Goal: Information Seeking & Learning: Learn about a topic

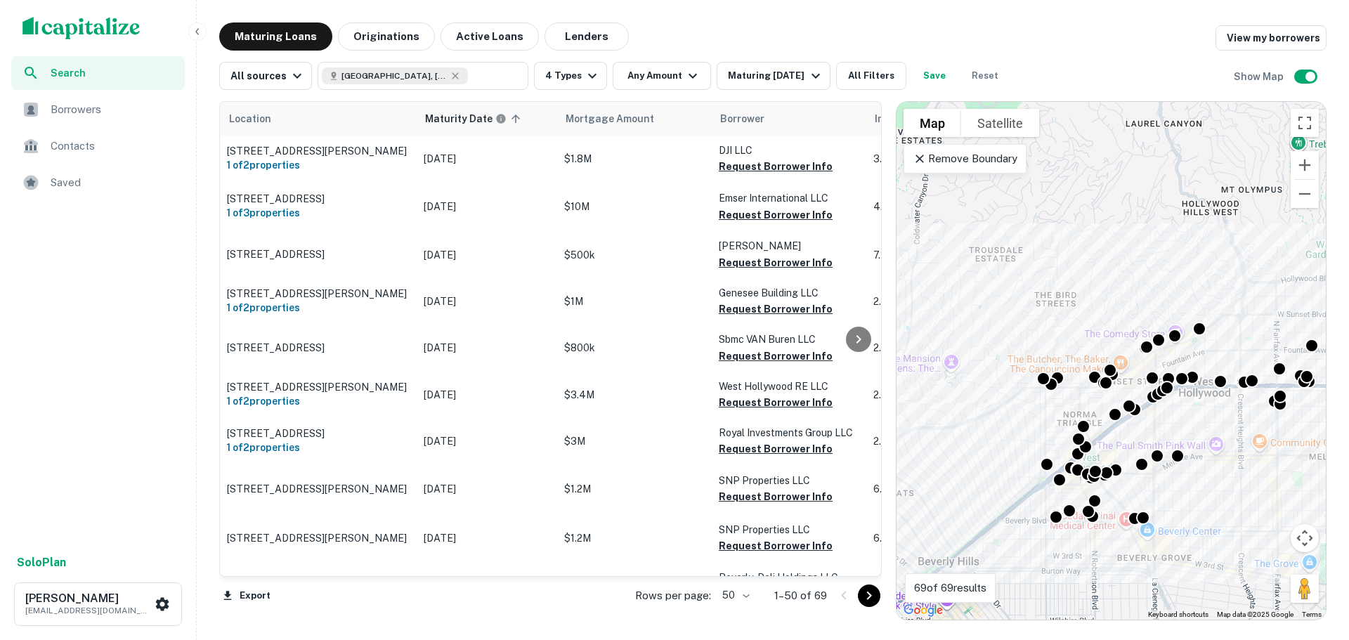
drag, startPoint x: 1295, startPoint y: 0, endPoint x: 924, endPoint y: 20, distance: 371.5
click at [924, 20] on div "Search Borrowers Contacts Saved Solo Plan Tony Messiah tmessiah@psrs.com Maturi…" at bounding box center [674, 320] width 1349 height 640
click at [684, 81] on icon "button" at bounding box center [692, 75] width 17 height 17
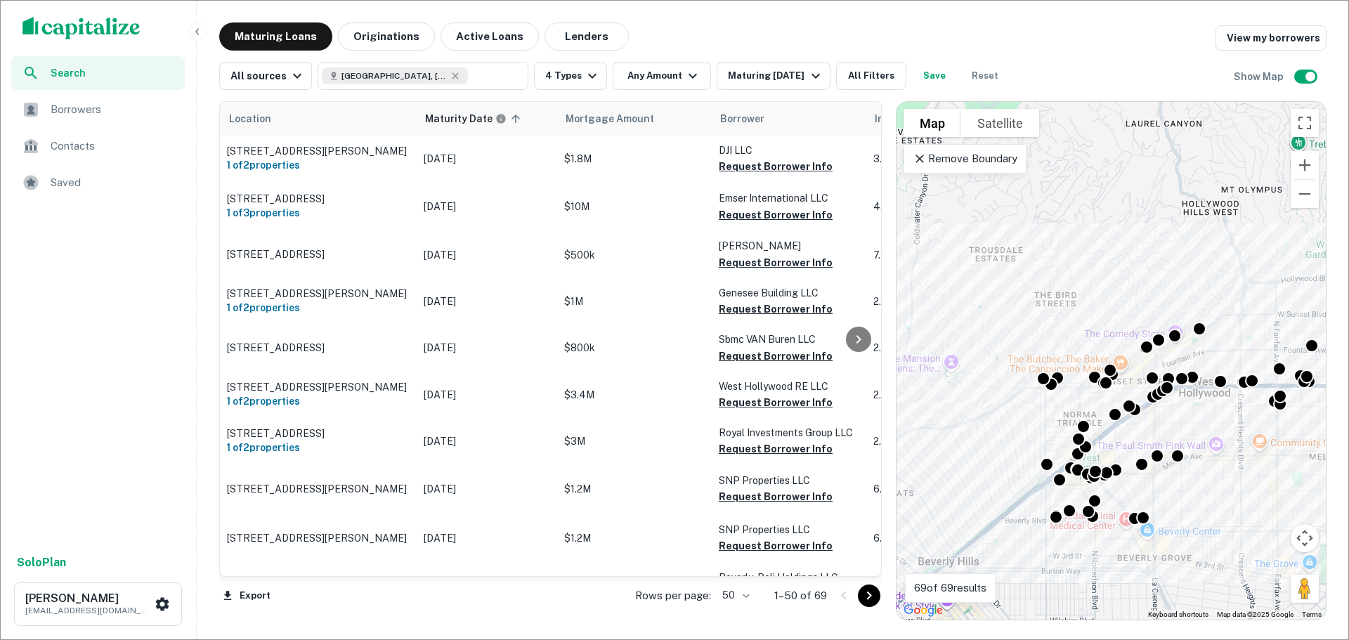
type input "*******"
type input "********"
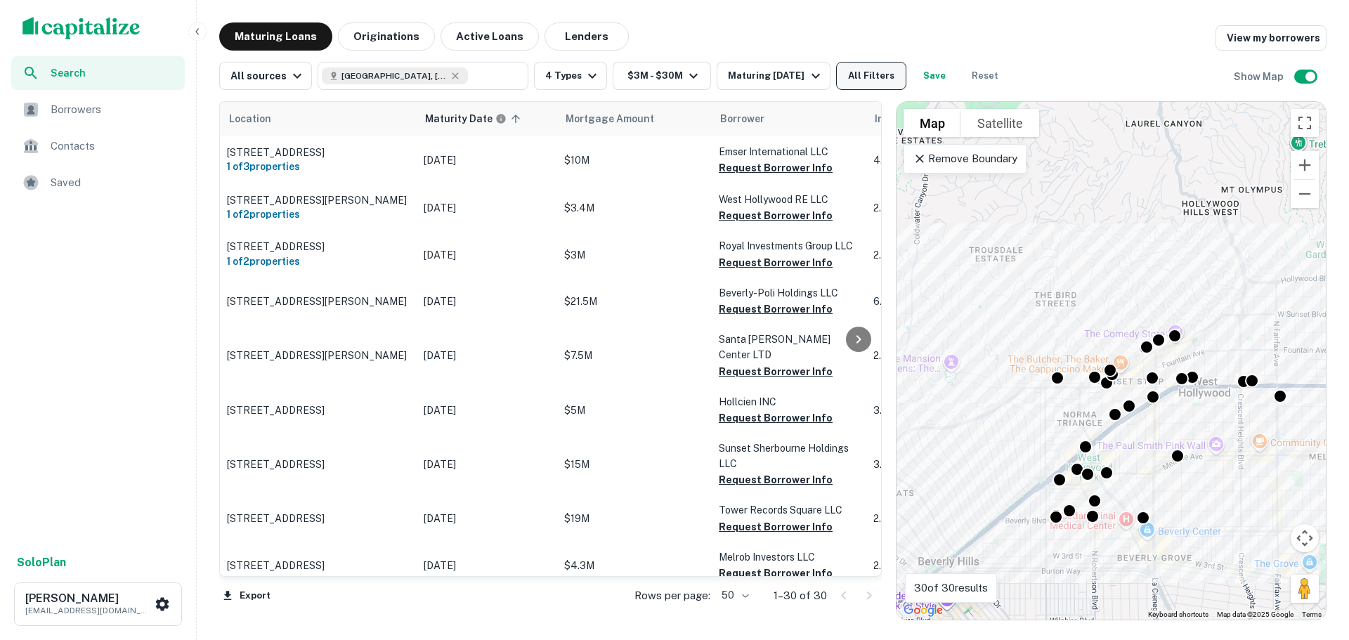
click at [867, 73] on button "All Filters" at bounding box center [871, 76] width 70 height 28
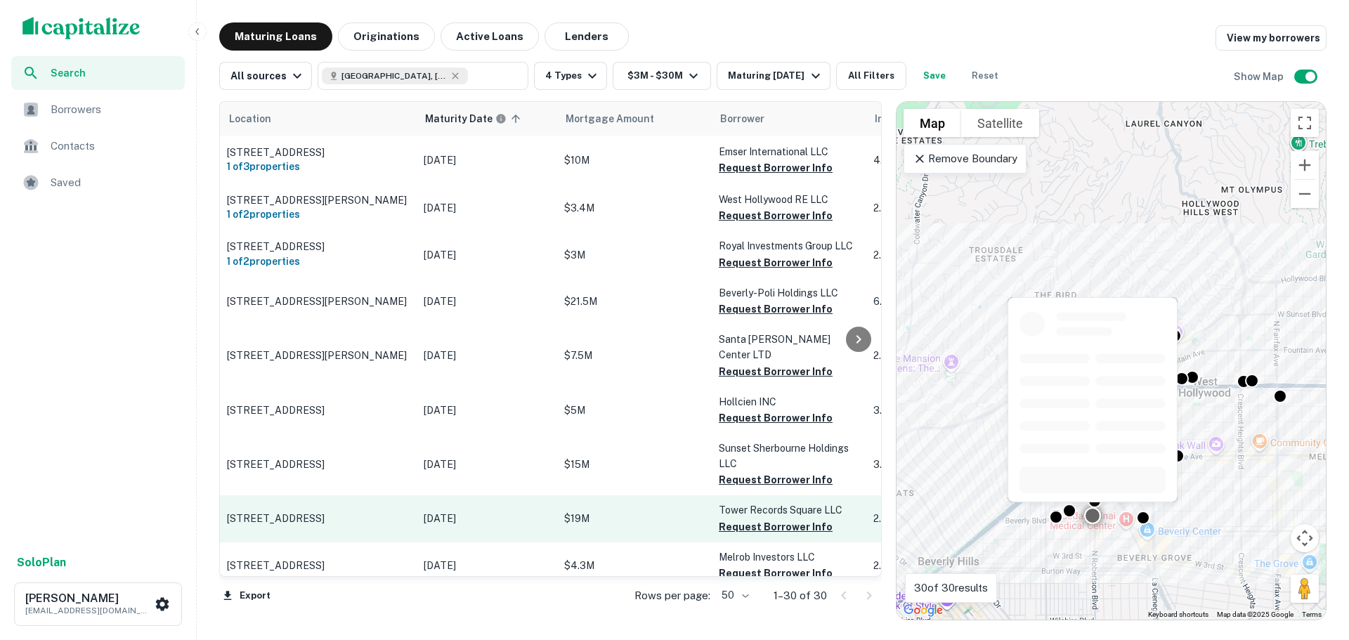
scroll to position [281, 0]
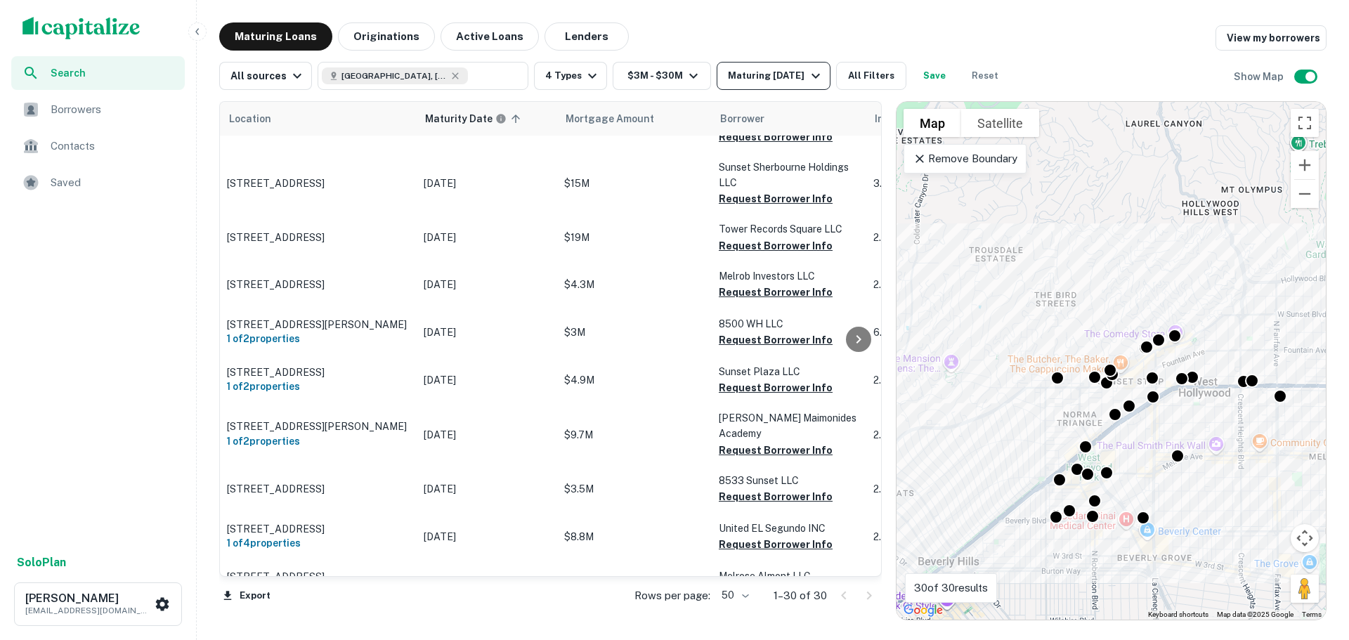
click at [820, 81] on icon "button" at bounding box center [815, 75] width 17 height 17
click at [967, 639] on div at bounding box center [674, 651] width 1349 height 0
click at [791, 74] on div "Maturing In 2 Years" at bounding box center [776, 75] width 96 height 17
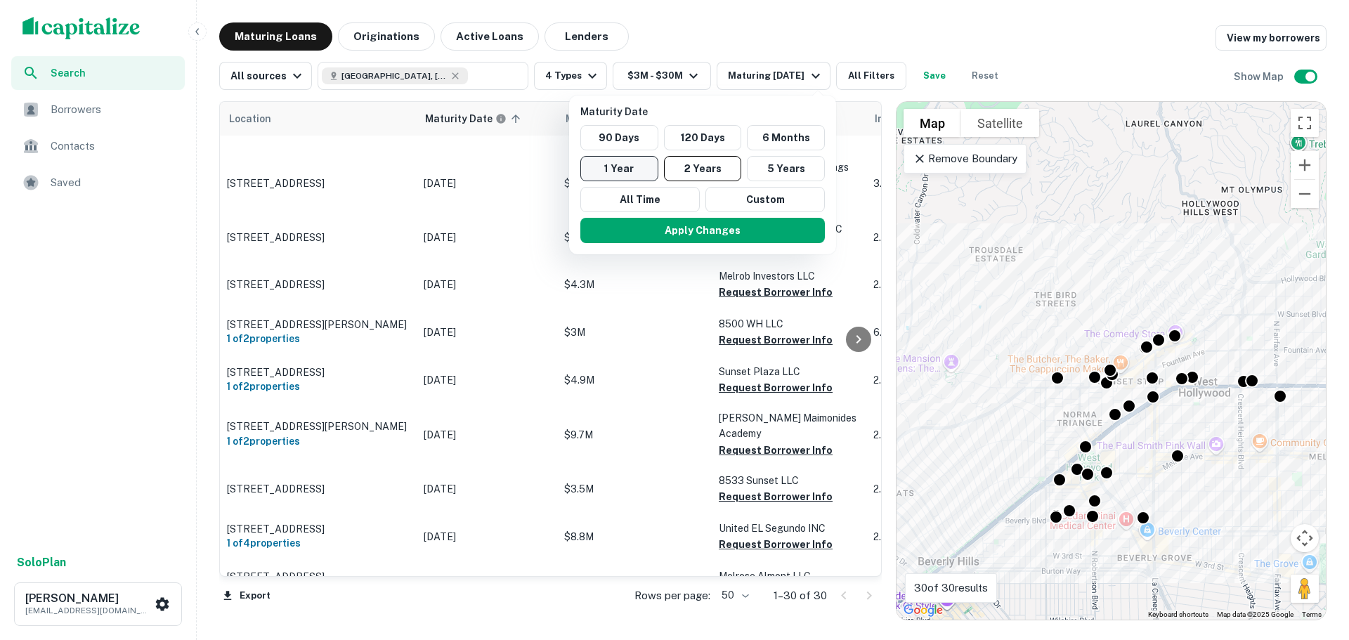
click at [628, 166] on button "1 Year" at bounding box center [619, 168] width 78 height 25
click at [711, 228] on button "Apply Changes" at bounding box center [695, 230] width 244 height 25
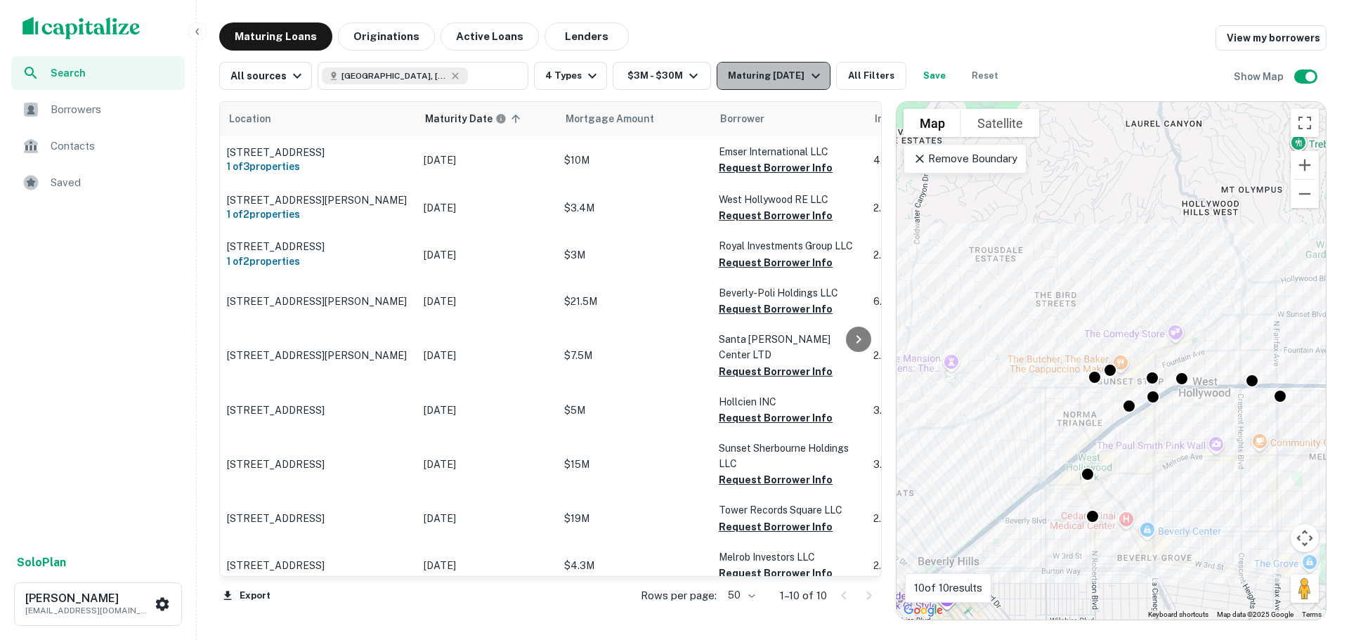
click at [781, 81] on div "Maturing In 1 Year" at bounding box center [776, 75] width 96 height 17
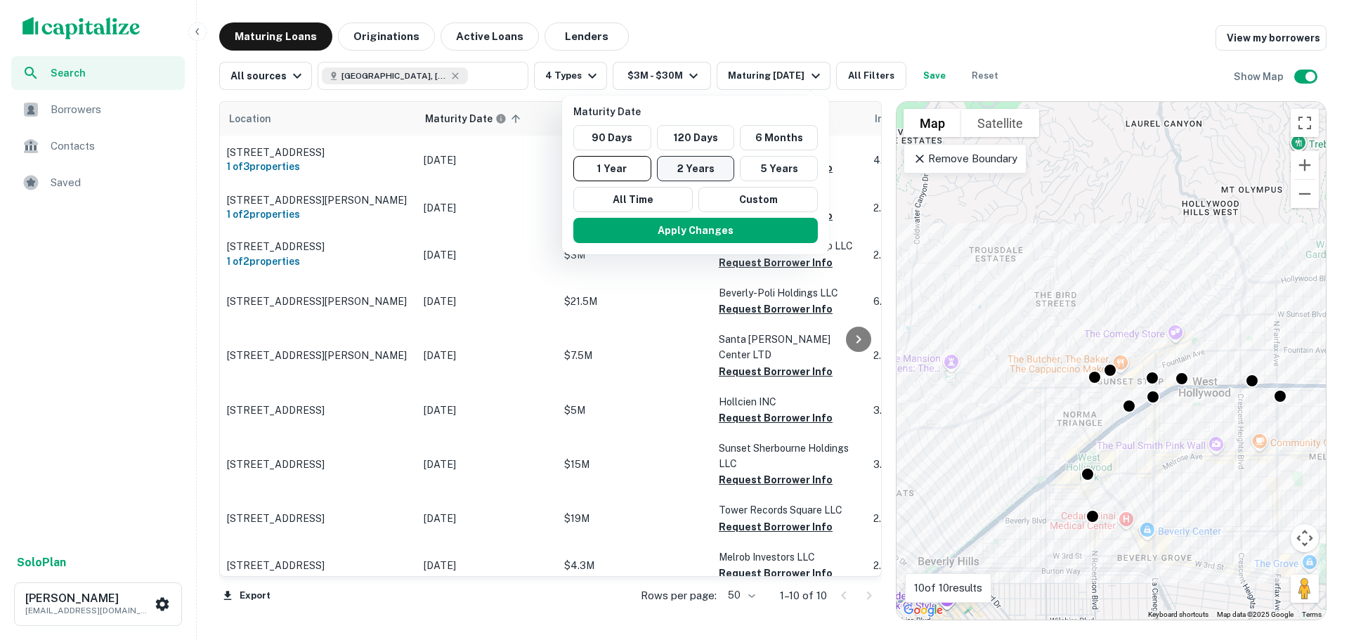
click at [687, 164] on button "2 Years" at bounding box center [696, 168] width 78 height 25
click at [695, 232] on button "Apply Changes" at bounding box center [702, 230] width 244 height 25
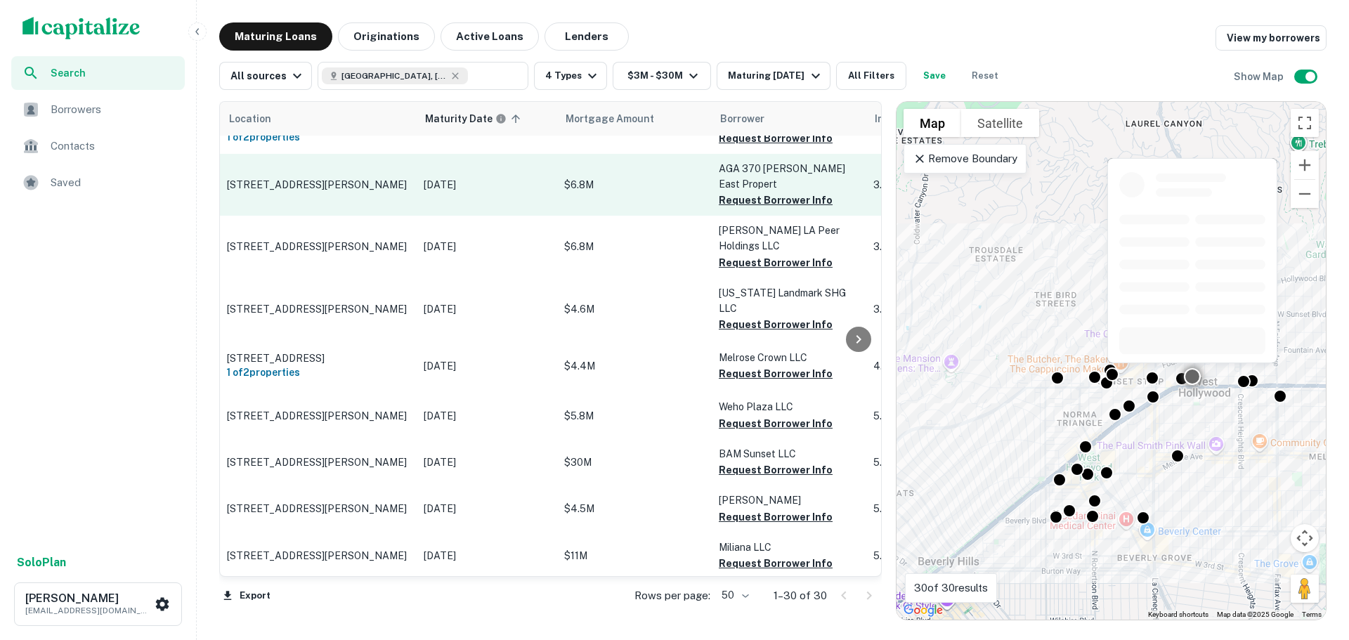
scroll to position [1084, 0]
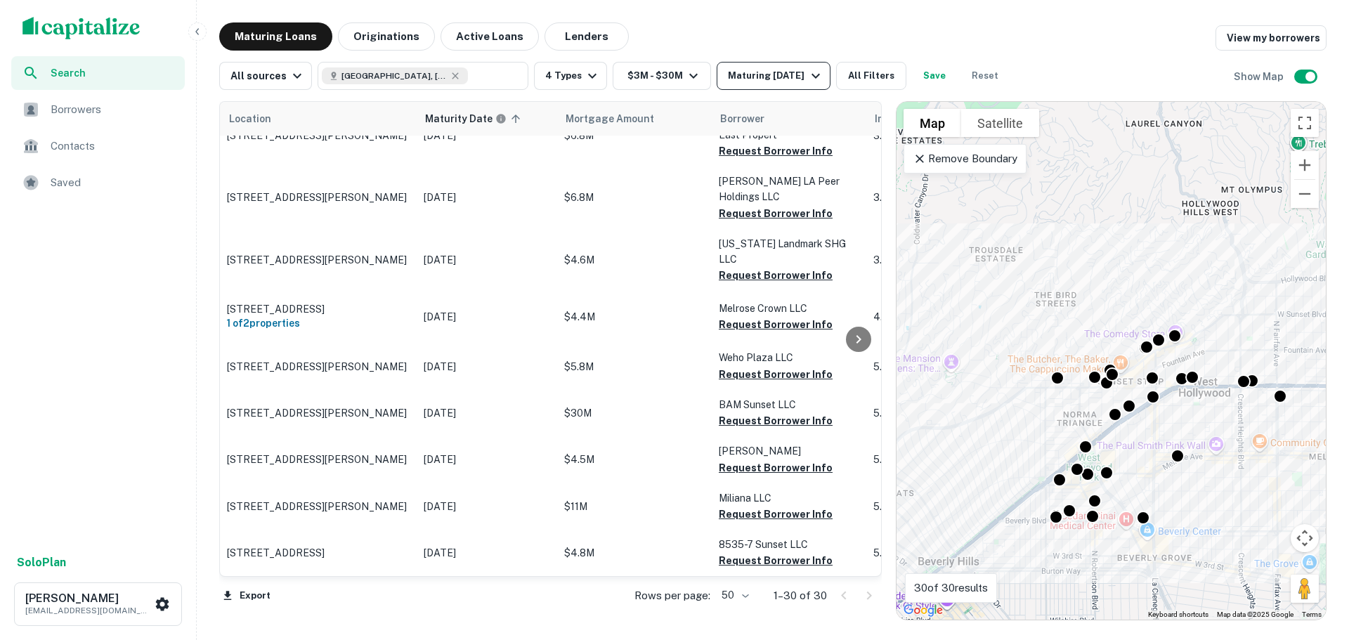
click at [752, 84] on button "Maturing In 2 Years" at bounding box center [773, 76] width 113 height 28
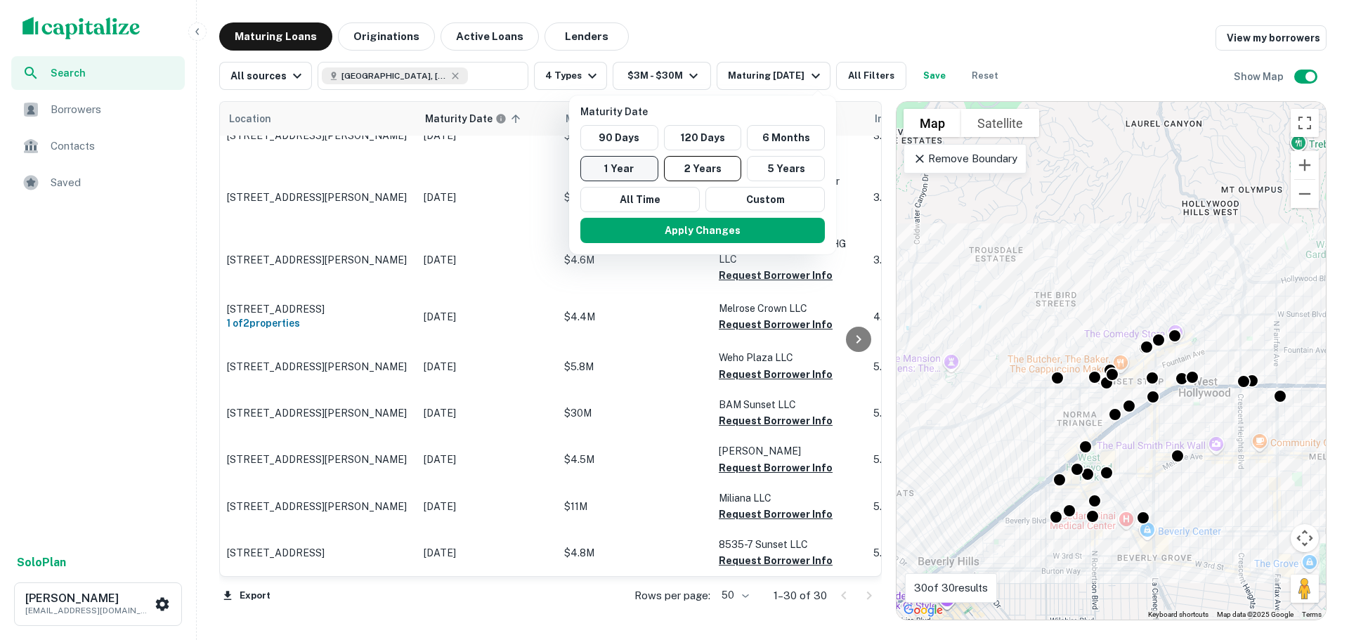
click at [632, 165] on button "1 Year" at bounding box center [619, 168] width 78 height 25
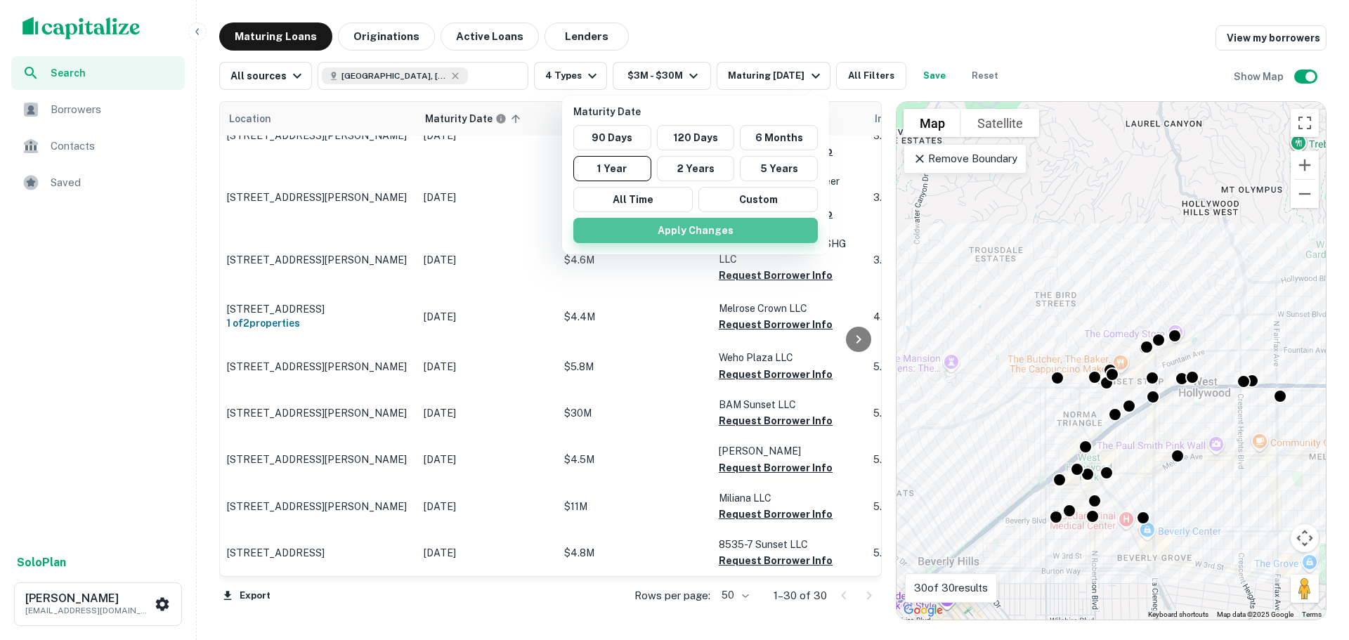
click at [683, 230] on button "Apply Changes" at bounding box center [695, 230] width 244 height 25
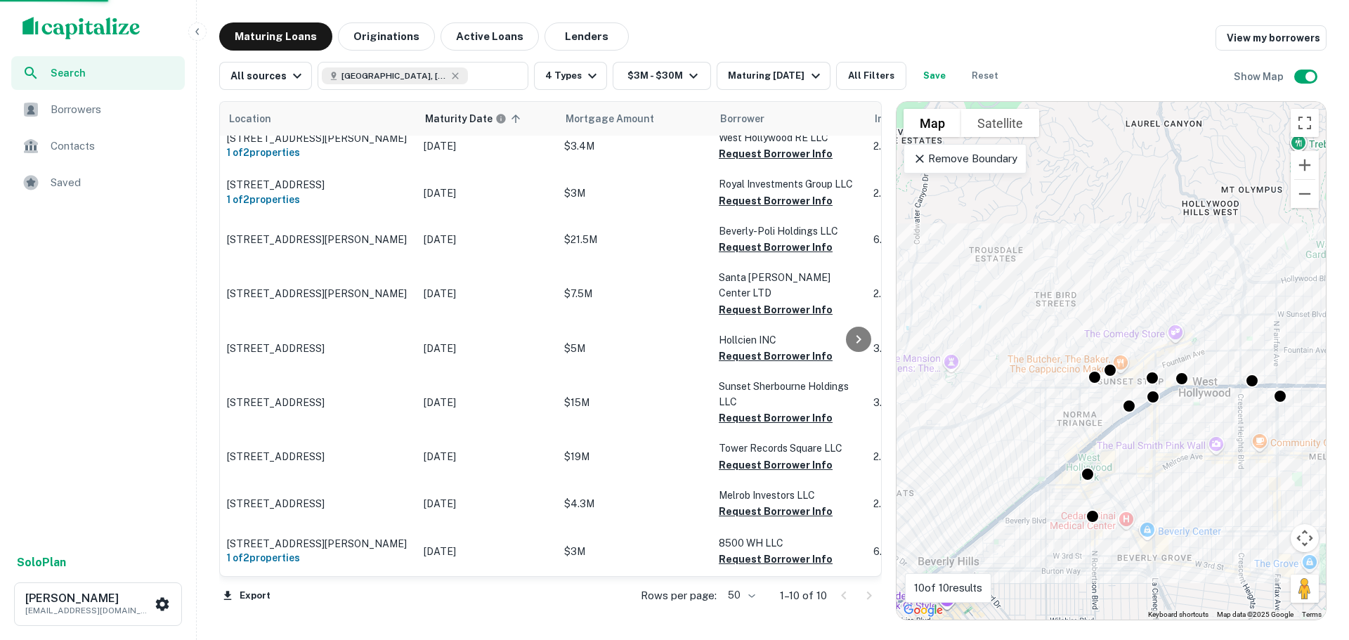
scroll to position [86, 0]
click at [1161, 13] on div "Search Borrowers Contacts Saved Solo Plan Tony Messiah tmessiah@psrs.com Maturi…" at bounding box center [674, 320] width 1349 height 640
click at [257, 595] on button "Export" at bounding box center [246, 595] width 55 height 21
click at [1259, 40] on link "View my borrowers" at bounding box center [1270, 37] width 111 height 25
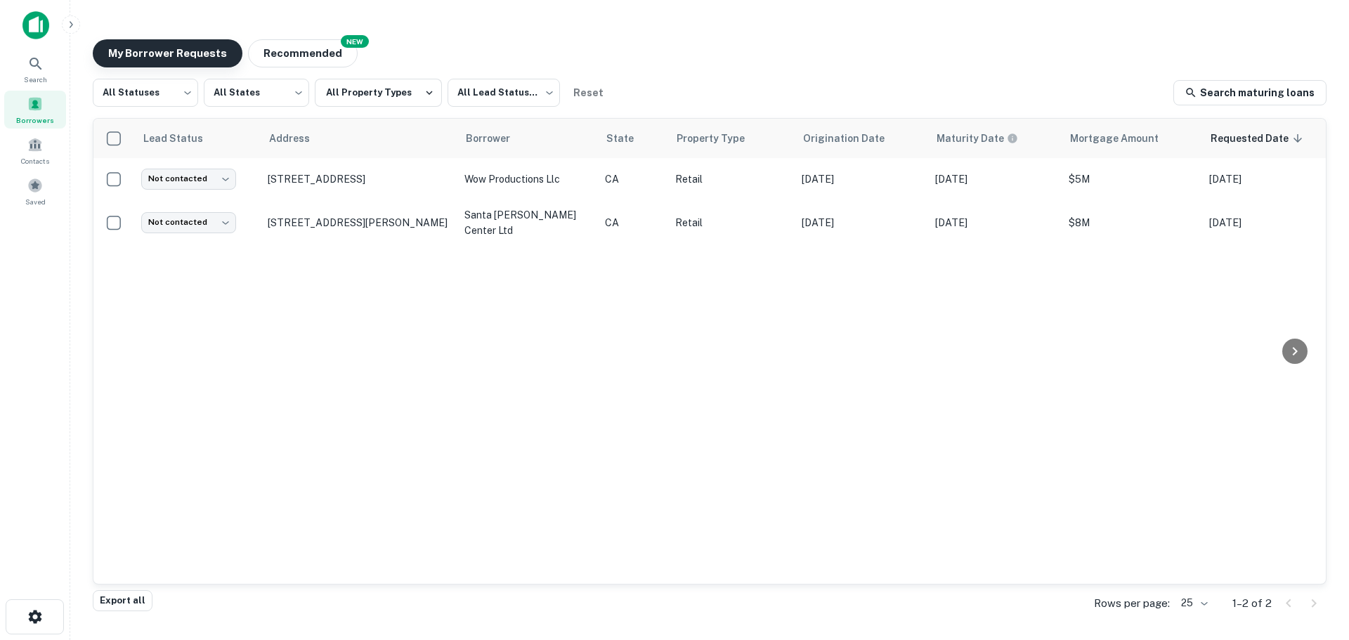
click at [183, 56] on button "My Borrower Requests" at bounding box center [168, 53] width 150 height 28
click at [40, 75] on span "Search" at bounding box center [35, 79] width 23 height 11
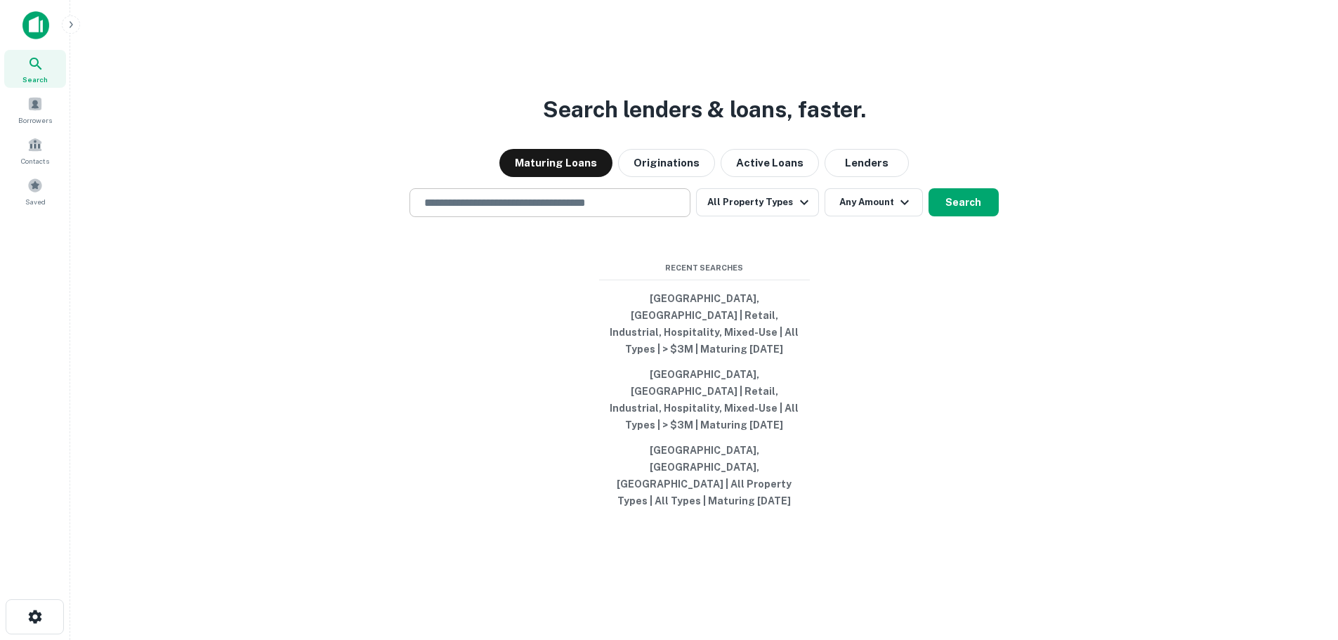
click at [469, 217] on div "​" at bounding box center [550, 202] width 281 height 29
click at [802, 211] on icon "button" at bounding box center [804, 202] width 17 height 17
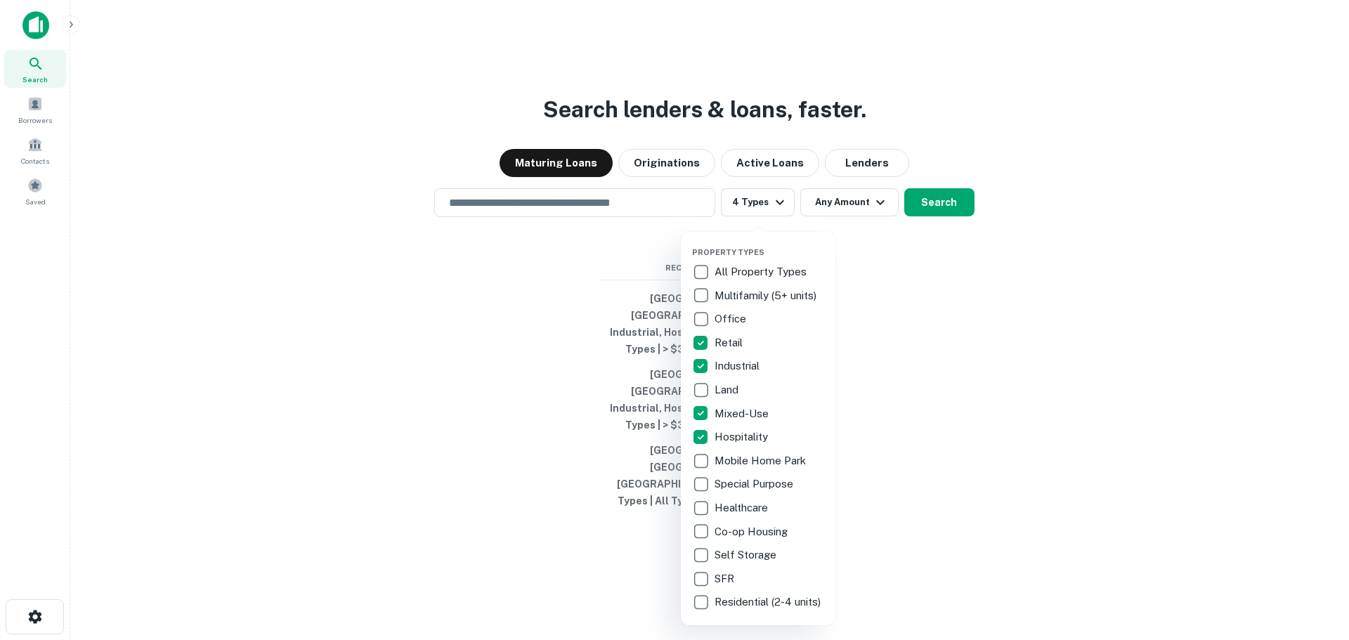
click at [955, 235] on div at bounding box center [674, 320] width 1349 height 640
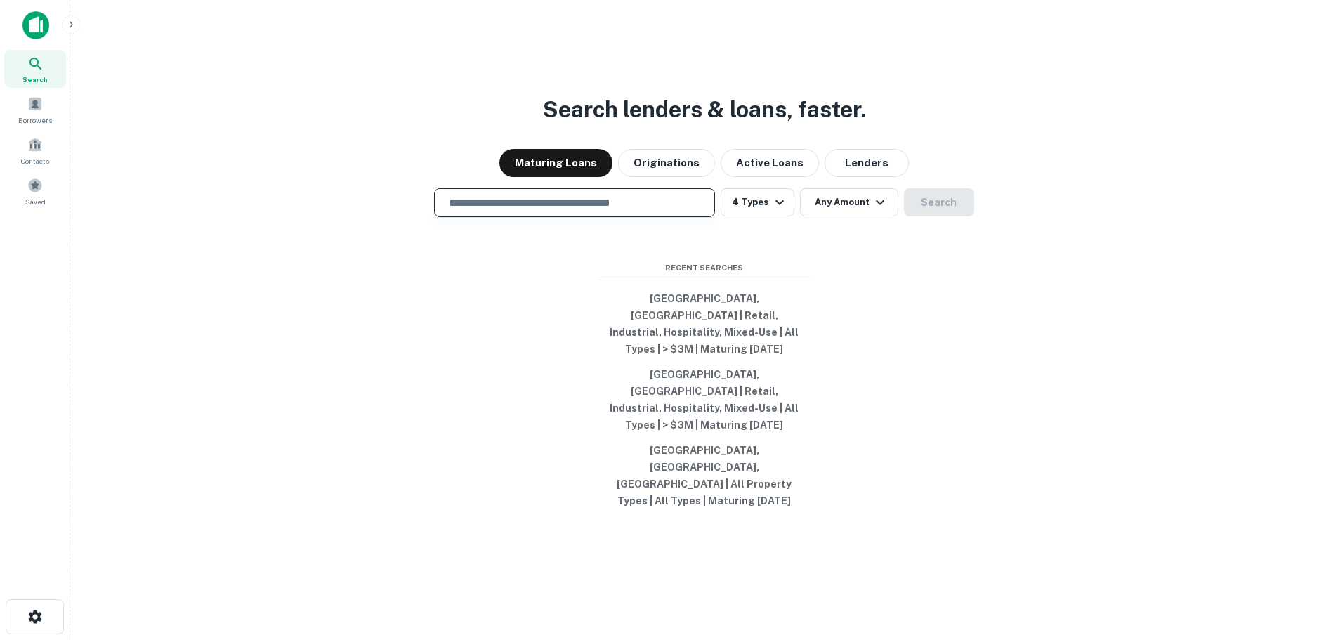
click at [575, 211] on input "text" at bounding box center [574, 203] width 268 height 16
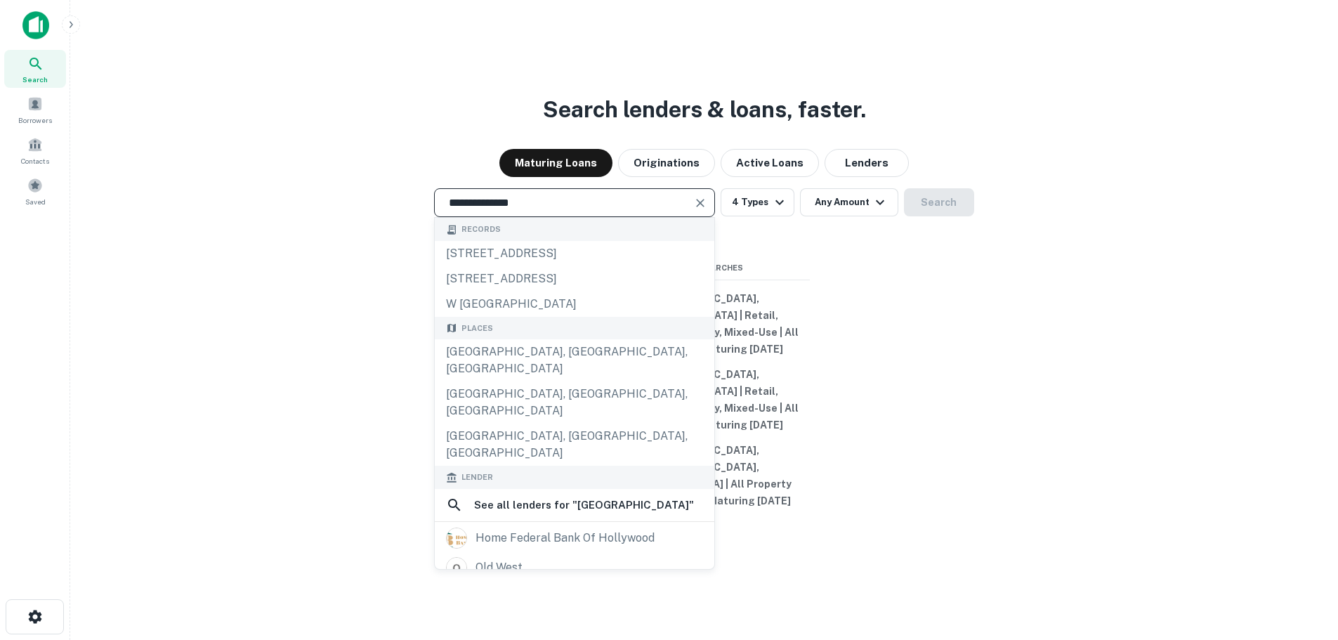
type input "**********"
click at [1040, 391] on div "**********" at bounding box center [704, 354] width 1246 height 640
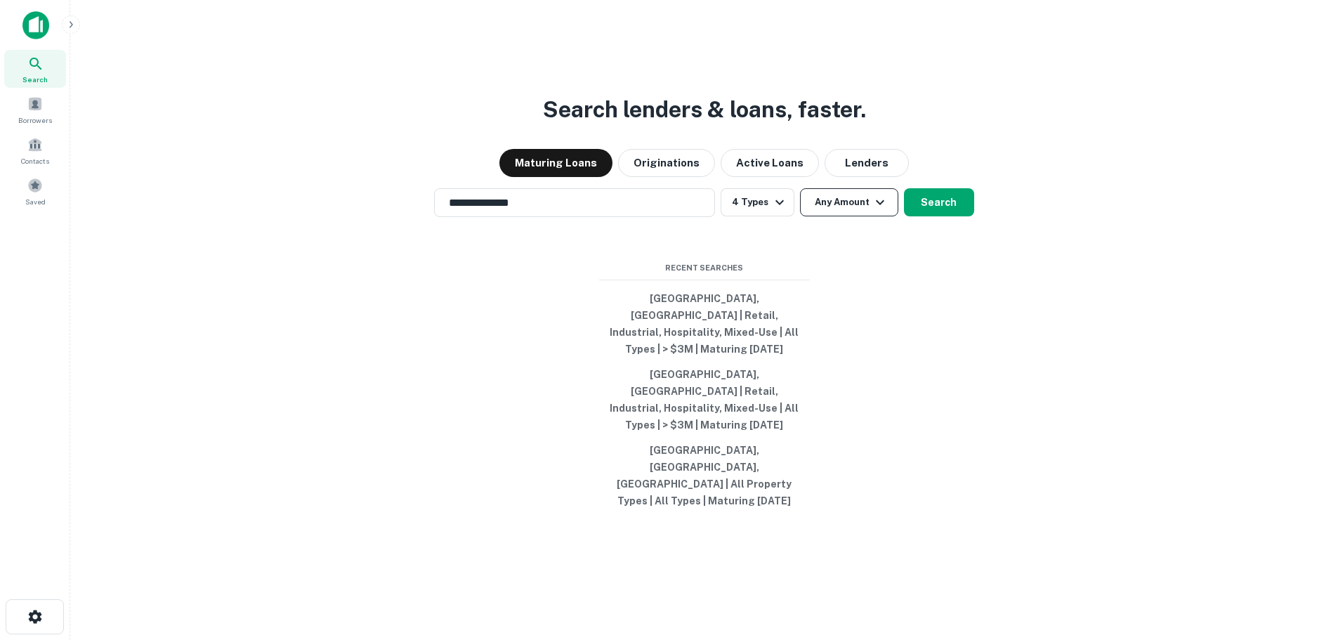
click at [866, 216] on button "Any Amount" at bounding box center [849, 202] width 98 height 28
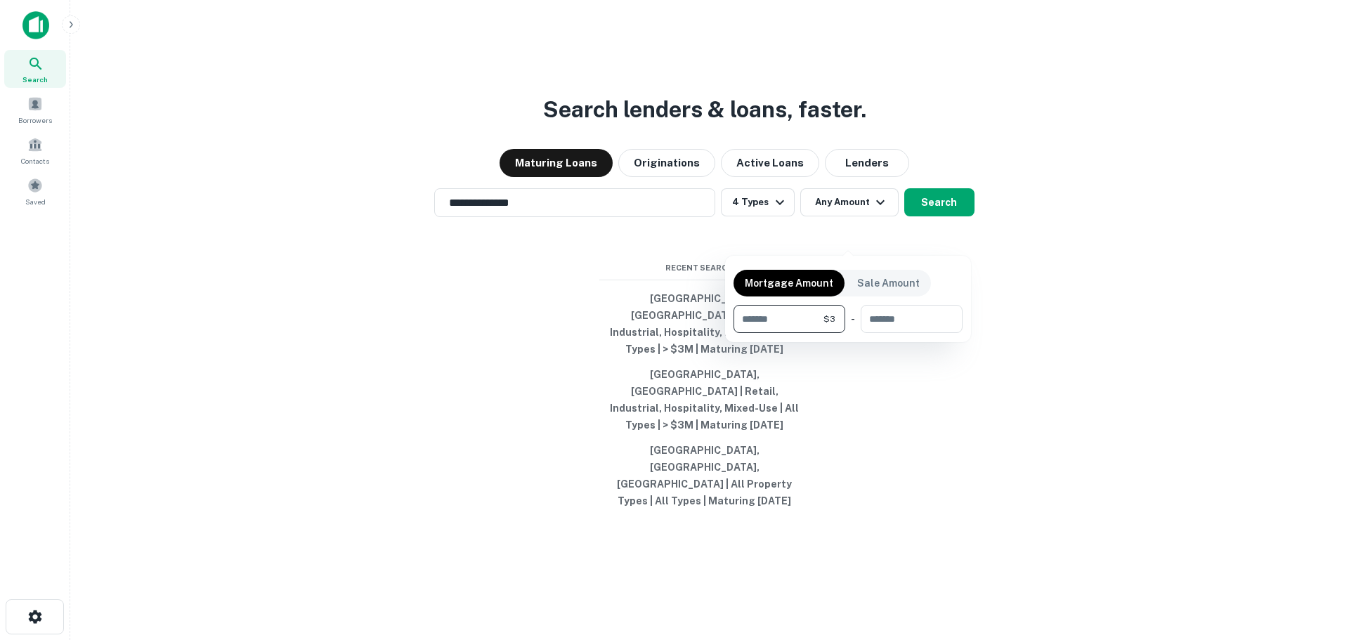
type input "*"
type input "********"
click at [933, 232] on div at bounding box center [674, 320] width 1349 height 640
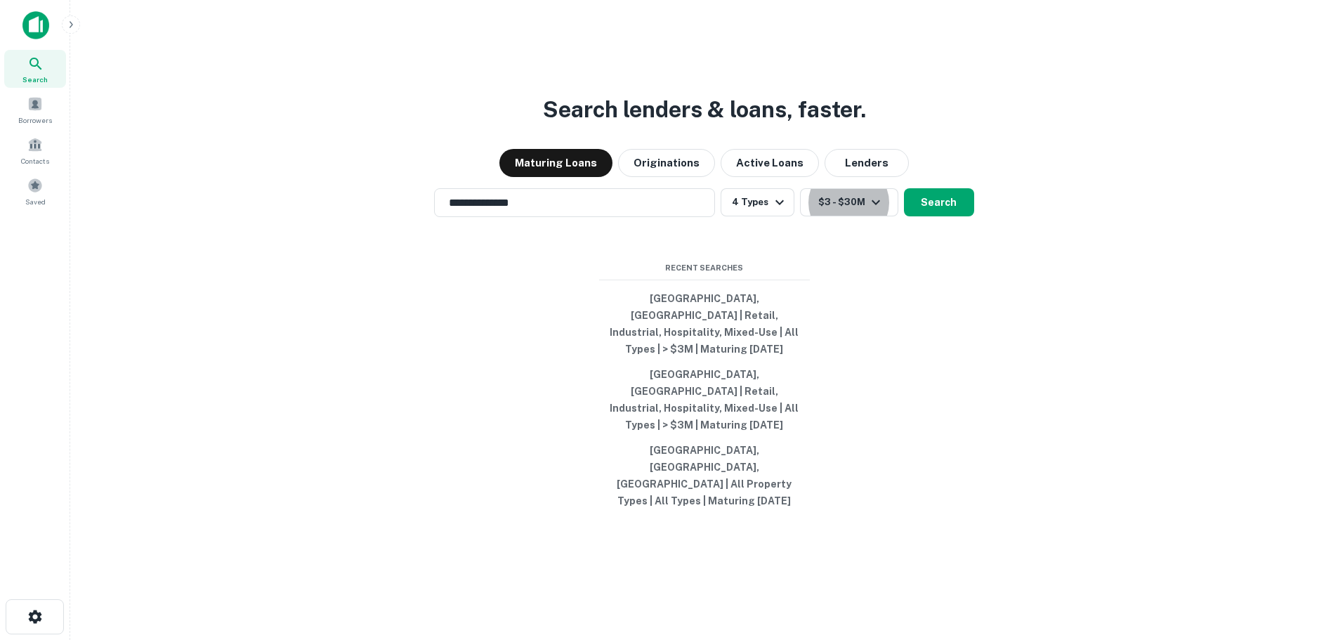
click at [933, 216] on button "Search" at bounding box center [939, 202] width 70 height 28
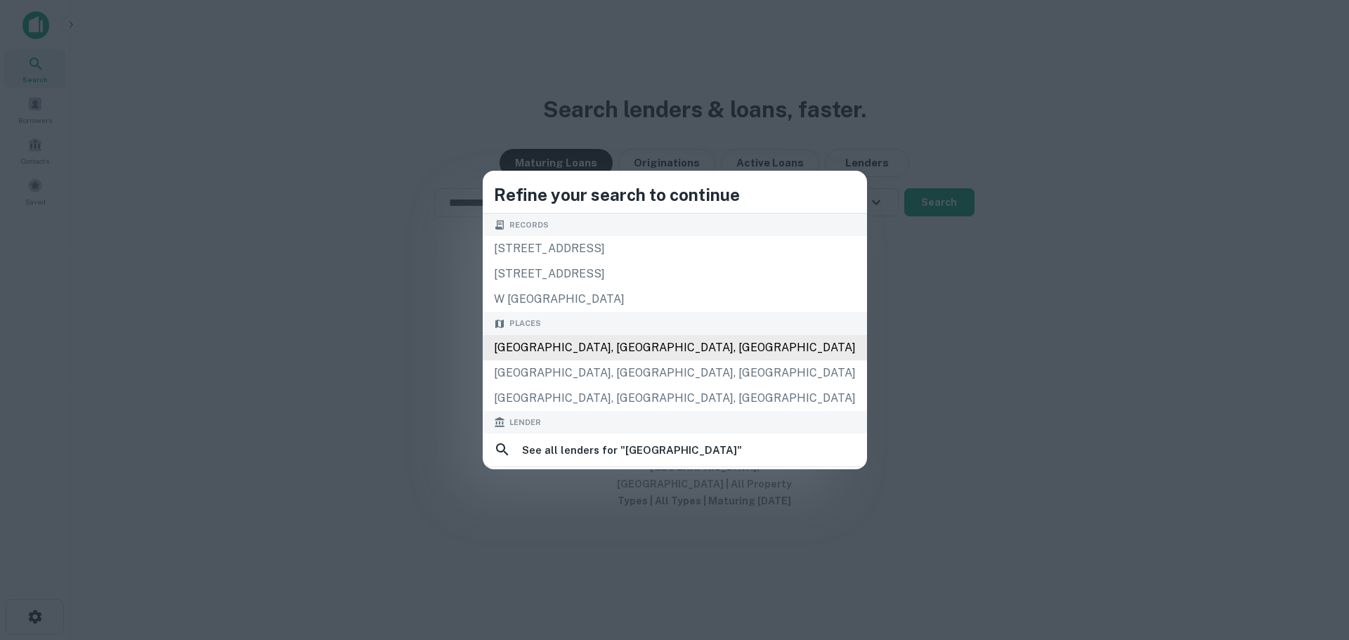
click at [611, 346] on div "West Hollywood, CA, USA" at bounding box center [675, 347] width 384 height 25
type input "**********"
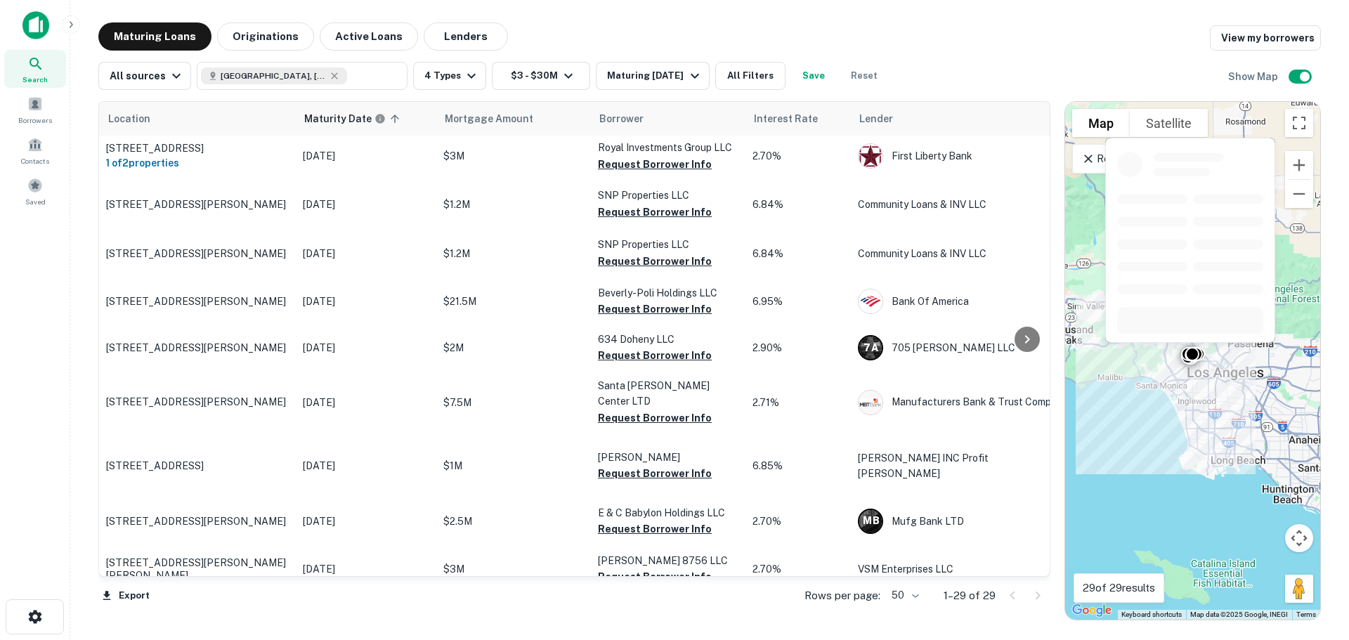
scroll to position [112, 0]
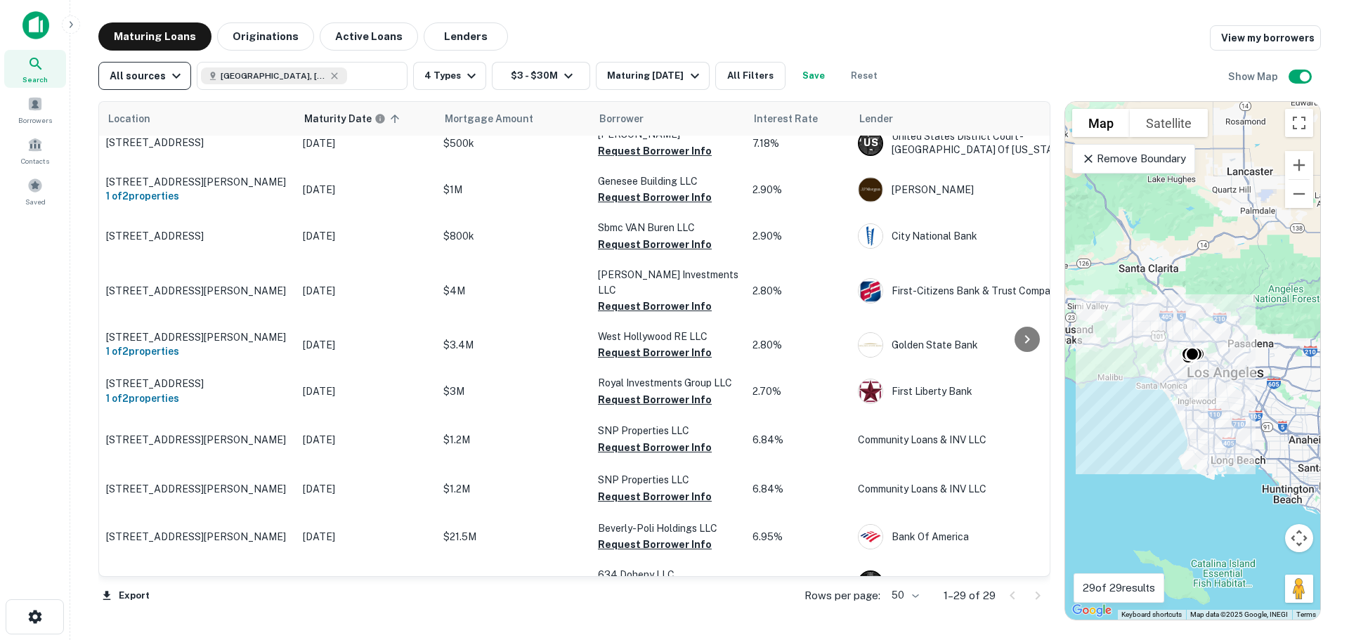
click at [173, 78] on icon "button" at bounding box center [176, 76] width 8 height 5
click at [173, 78] on div at bounding box center [674, 320] width 1349 height 640
click at [42, 112] on div "Borrowers" at bounding box center [35, 110] width 62 height 38
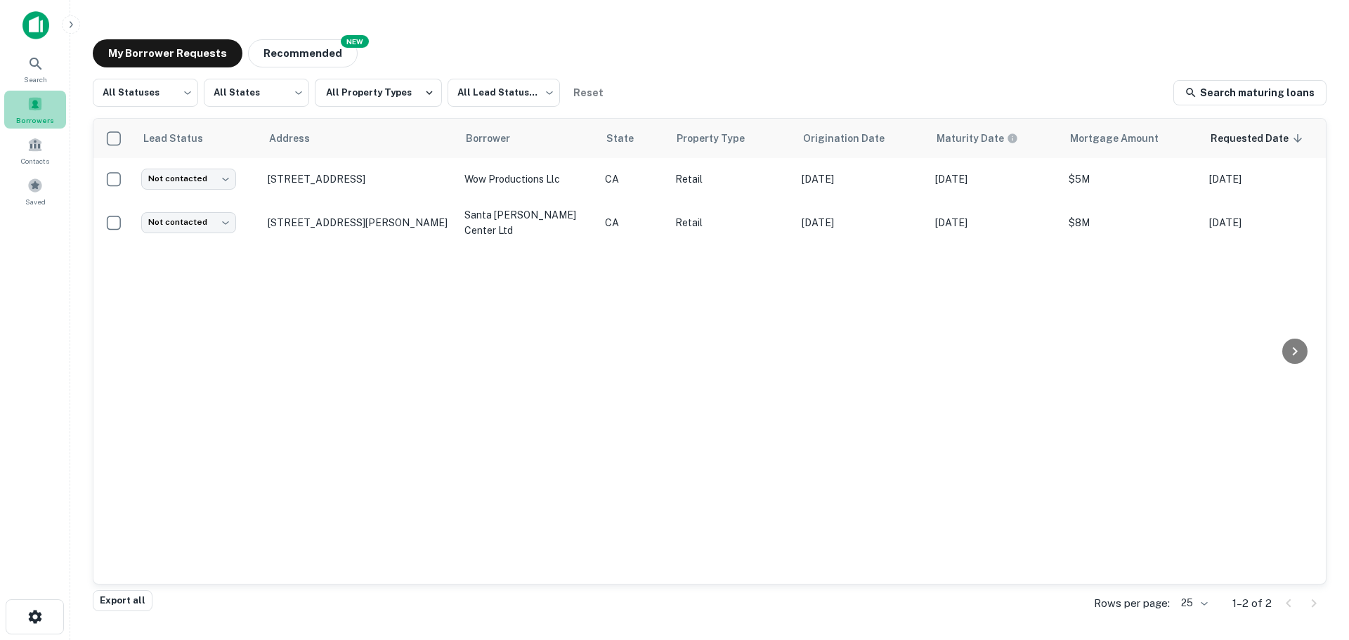
click at [39, 107] on span at bounding box center [34, 103] width 15 height 15
click at [215, 44] on button "My Borrower Requests" at bounding box center [168, 53] width 150 height 28
click at [181, 97] on body "Search Borrowers Contacts Saved My Borrower Requests NEW Recommended All Status…" at bounding box center [674, 320] width 1349 height 640
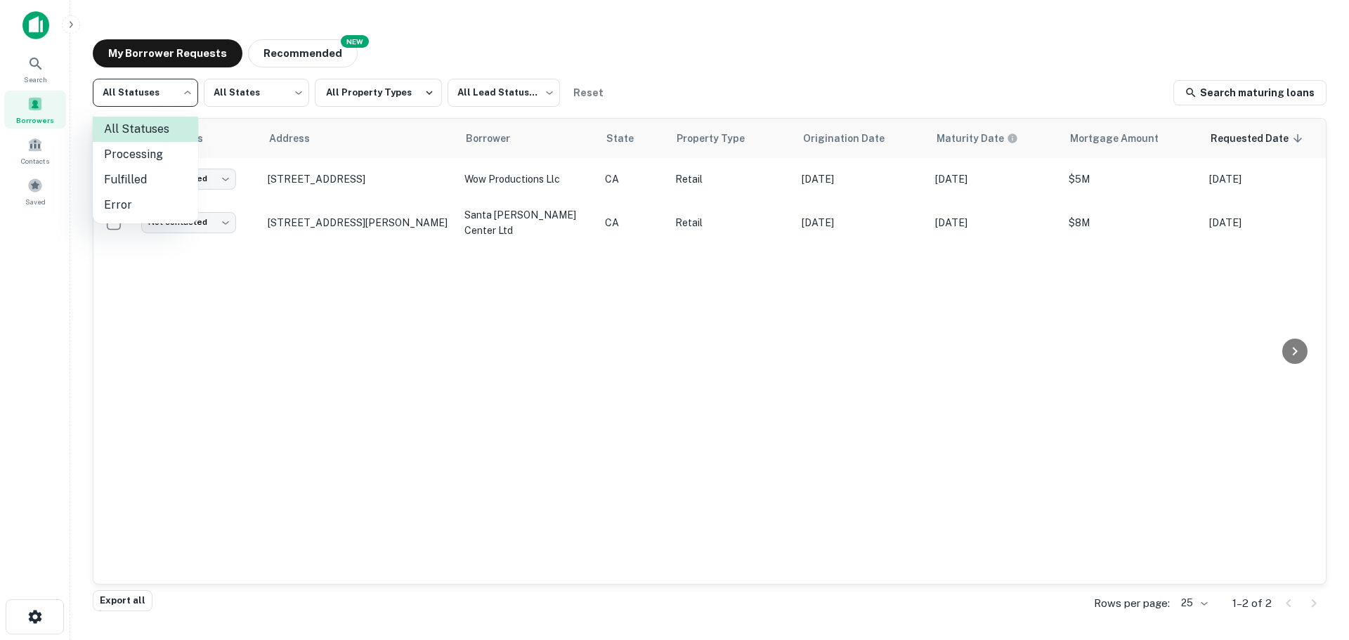
click at [181, 97] on div at bounding box center [674, 320] width 1349 height 640
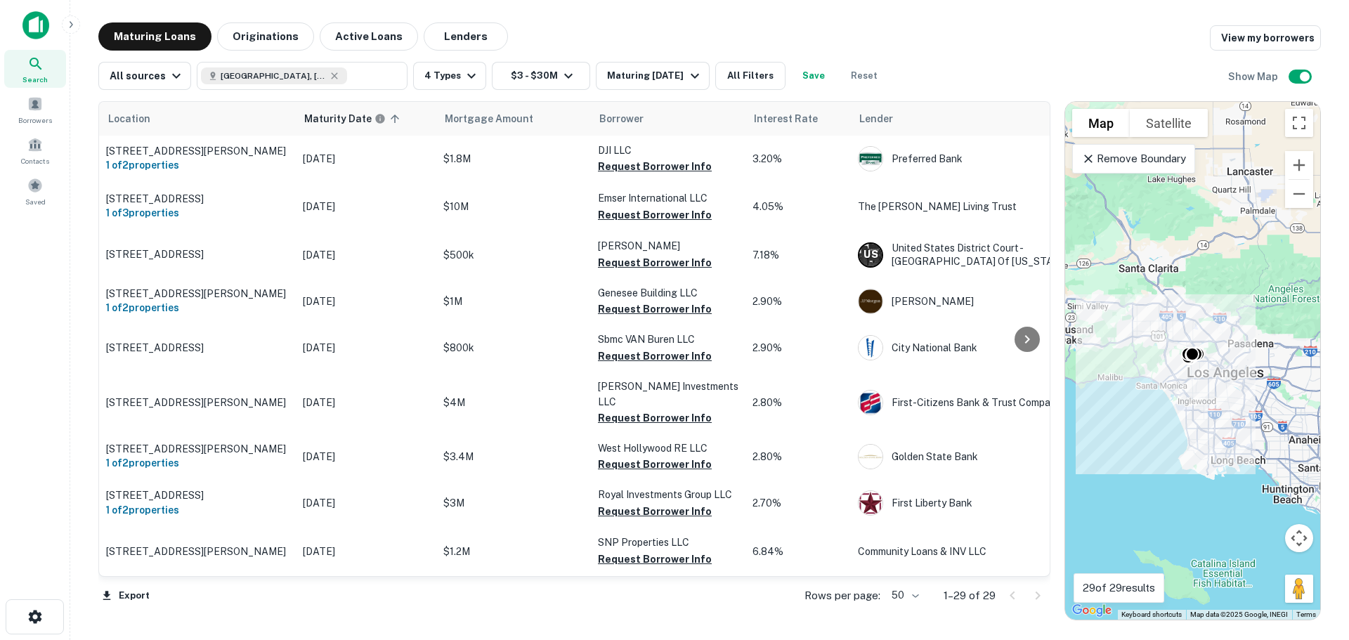
click at [611, 25] on div "Maturing Loans Originations Active Loans Lenders View my borrowers" at bounding box center [709, 36] width 1222 height 28
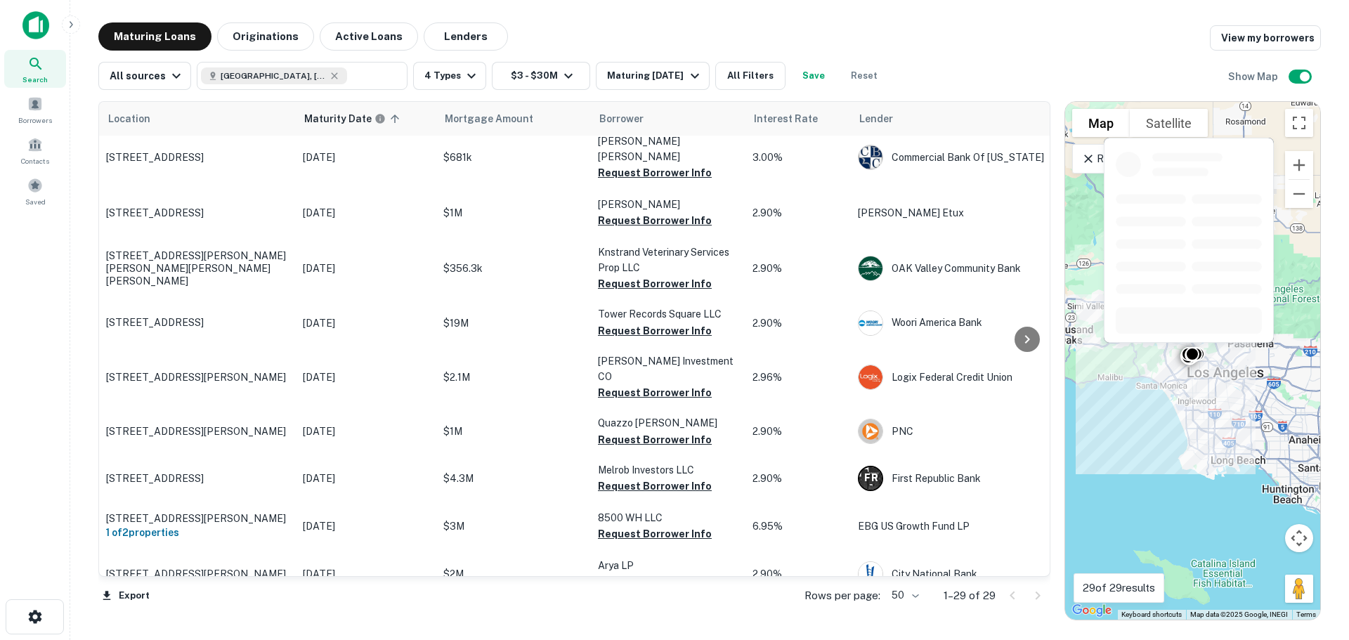
scroll to position [393, 0]
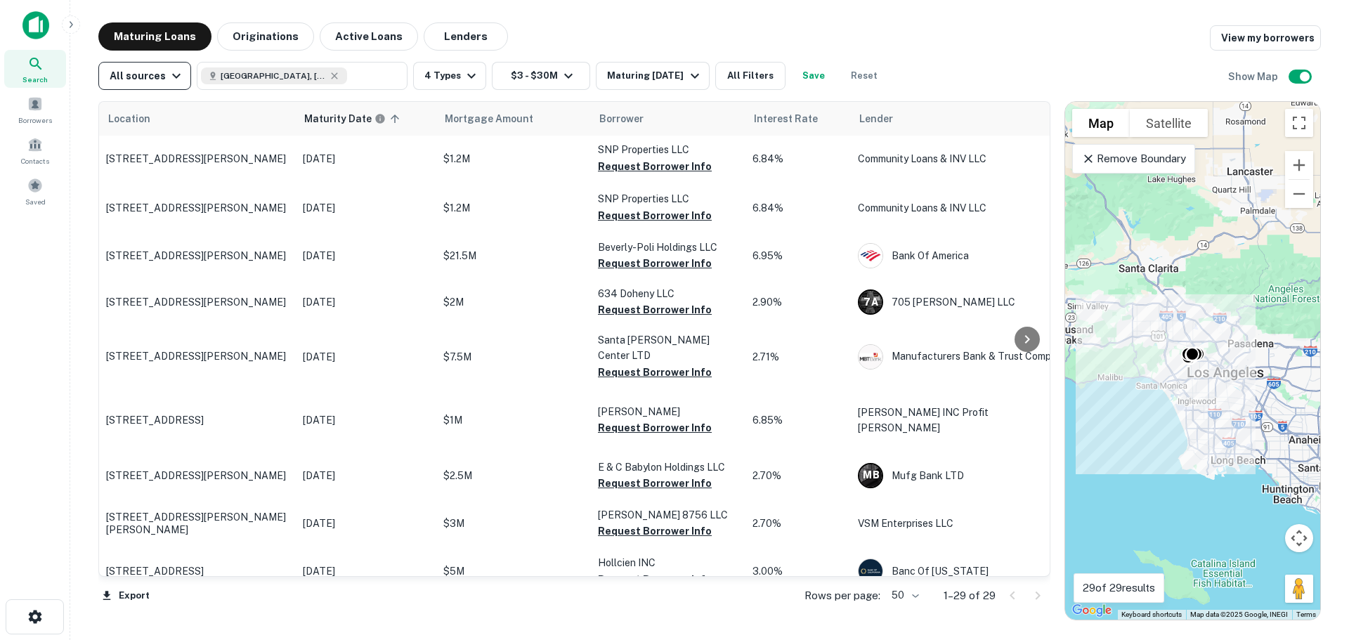
click at [160, 75] on div "All sources" at bounding box center [147, 75] width 75 height 17
click at [160, 75] on div at bounding box center [674, 320] width 1349 height 640
click at [709, 73] on div "All sources West Hollywood, CA, USA ​ 4 Types $3 - $30M Maturing In 1 Year All …" at bounding box center [492, 76] width 788 height 28
click at [701, 77] on button "Maturing In 1 Year" at bounding box center [652, 76] width 113 height 28
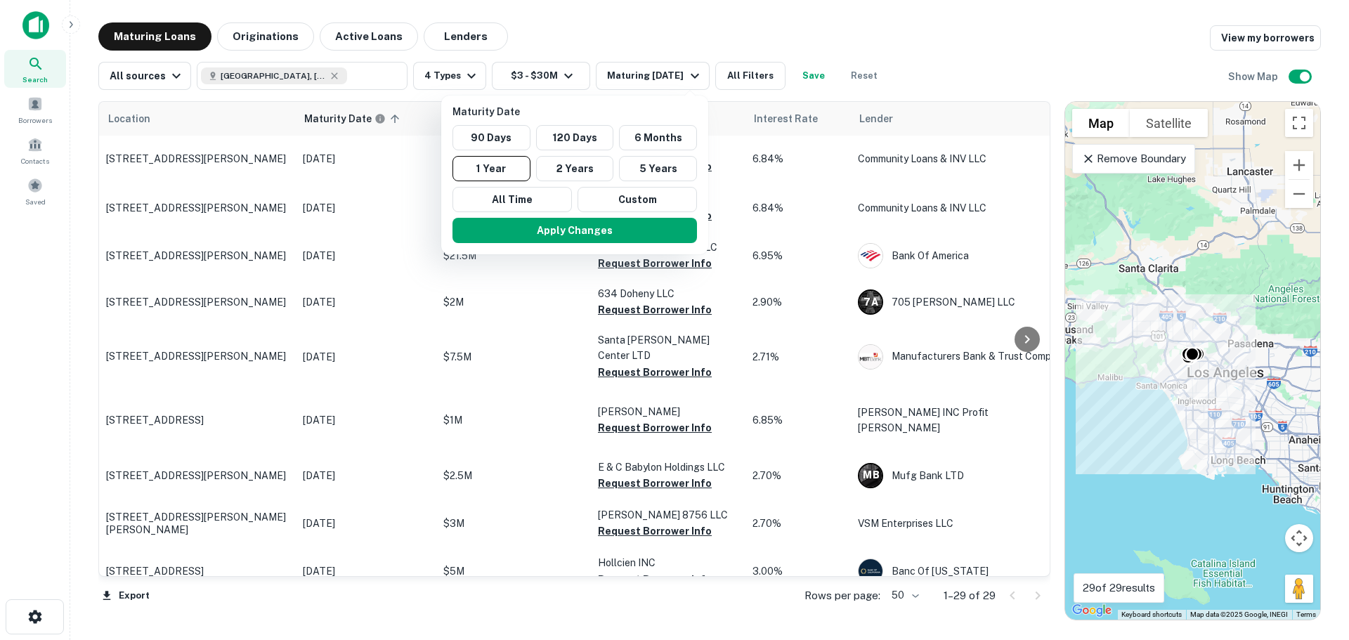
click at [701, 28] on div at bounding box center [674, 320] width 1349 height 640
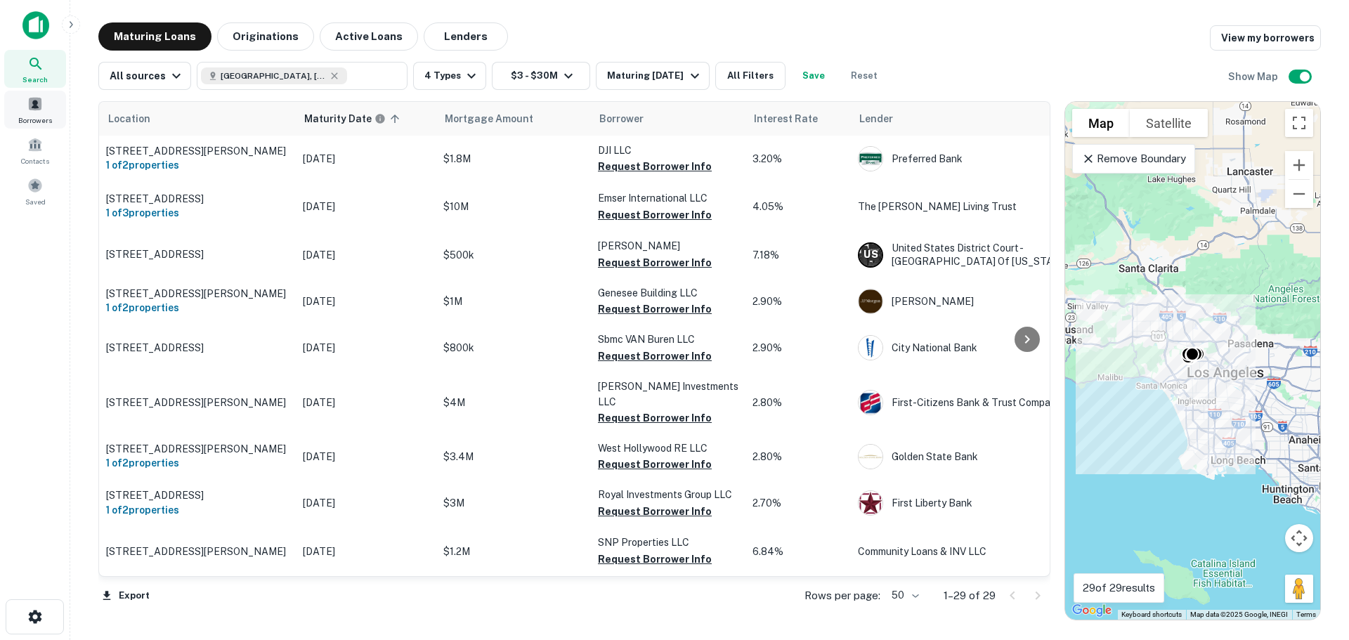
scroll to position [1025, 0]
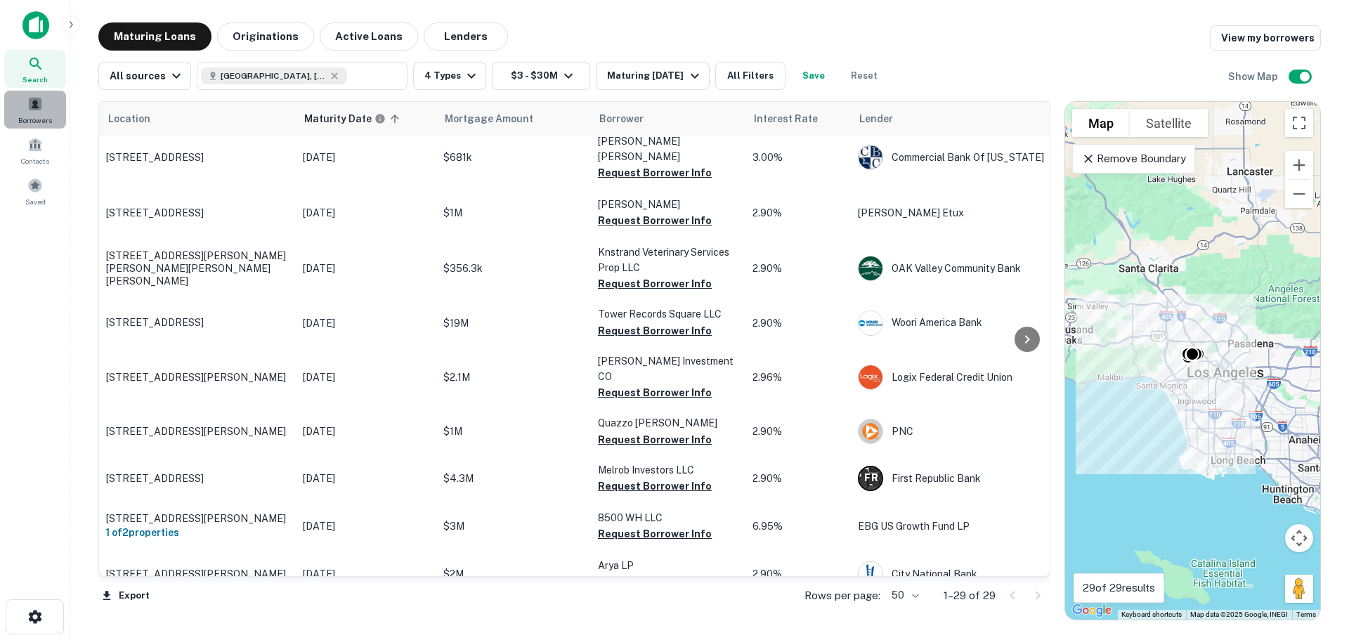
click at [32, 112] on div "Borrowers" at bounding box center [35, 110] width 62 height 38
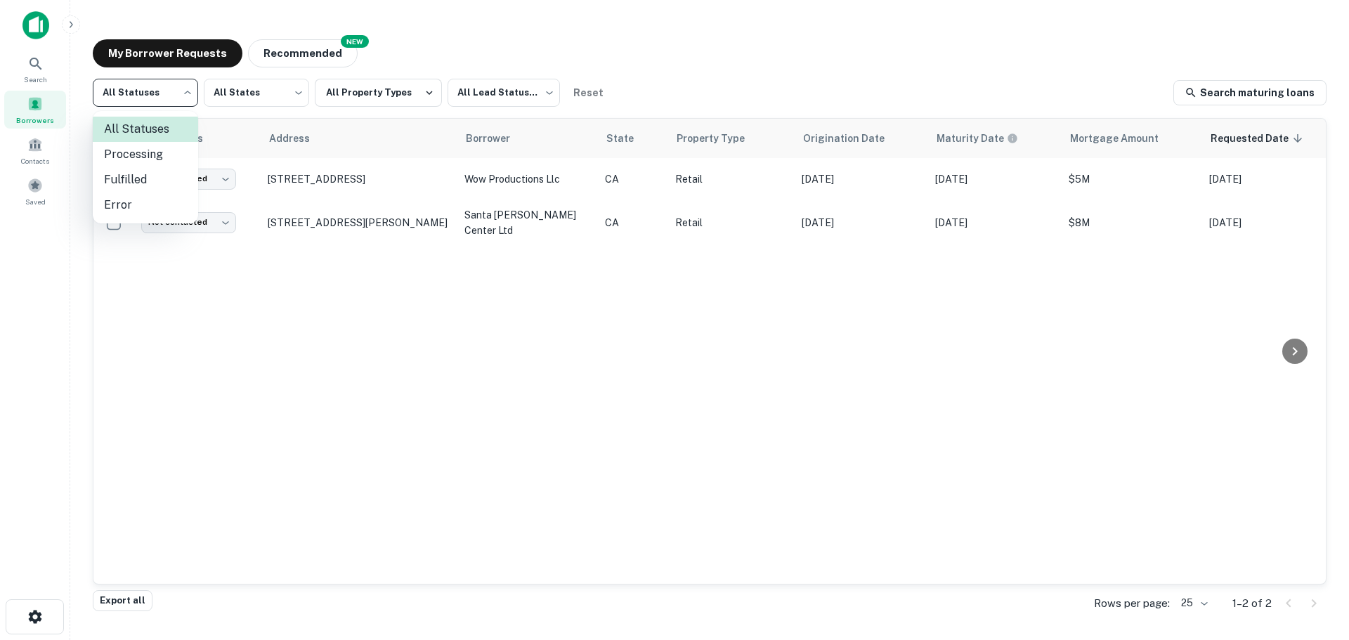
click at [175, 82] on body "Search Borrowers Contacts Saved My Borrower Requests NEW Recommended All Status…" at bounding box center [674, 320] width 1349 height 640
click at [159, 148] on li "Processing" at bounding box center [145, 154] width 105 height 25
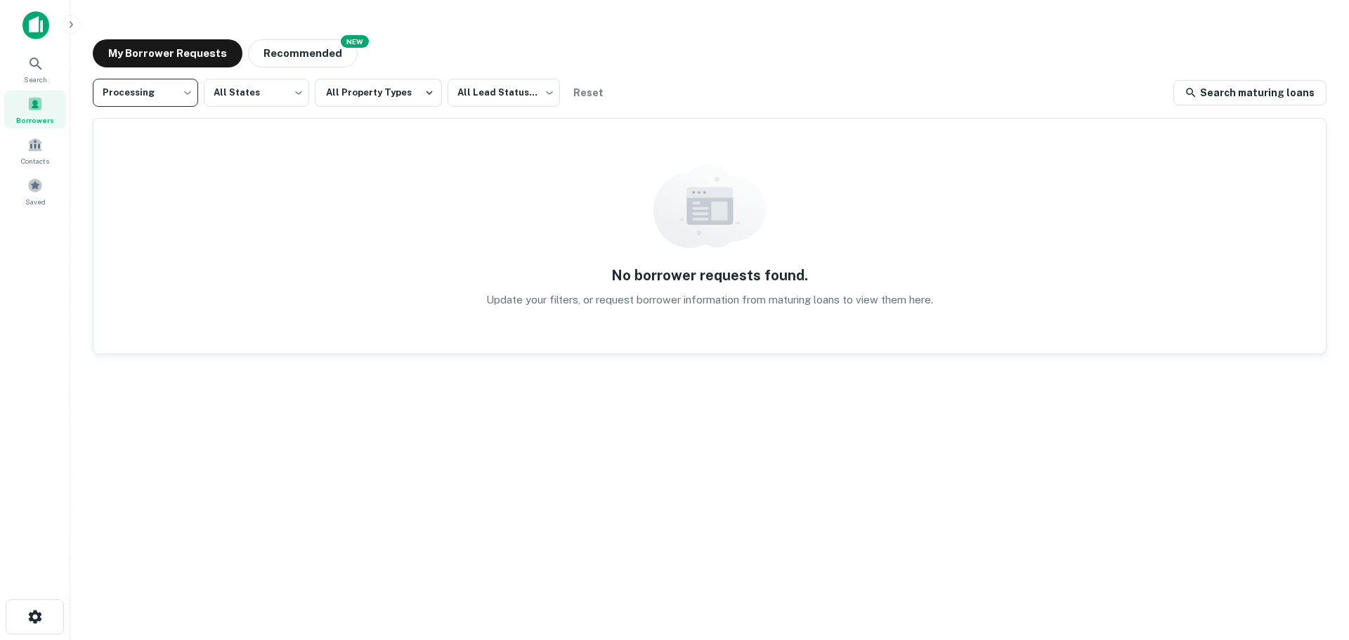
click at [138, 92] on body "**********" at bounding box center [674, 320] width 1349 height 640
click at [138, 126] on li "All Statuses" at bounding box center [145, 129] width 105 height 25
type input "***"
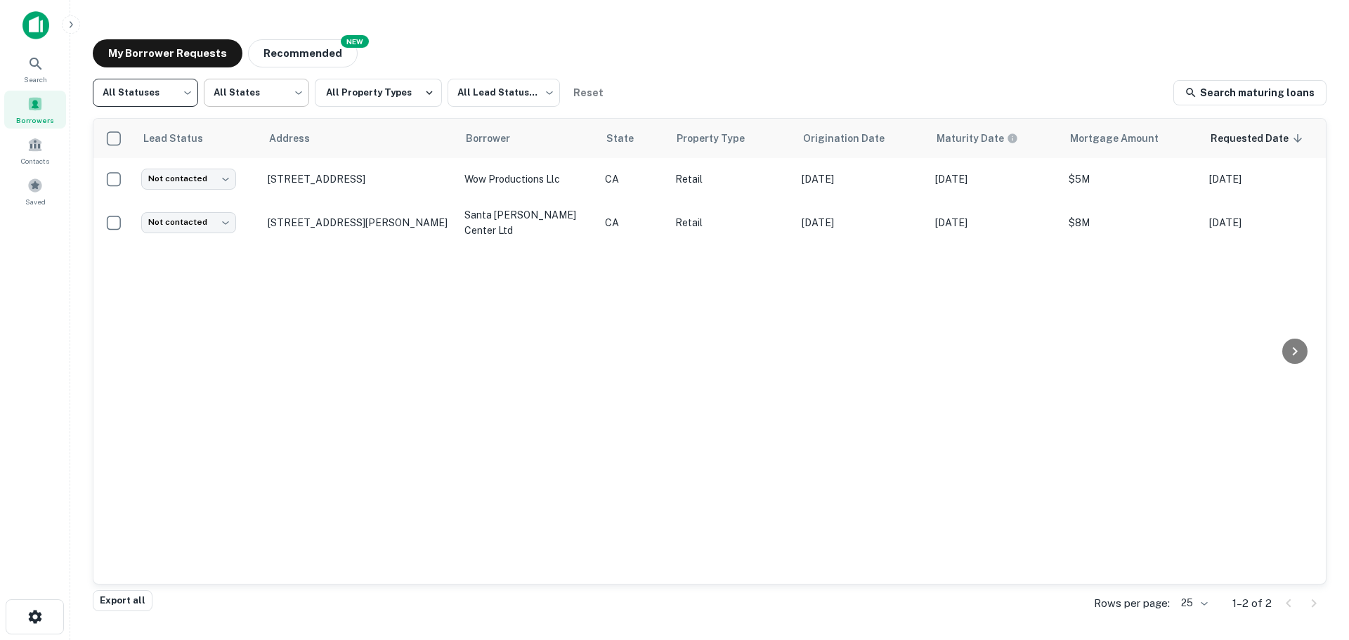
click at [283, 93] on body "Search Borrowers Contacts Saved My Borrower Requests NEW Recommended All Status…" at bounding box center [674, 320] width 1349 height 640
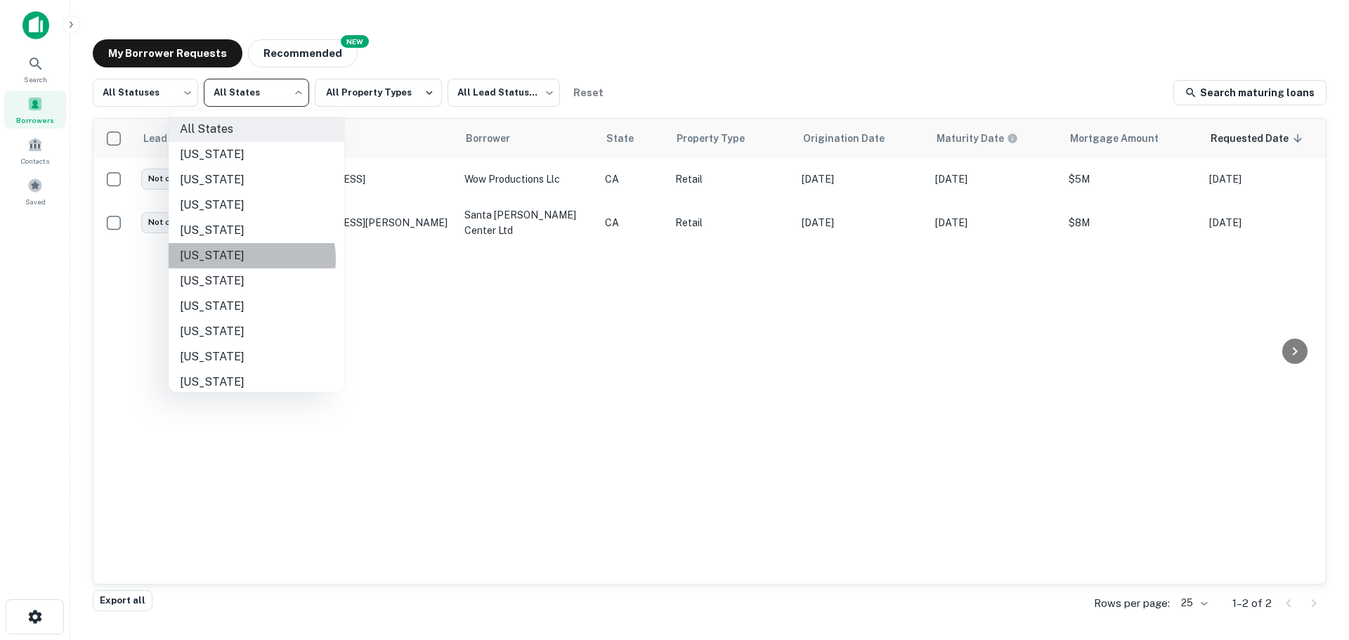
drag, startPoint x: 249, startPoint y: 259, endPoint x: 301, endPoint y: 204, distance: 75.1
click at [249, 258] on li "[US_STATE]" at bounding box center [257, 255] width 176 height 25
type input "**"
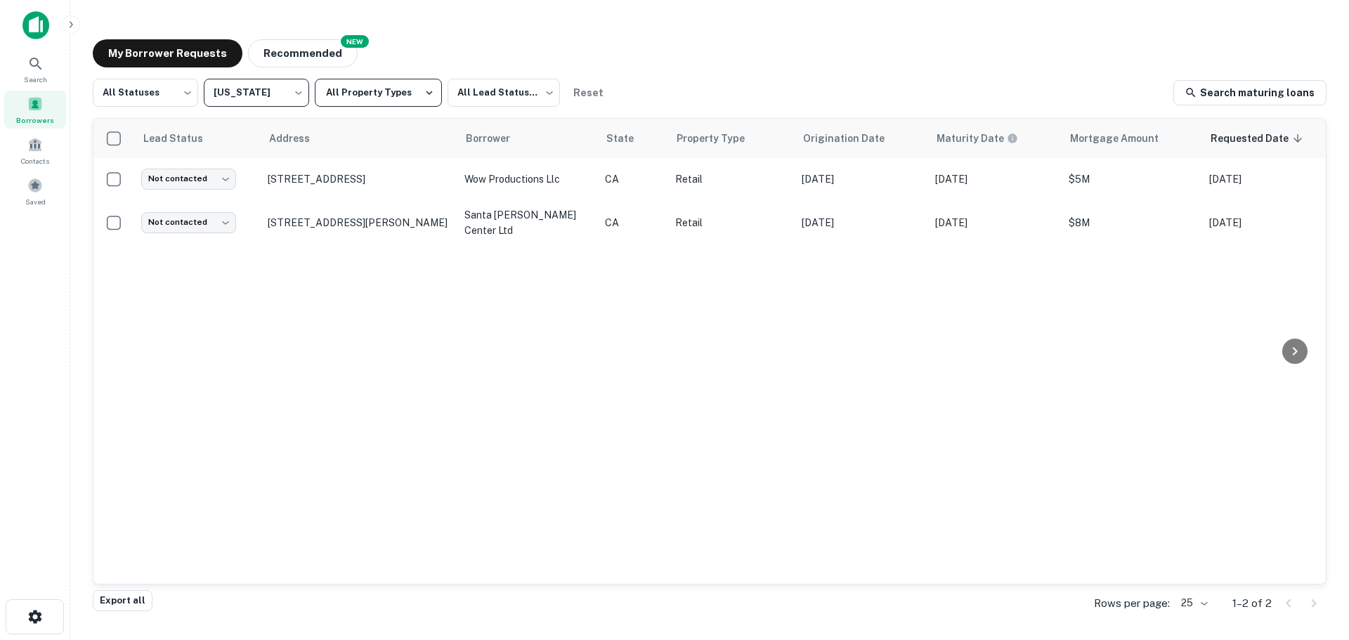
click at [406, 86] on button "All Property Types" at bounding box center [378, 93] width 127 height 28
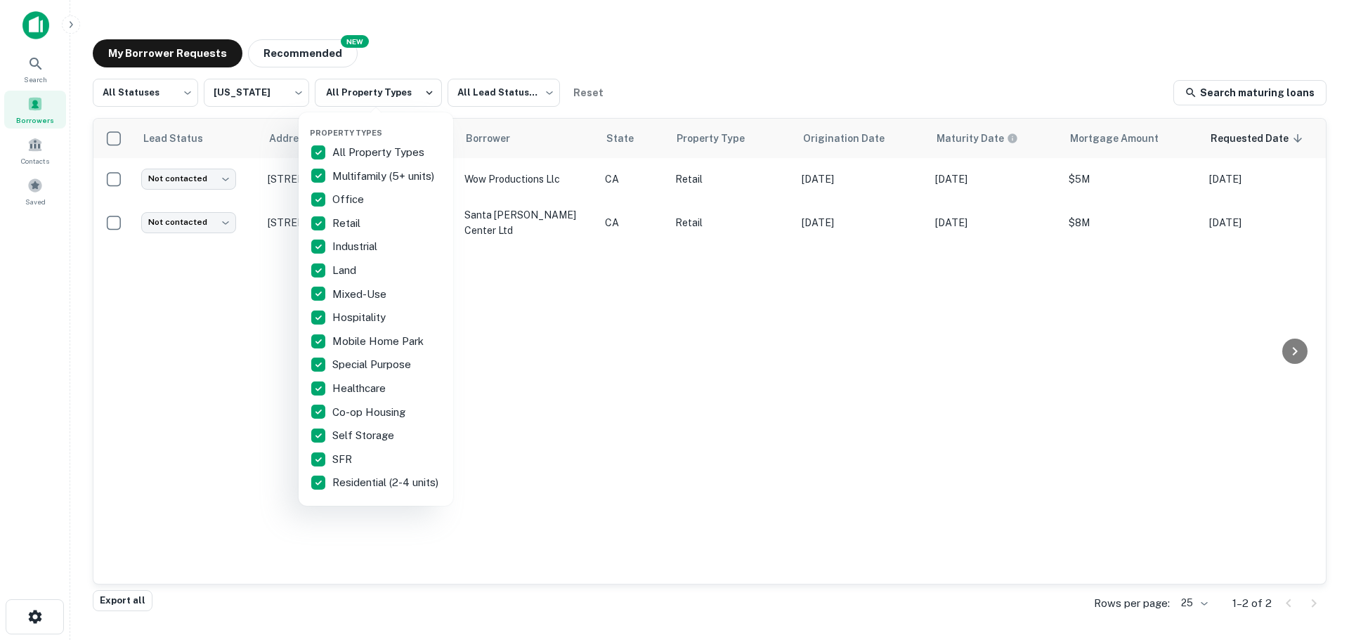
click at [631, 353] on div at bounding box center [674, 320] width 1349 height 640
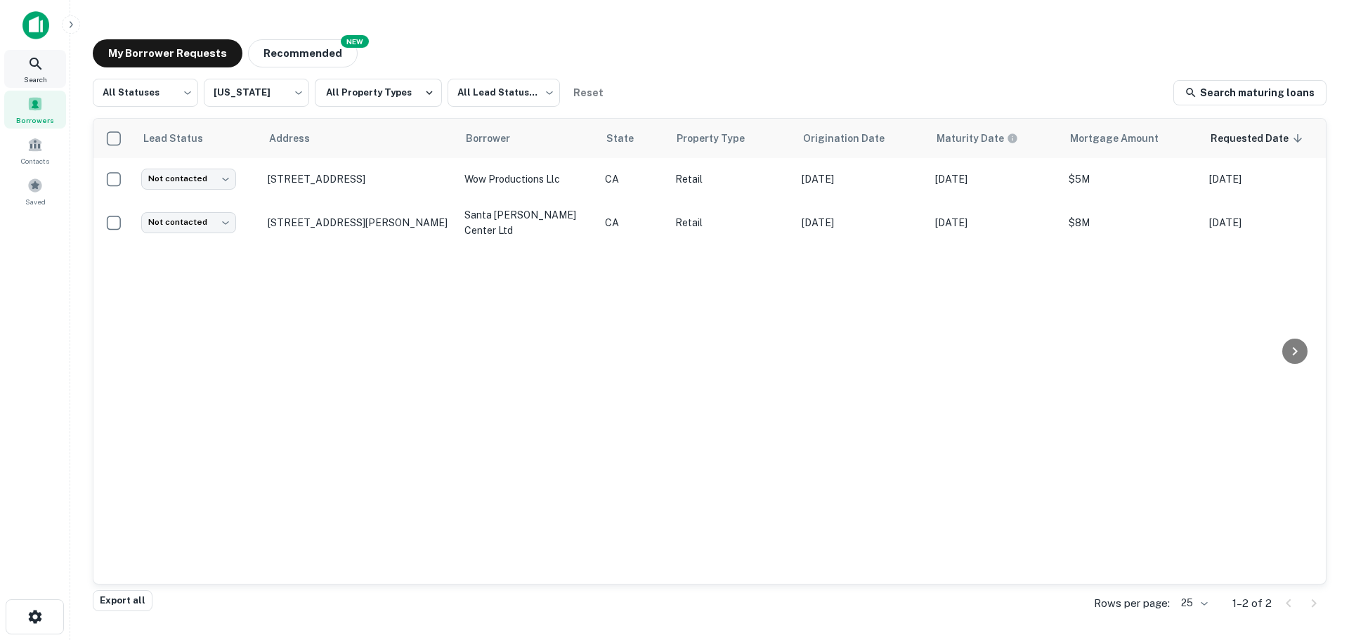
click at [30, 77] on span "Search" at bounding box center [35, 79] width 23 height 11
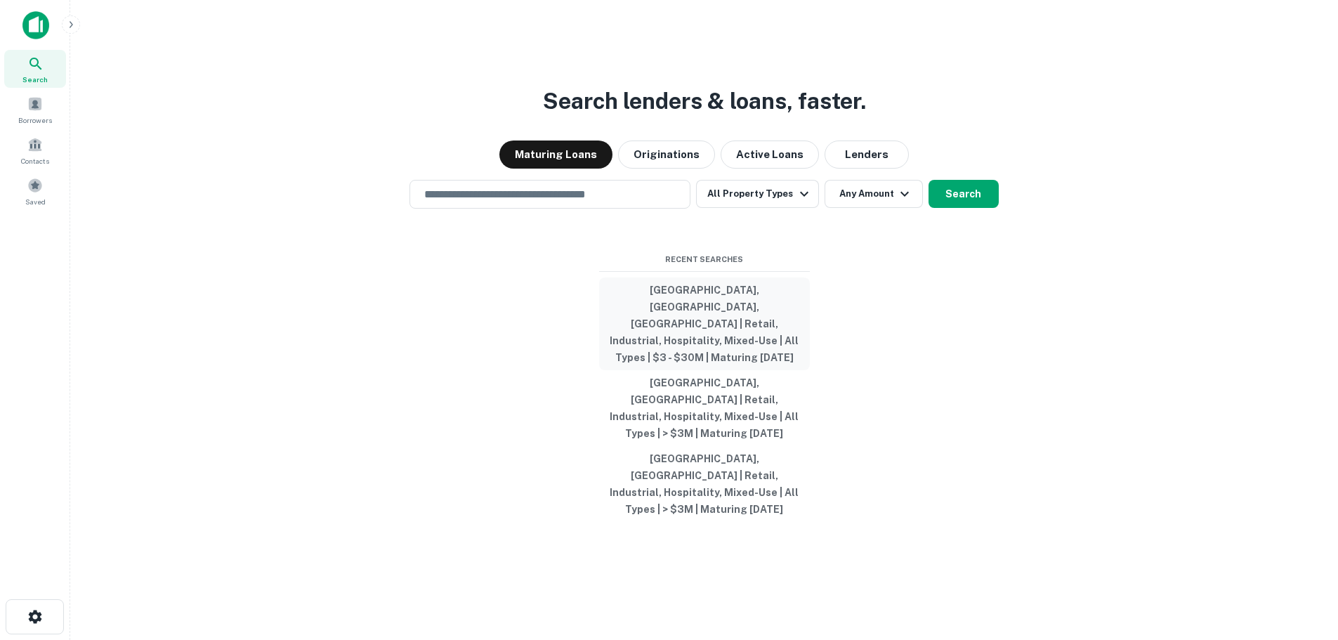
click at [691, 322] on button "West Hollywood, CA, USA | Retail, Industrial, Hospitality, Mixed-Use | All Type…" at bounding box center [704, 324] width 211 height 93
type input "**********"
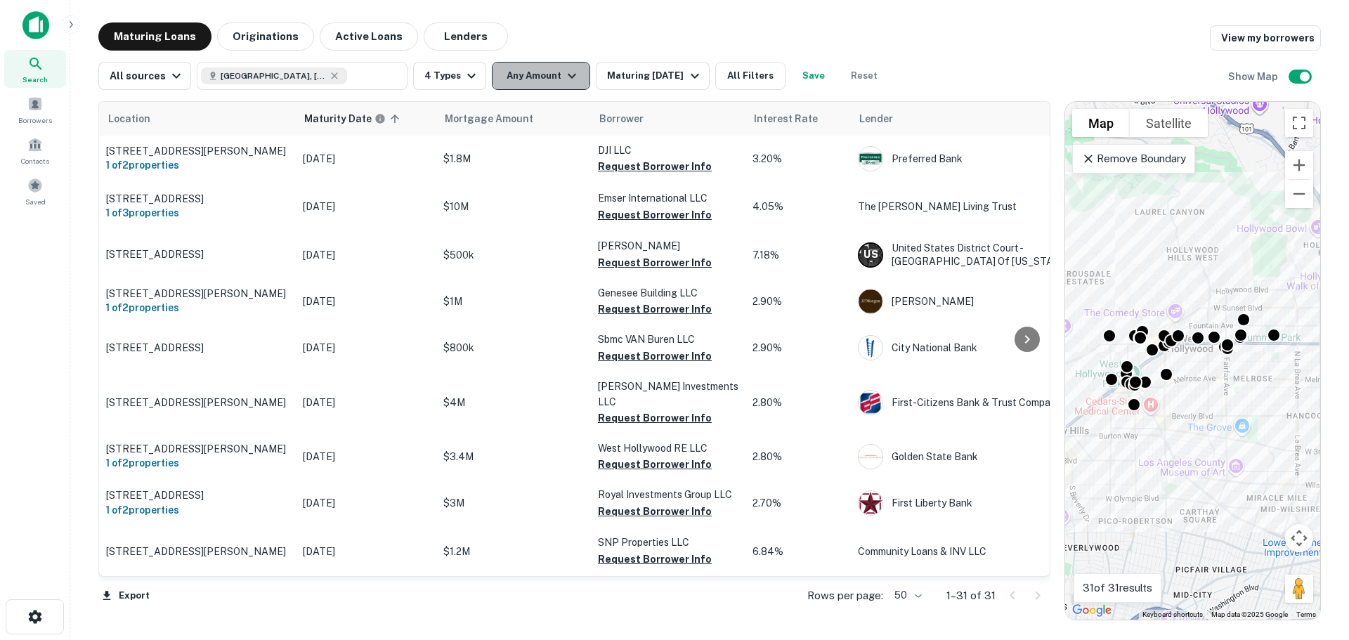
click at [563, 74] on icon "button" at bounding box center [571, 75] width 17 height 17
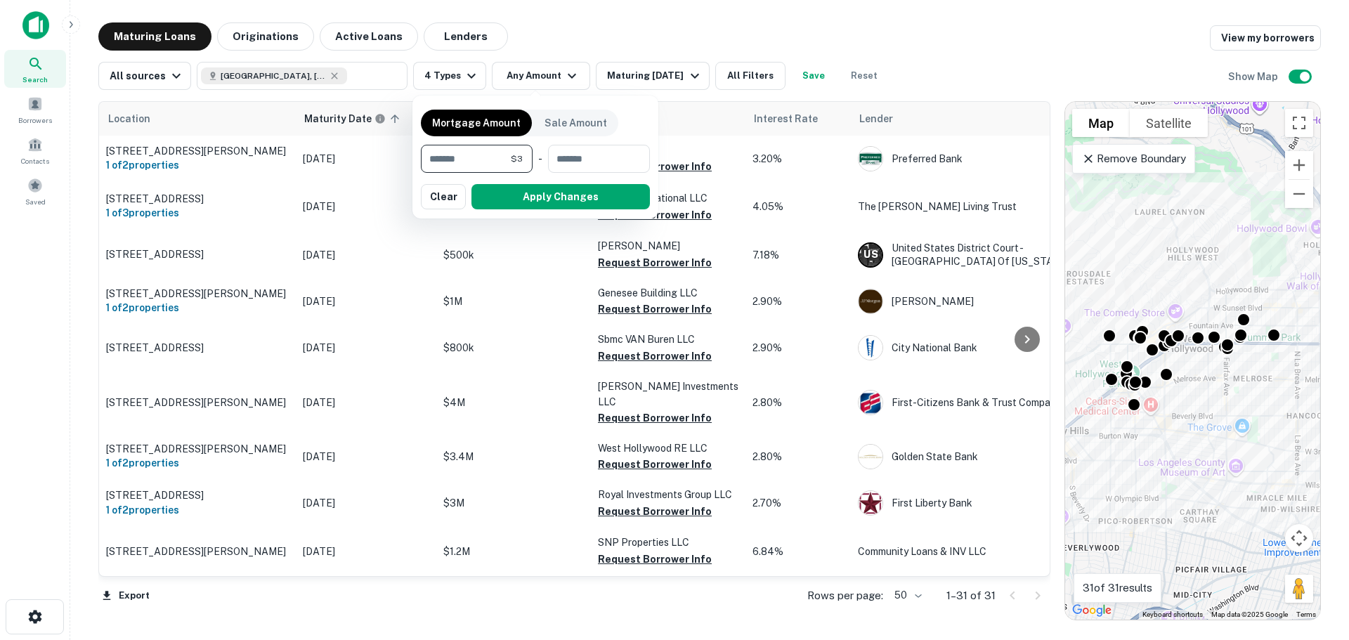
type input "*"
type input "********"
click at [539, 200] on button "Apply Changes" at bounding box center [560, 196] width 178 height 25
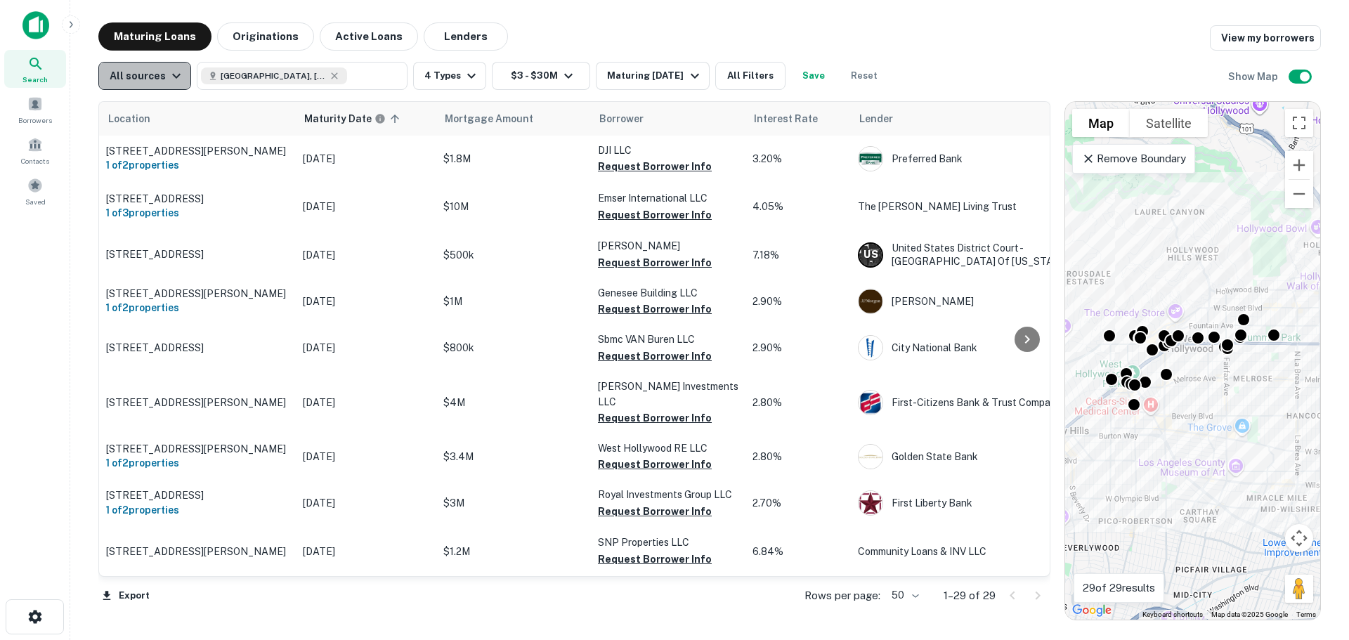
click at [173, 76] on icon "button" at bounding box center [176, 75] width 17 height 17
click at [173, 76] on div at bounding box center [674, 320] width 1349 height 640
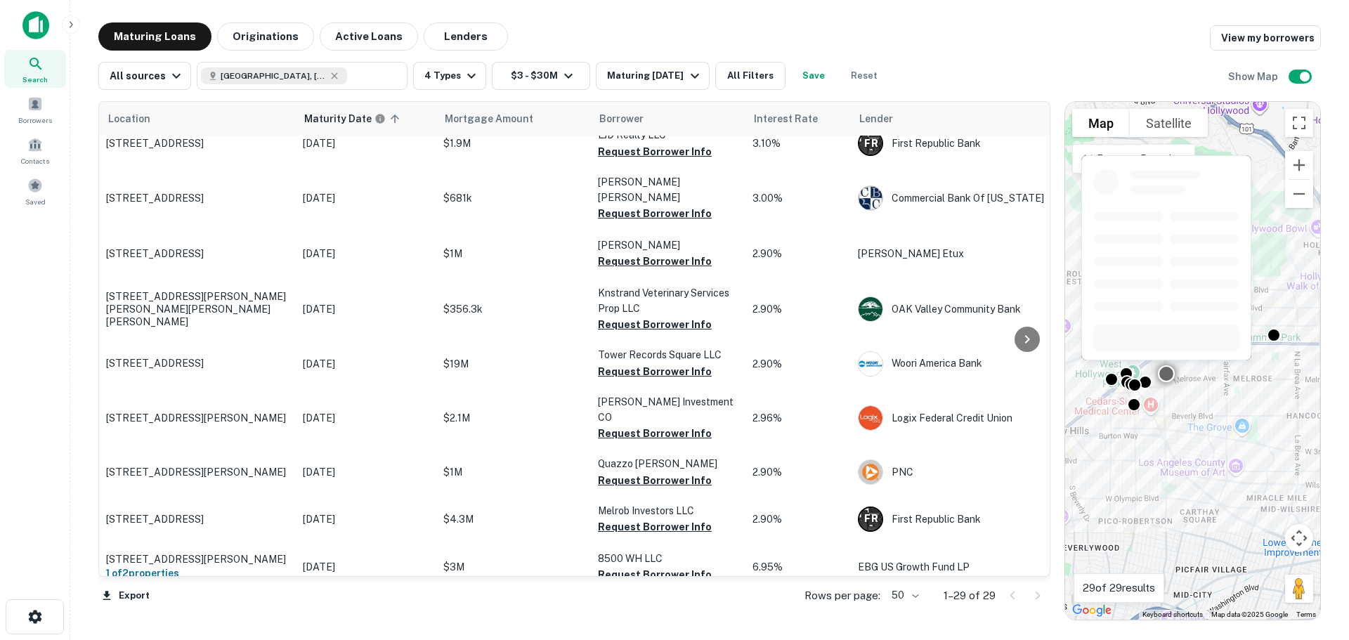
scroll to position [1025, 0]
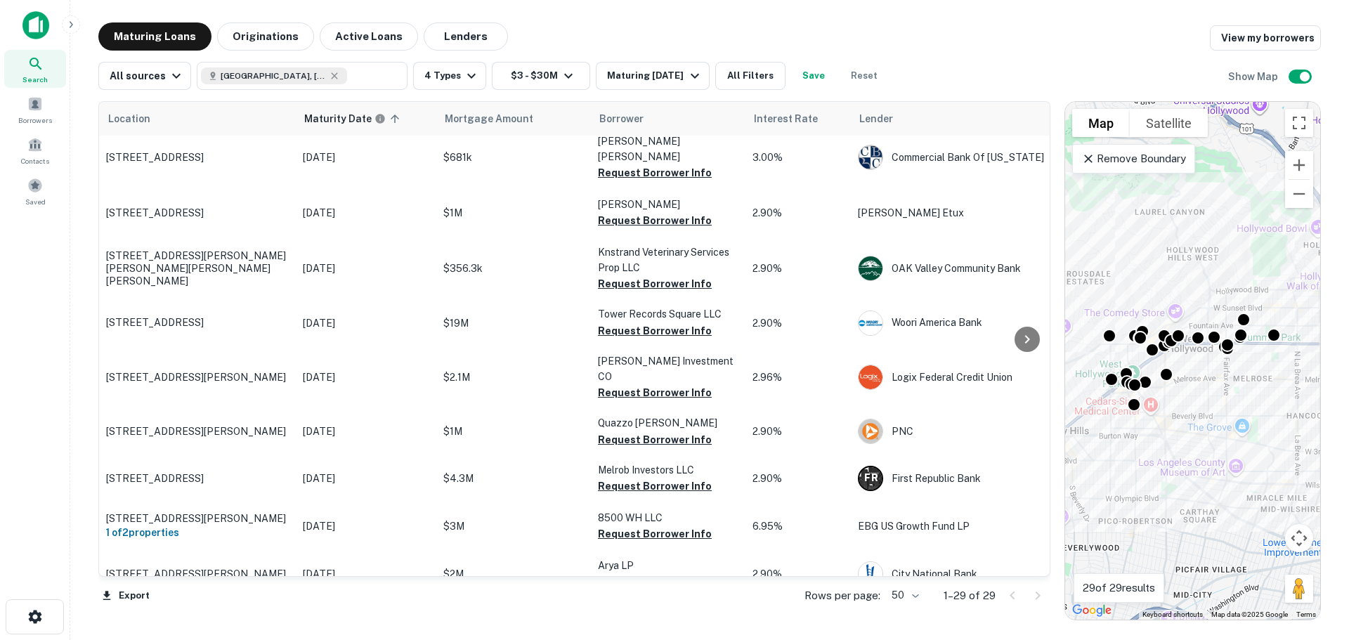
click at [74, 22] on icon "button" at bounding box center [70, 24] width 11 height 11
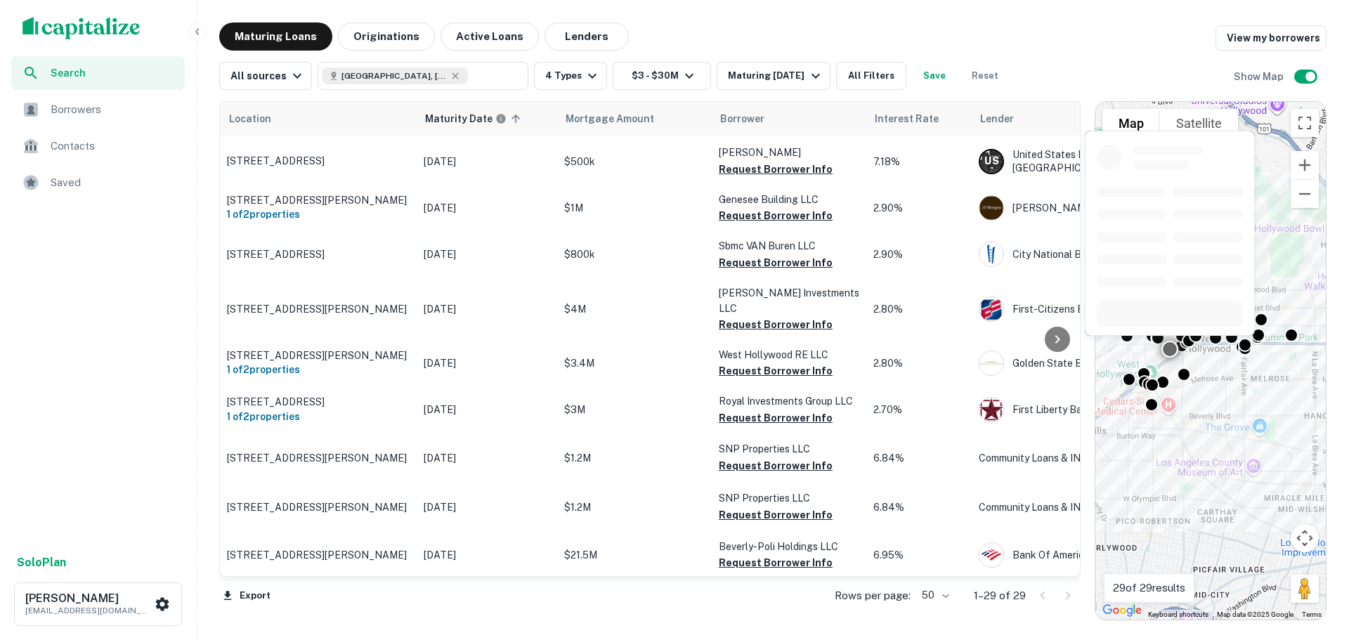
scroll to position [0, 0]
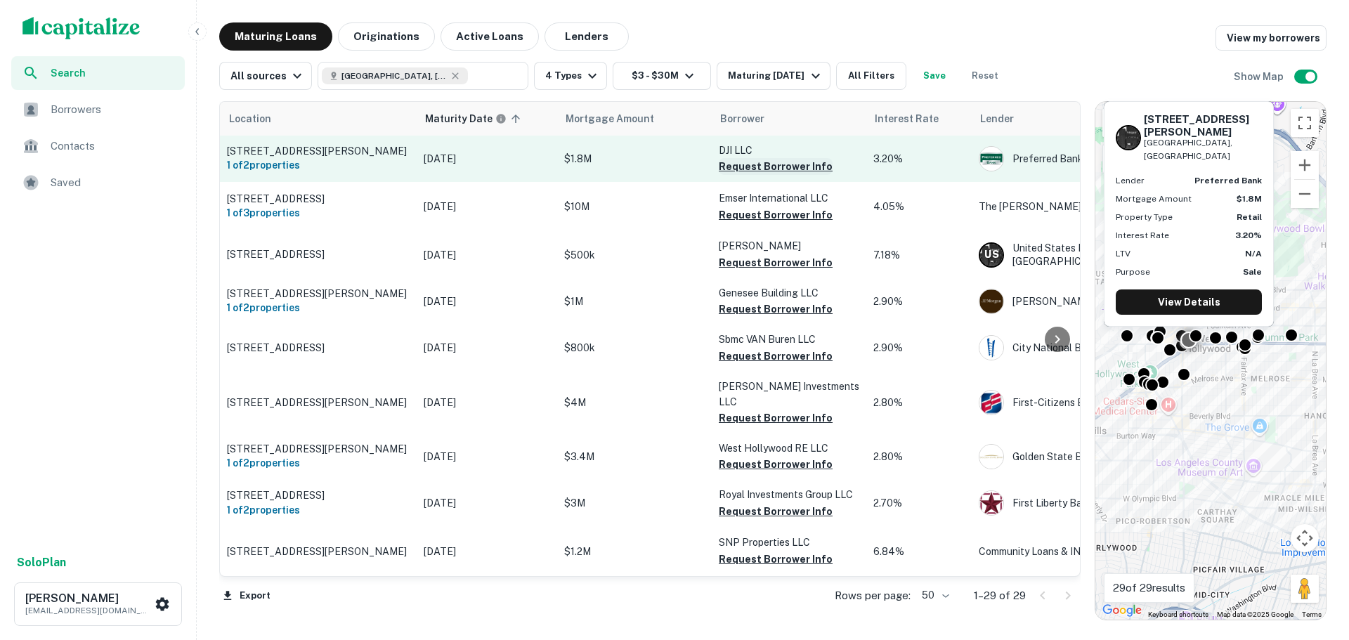
click at [754, 169] on button "Request Borrower Info" at bounding box center [776, 166] width 114 height 17
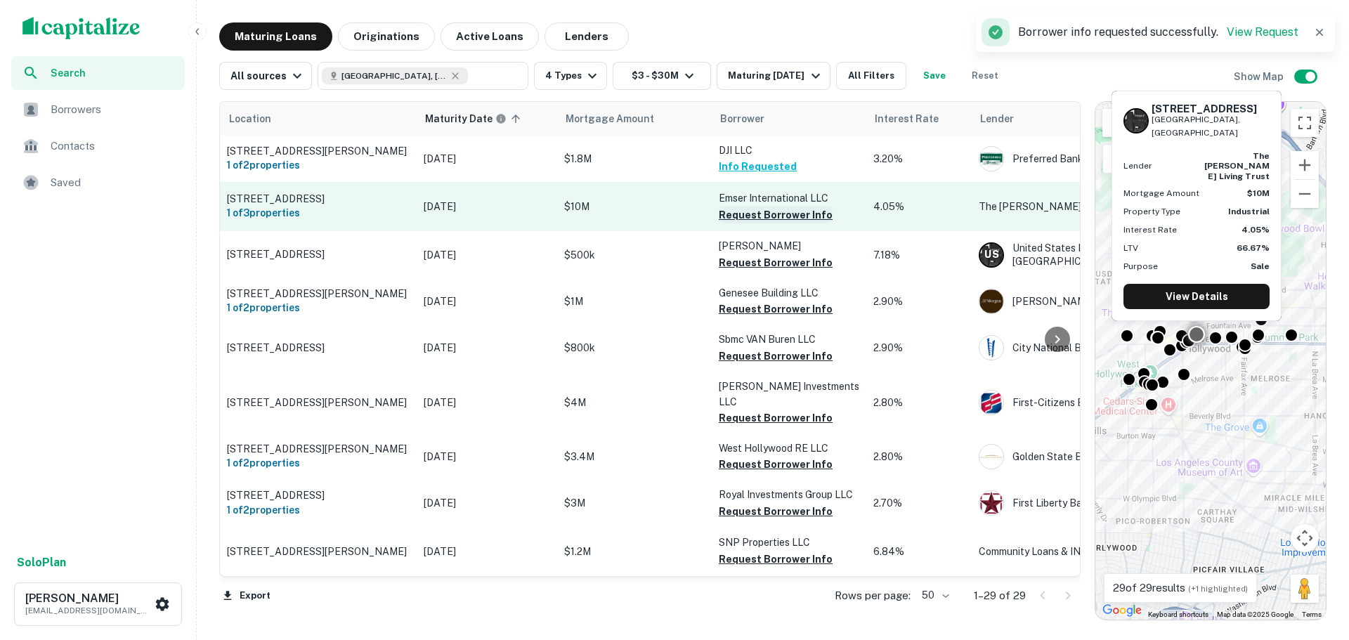
click at [783, 223] on button "Request Borrower Info" at bounding box center [776, 215] width 114 height 17
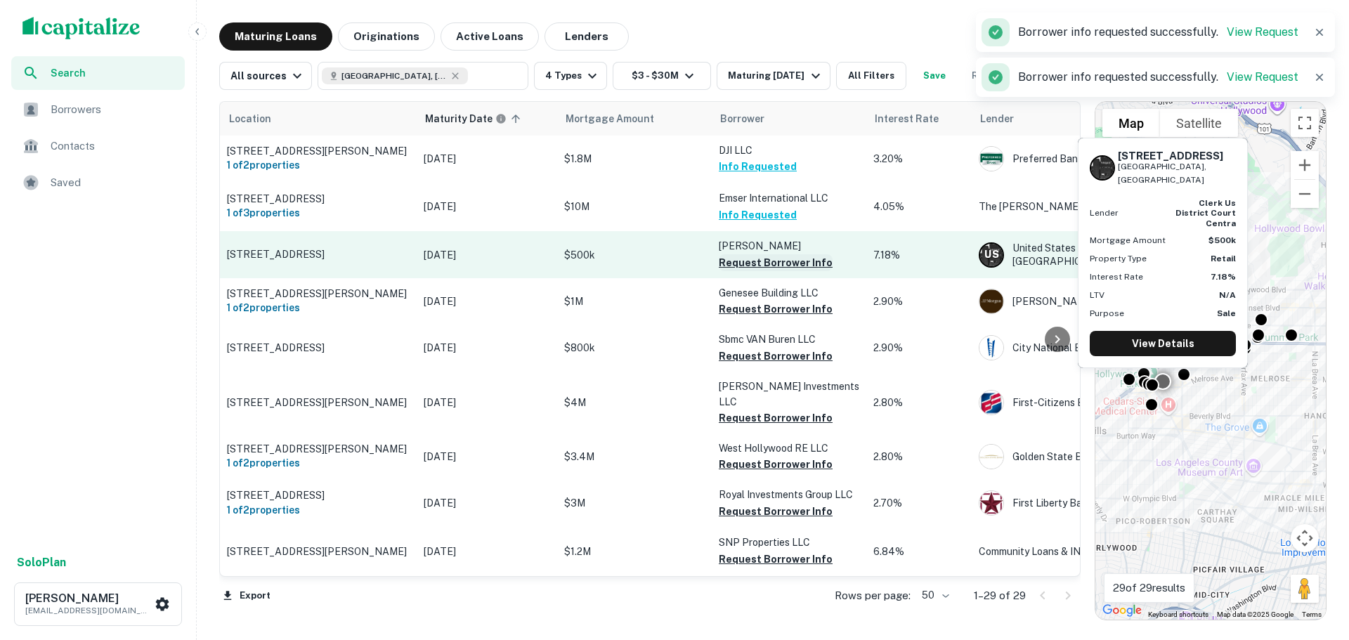
click at [783, 271] on button "Request Borrower Info" at bounding box center [776, 262] width 114 height 17
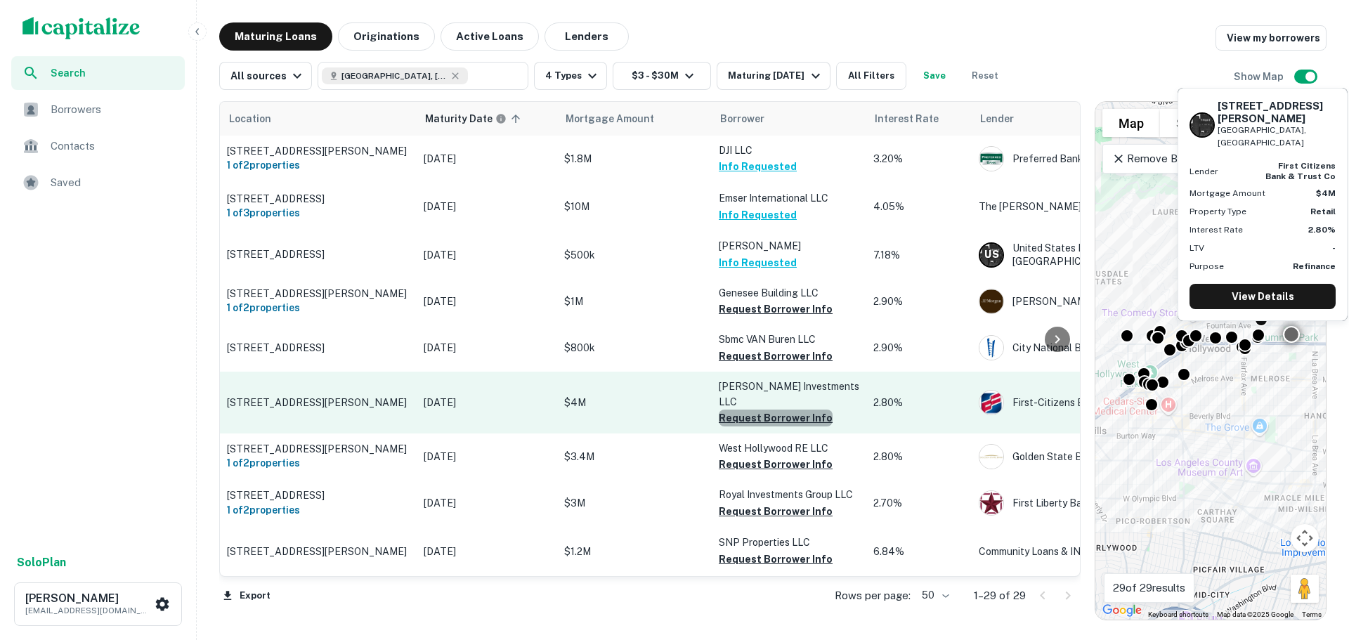
click at [786, 424] on button "Request Borrower Info" at bounding box center [776, 418] width 114 height 17
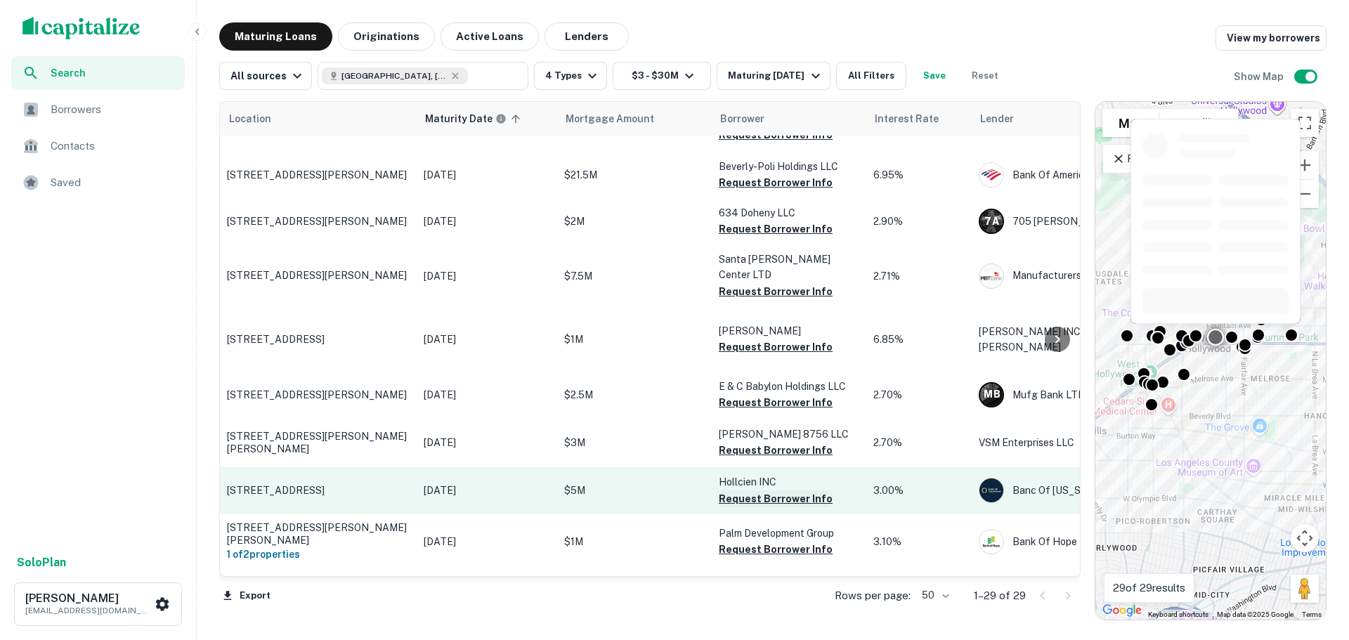
scroll to position [562, 0]
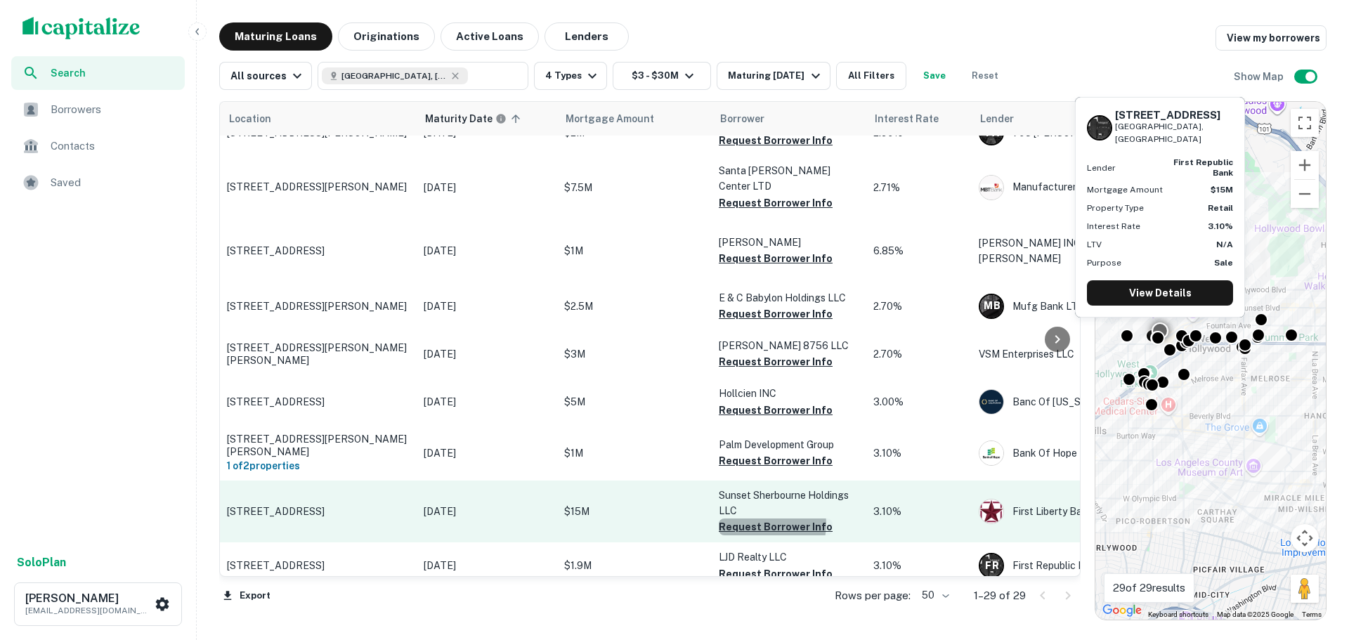
click at [764, 518] on button "Request Borrower Info" at bounding box center [776, 526] width 114 height 17
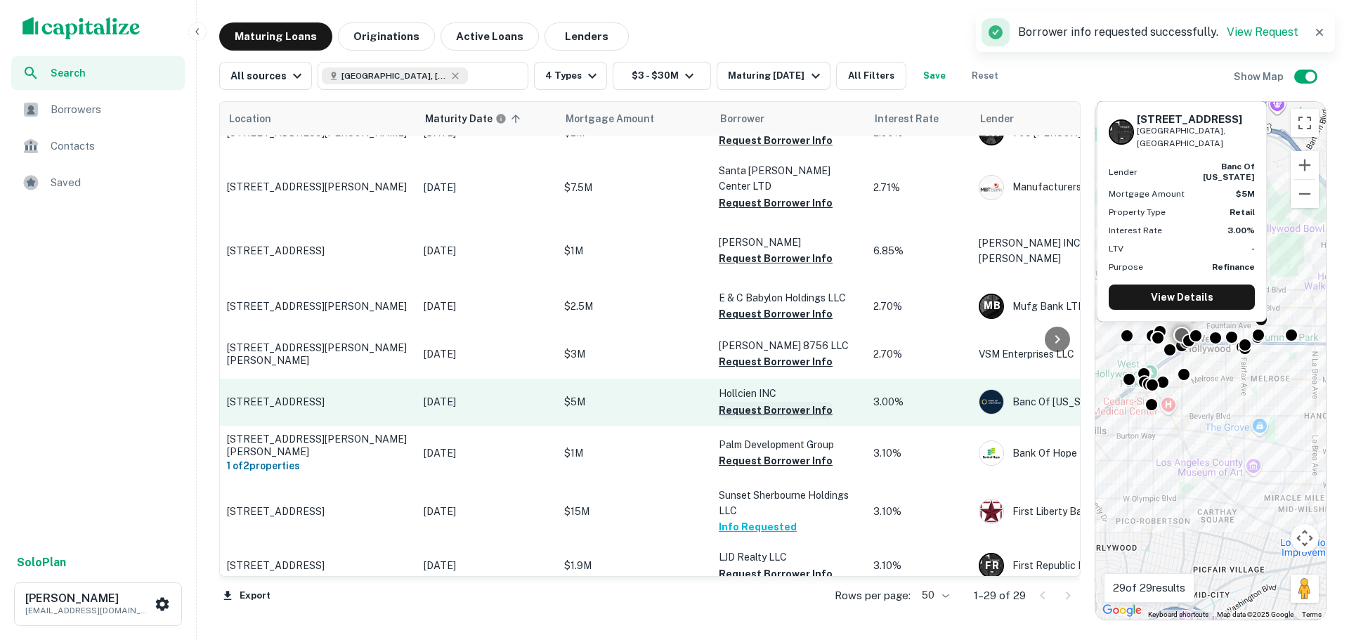
click at [776, 402] on button "Request Borrower Info" at bounding box center [776, 410] width 114 height 17
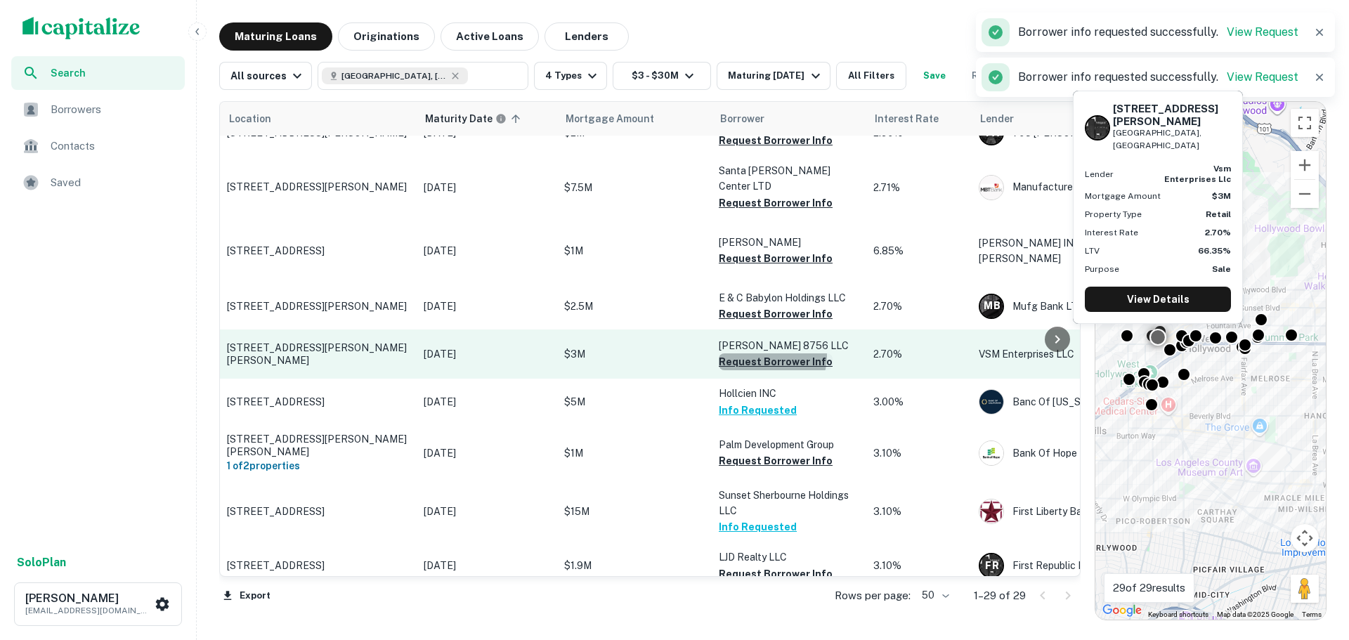
click at [771, 353] on button "Request Borrower Info" at bounding box center [776, 361] width 114 height 17
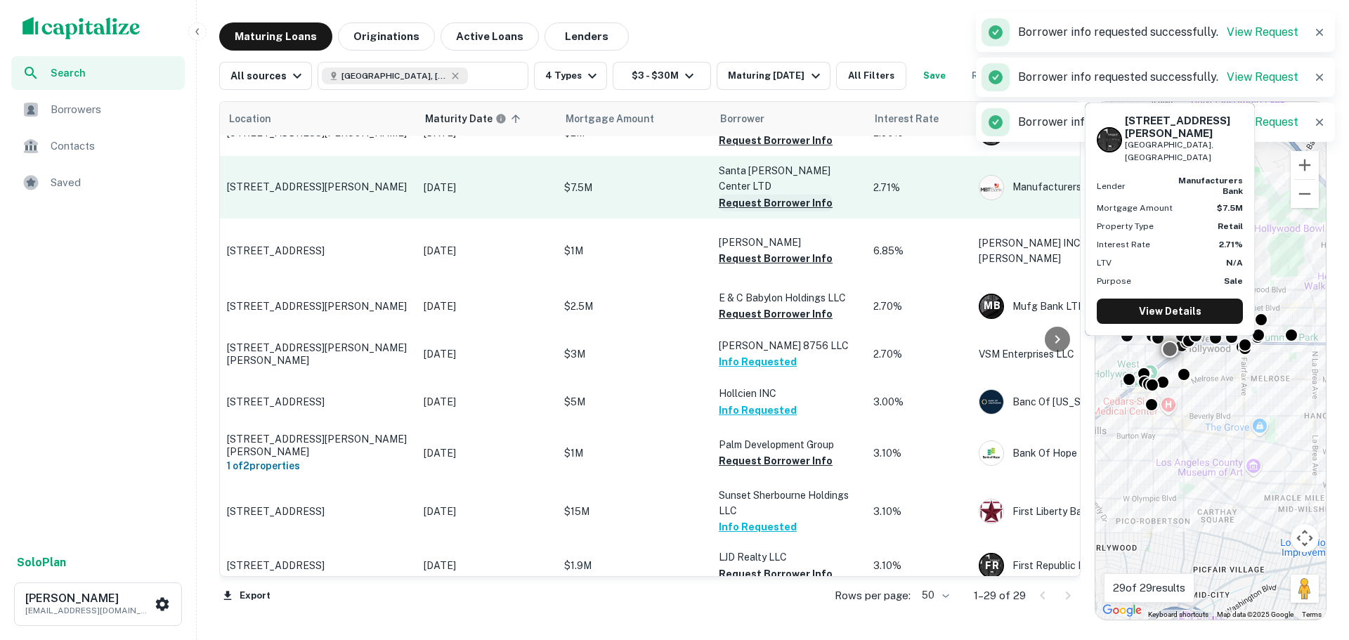
click at [734, 211] on button "Request Borrower Info" at bounding box center [776, 203] width 114 height 17
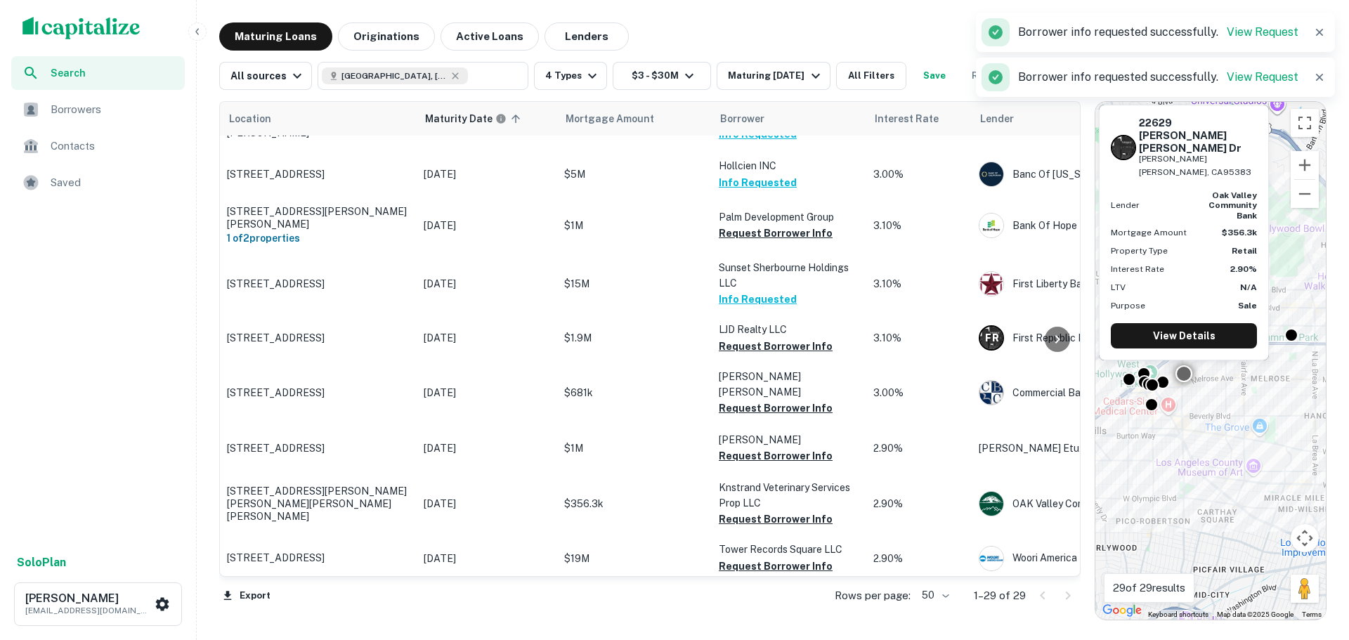
scroll to position [984, 0]
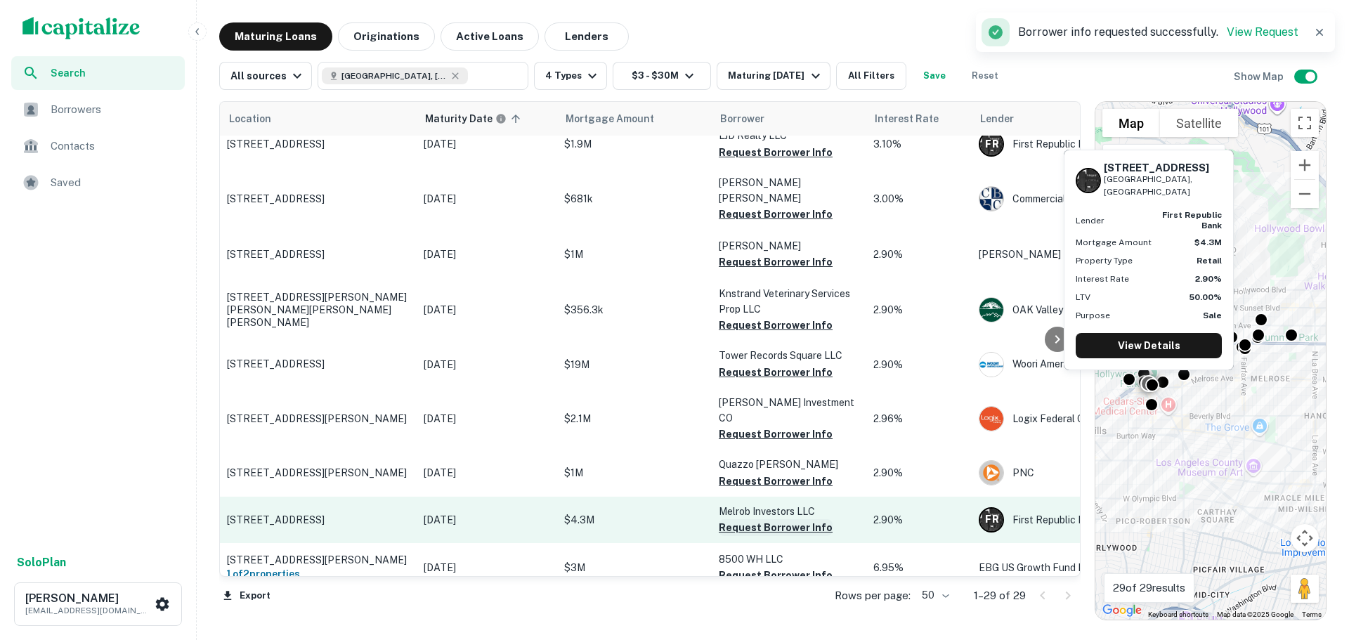
click at [781, 519] on button "Request Borrower Info" at bounding box center [776, 527] width 114 height 17
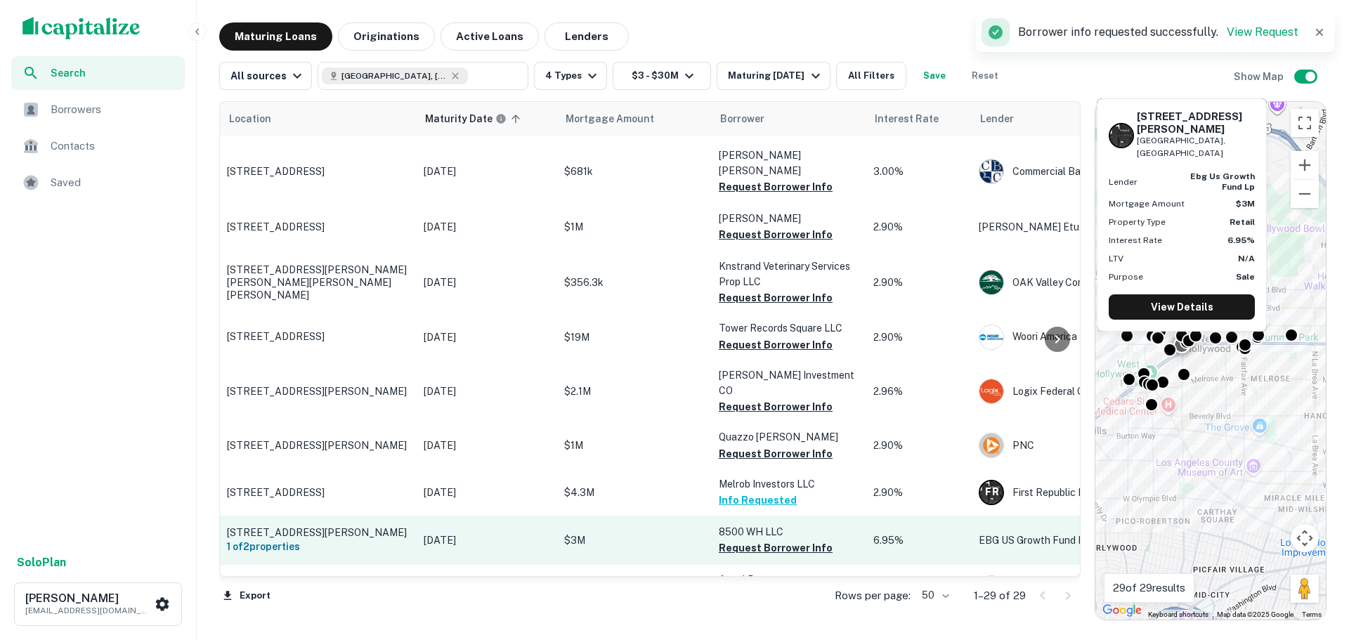
scroll to position [1025, 0]
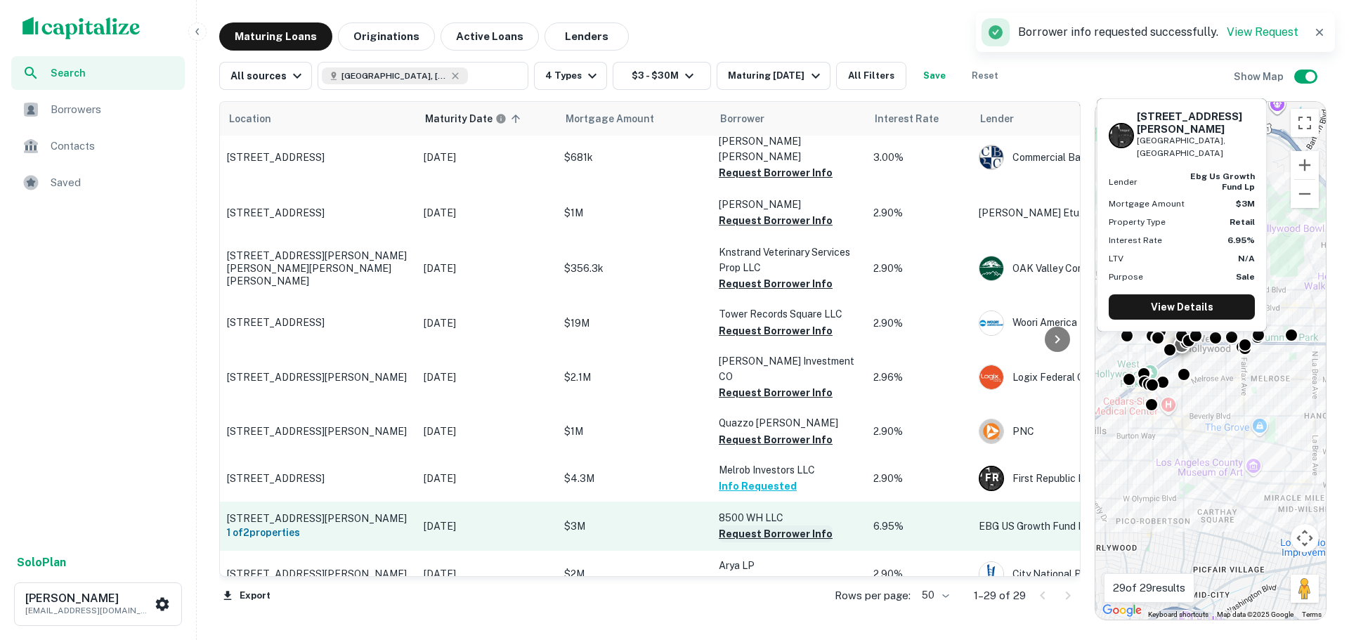
click at [777, 525] on button "Request Borrower Info" at bounding box center [776, 533] width 114 height 17
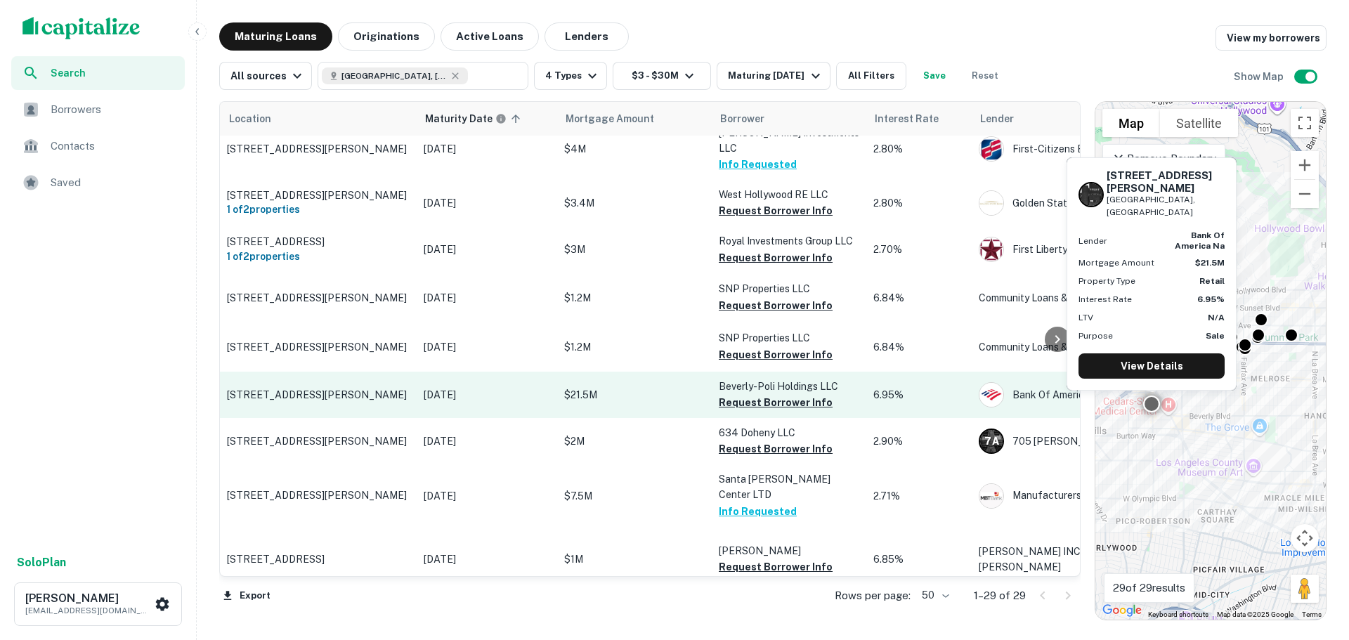
scroll to position [252, 0]
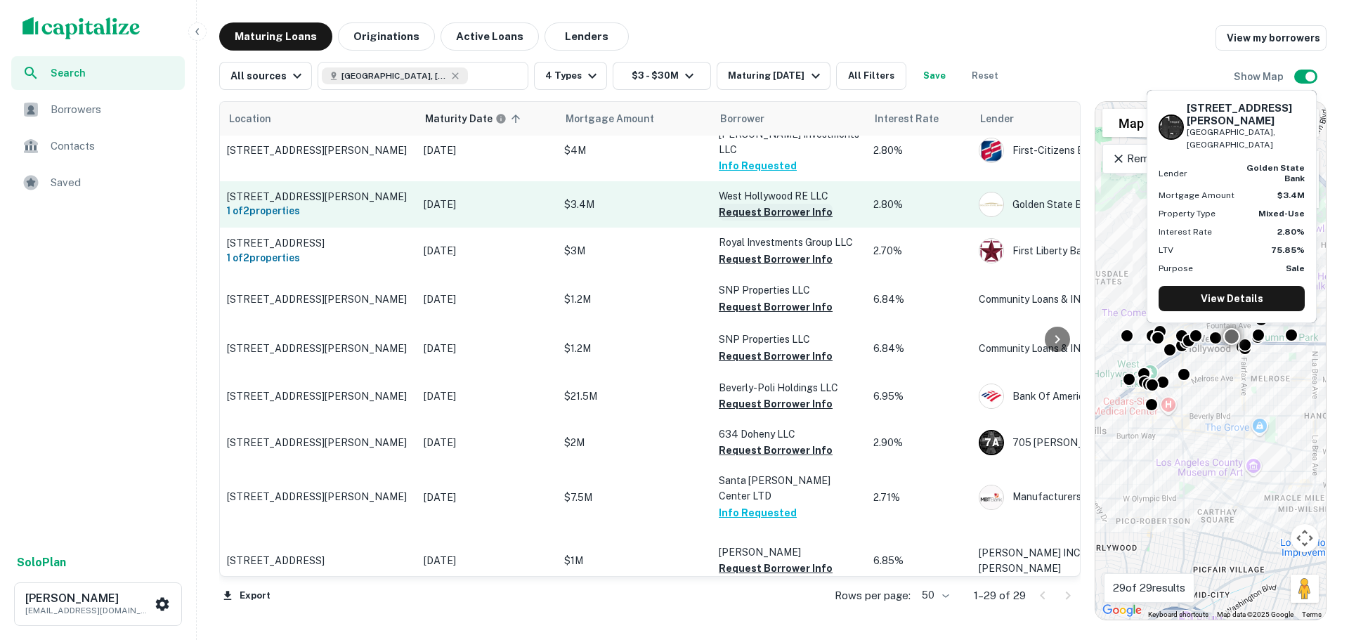
click at [759, 221] on button "Request Borrower Info" at bounding box center [776, 212] width 114 height 17
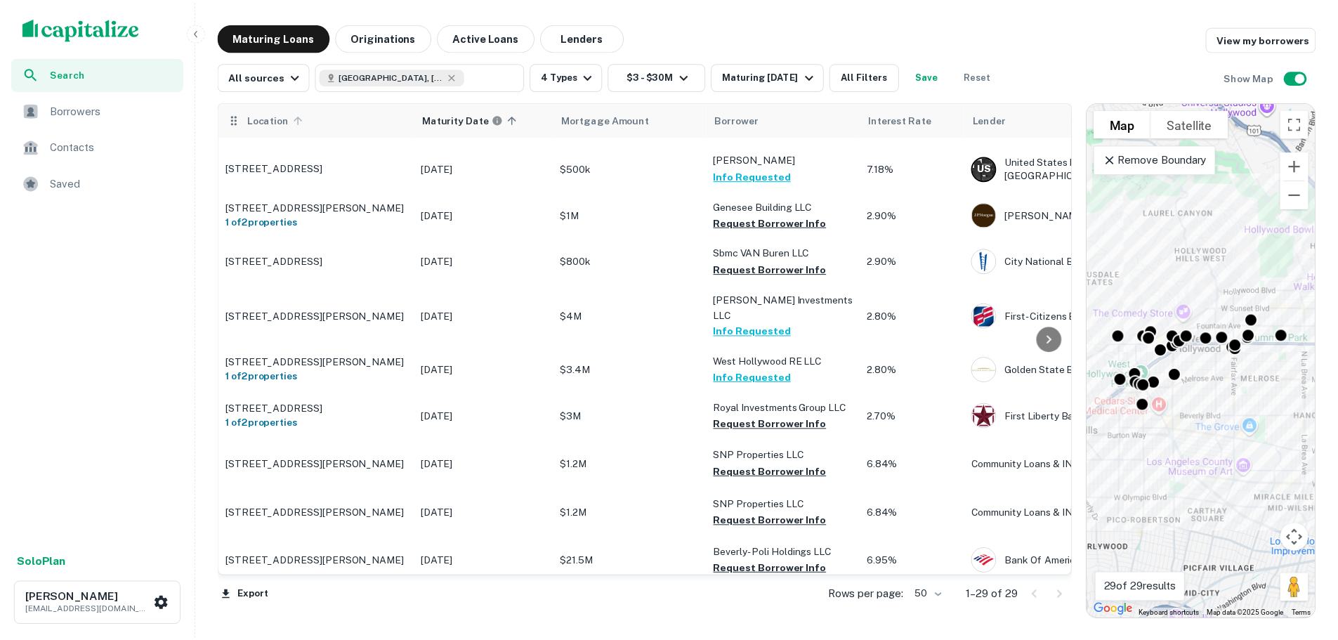
scroll to position [0, 0]
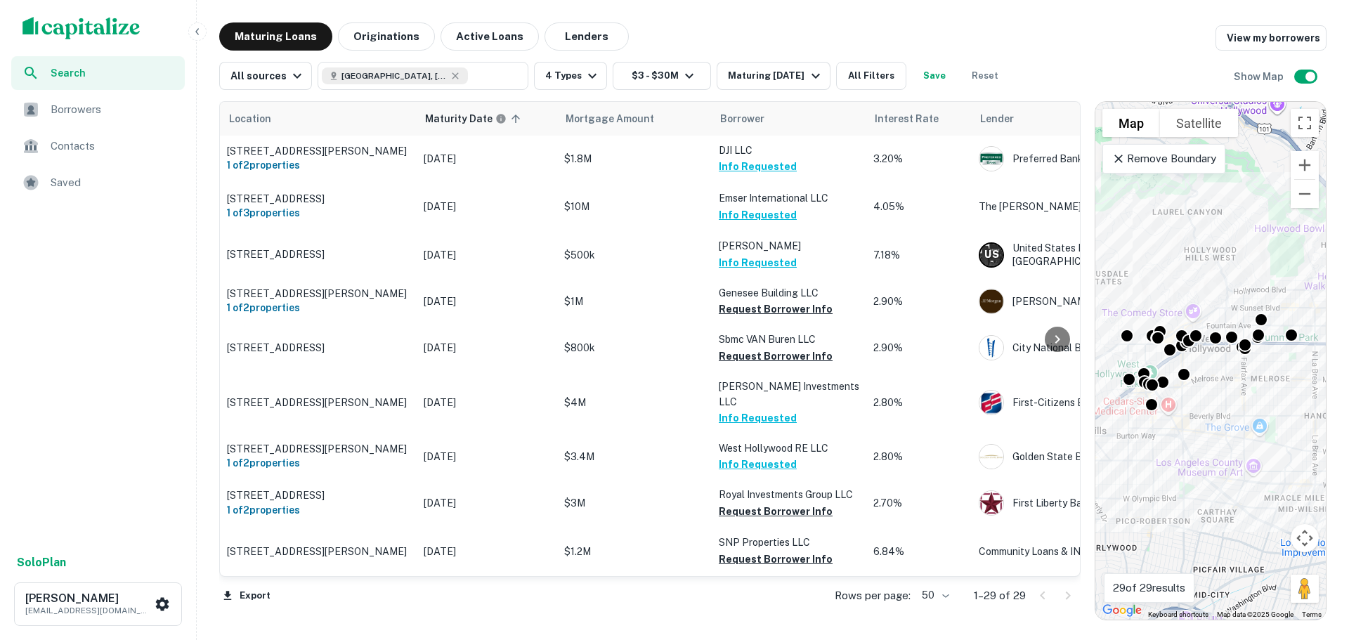
click at [99, 25] on img "scrollable content" at bounding box center [81, 28] width 118 height 22
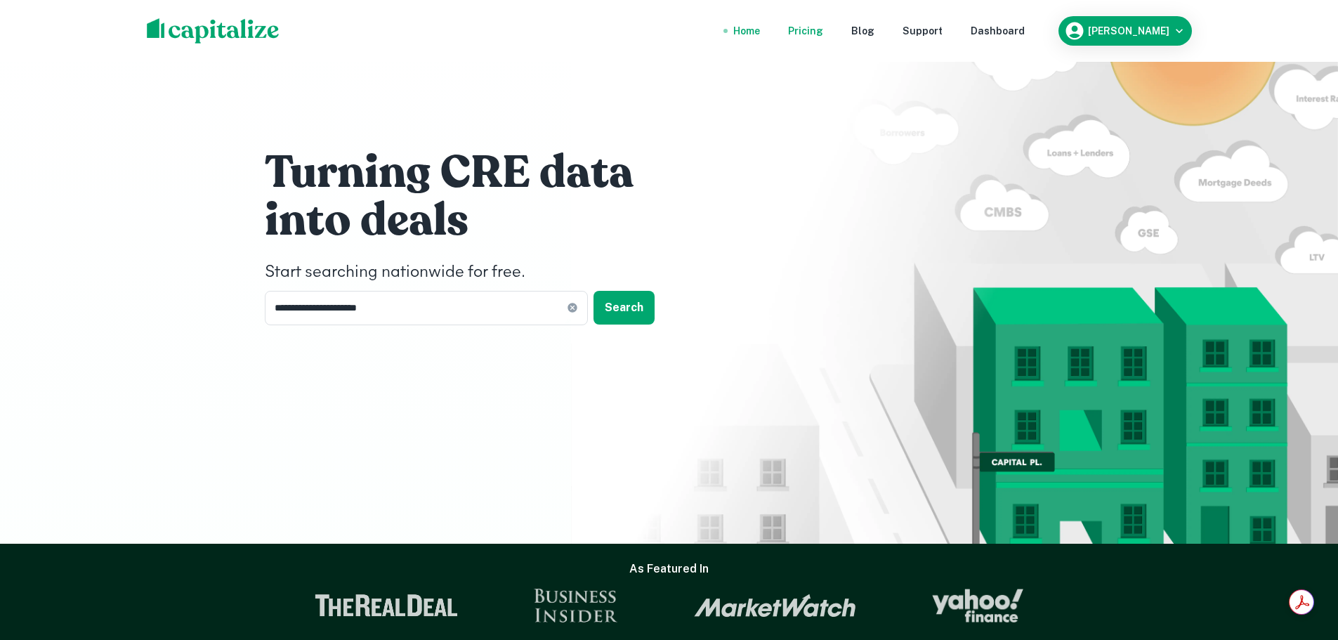
click at [821, 30] on div "Pricing" at bounding box center [805, 30] width 35 height 15
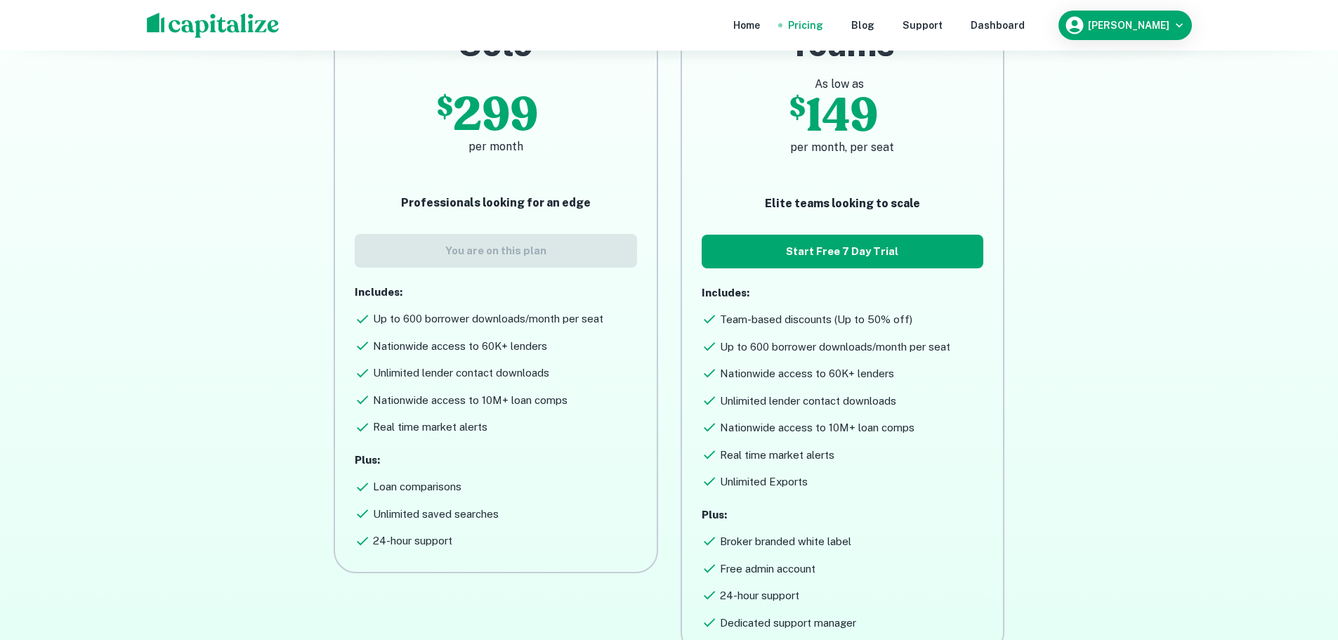
scroll to position [70, 0]
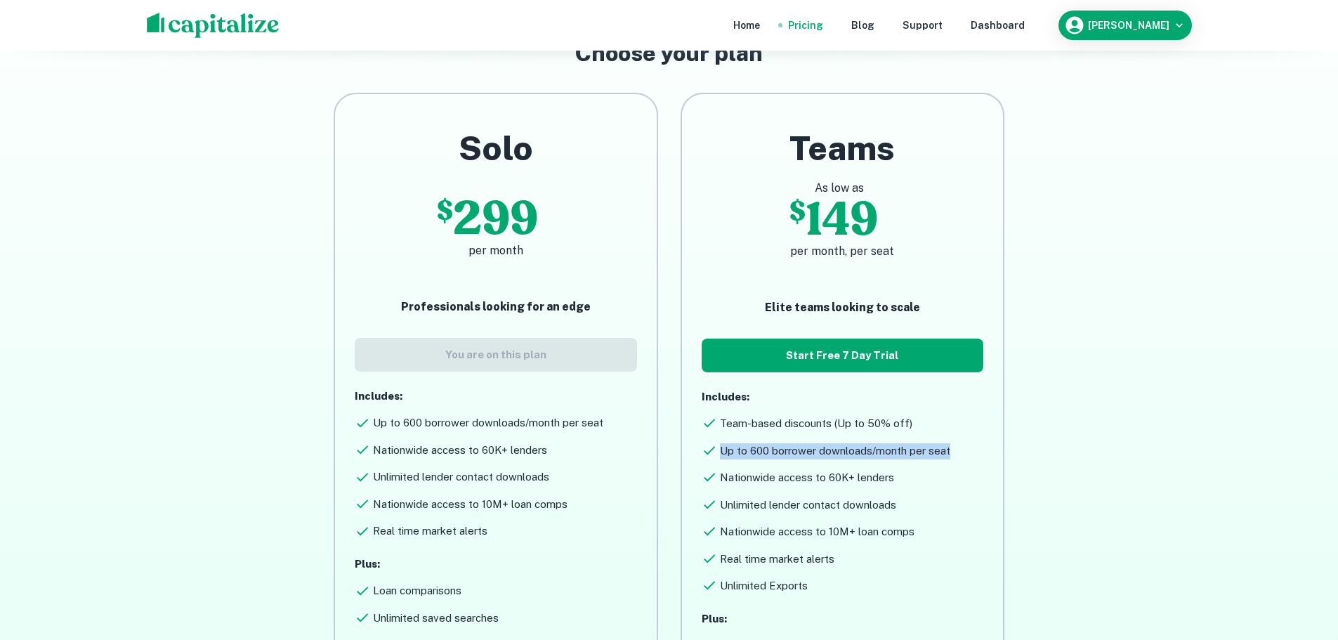
drag, startPoint x: 718, startPoint y: 452, endPoint x: 946, endPoint y: 458, distance: 228.4
click at [946, 458] on div "Up to 600 borrower downloads/month per seat" at bounding box center [843, 449] width 282 height 22
click at [831, 489] on div "Includes: Team-based discounts (Up to 50% off) Up to 600 borrower downloads/mon…" at bounding box center [843, 491] width 282 height 205
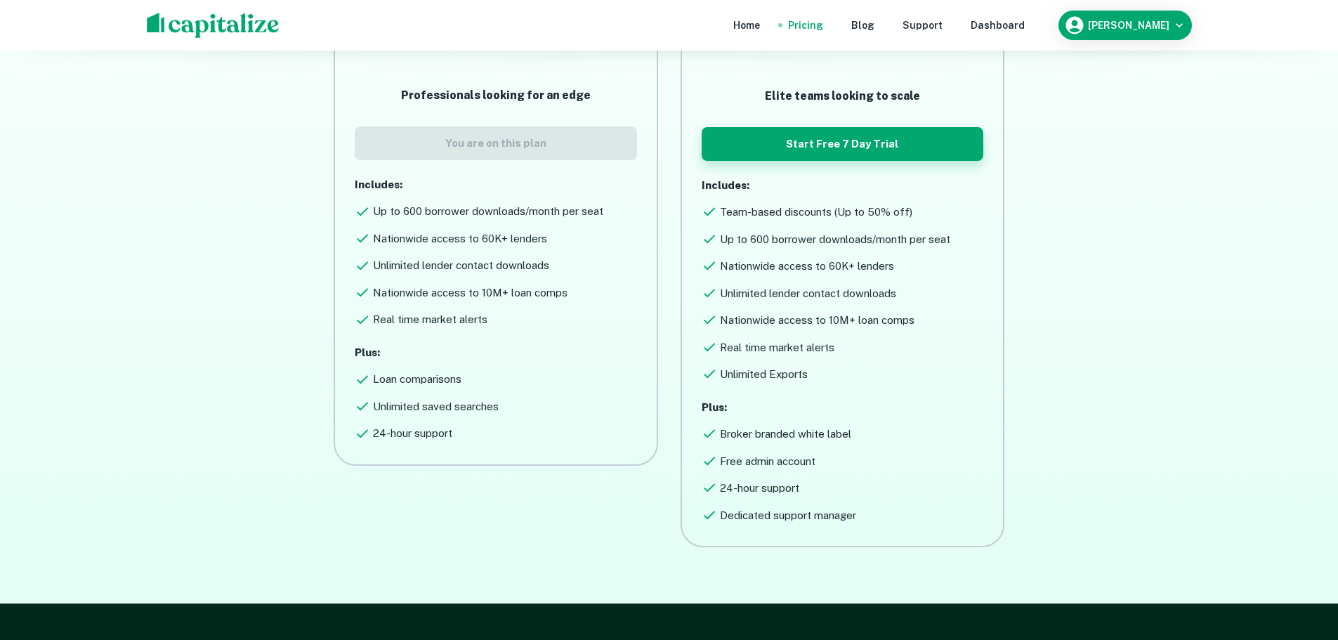
scroll to position [281, 0]
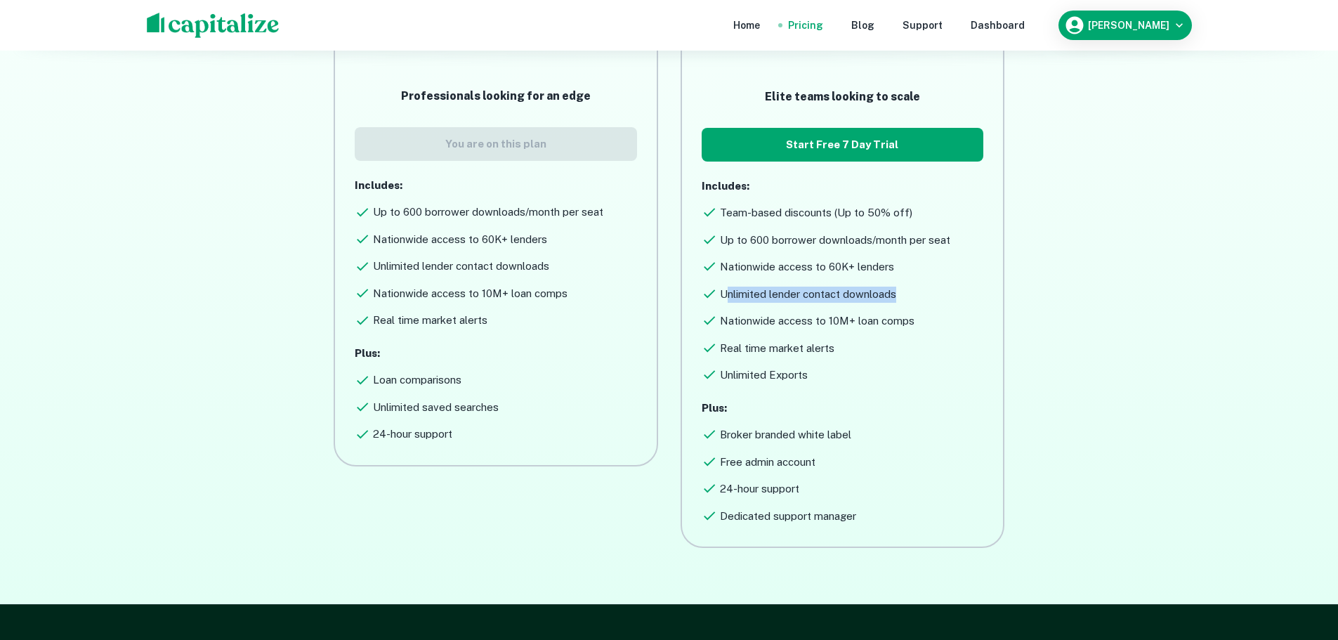
drag, startPoint x: 724, startPoint y: 288, endPoint x: 922, endPoint y: 298, distance: 197.7
click at [922, 298] on div "Unlimited lender contact downloads" at bounding box center [843, 292] width 282 height 22
click at [873, 299] on h6 "Unlimited lender contact downloads" at bounding box center [808, 295] width 176 height 16
drag, startPoint x: 722, startPoint y: 319, endPoint x: 868, endPoint y: 326, distance: 146.3
click at [868, 326] on h6 "Nationwide access to 10M+ loan comps" at bounding box center [817, 321] width 195 height 16
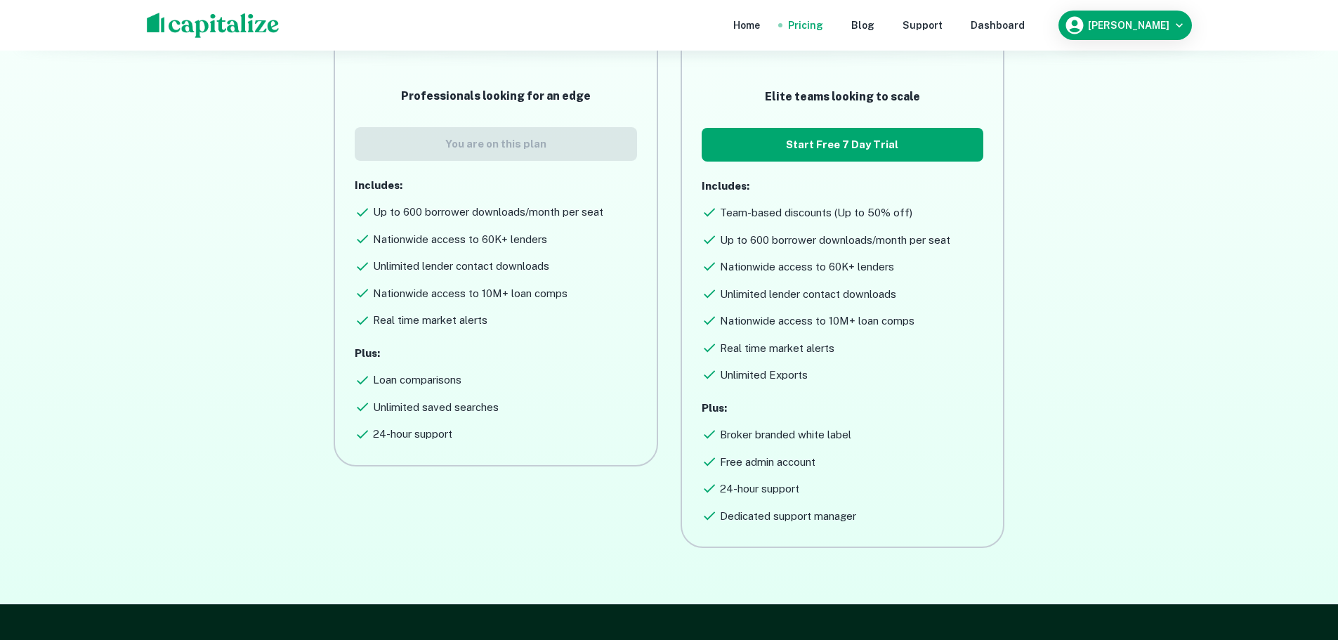
click at [807, 341] on h6 "Real time market alerts" at bounding box center [777, 349] width 115 height 16
drag, startPoint x: 745, startPoint y: 344, endPoint x: 946, endPoint y: 358, distance: 201.5
click at [946, 358] on div "Includes: Team-based discounts (Up to 50% off) Up to 600 borrower downloads/mon…" at bounding box center [843, 280] width 282 height 205
click at [887, 348] on div "Real time market alerts" at bounding box center [843, 346] width 282 height 22
drag, startPoint x: 717, startPoint y: 212, endPoint x: 907, endPoint y: 237, distance: 191.4
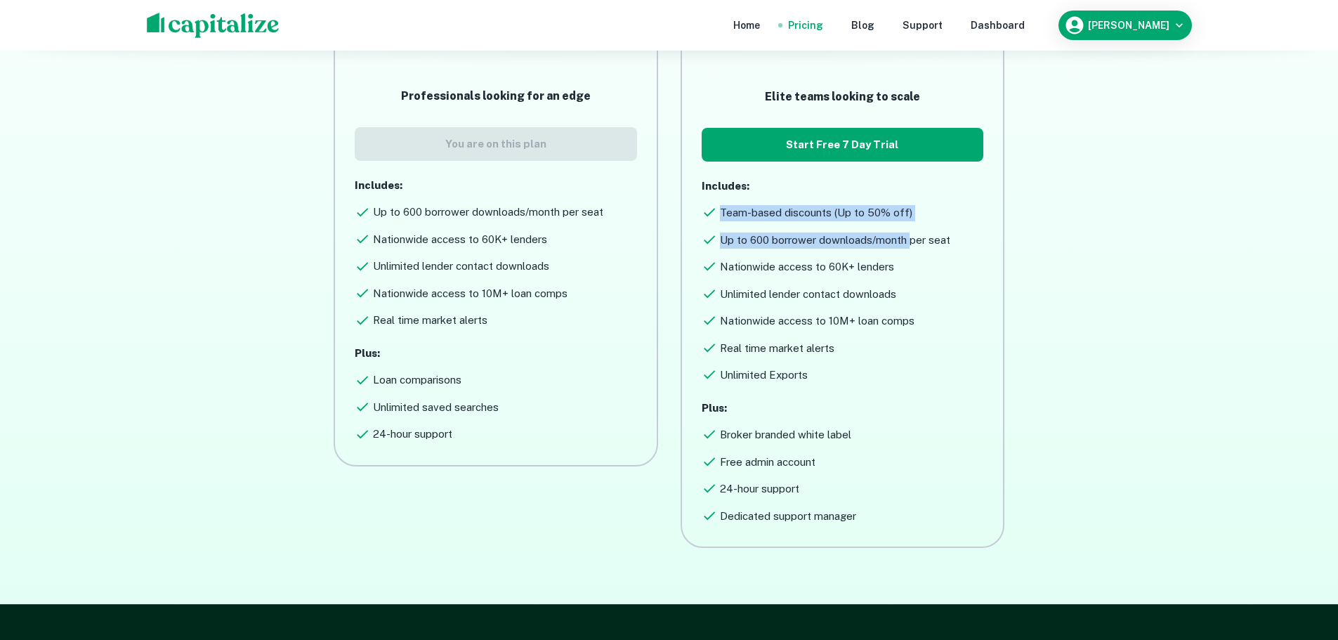
click at [907, 237] on div "Includes: Team-based discounts (Up to 50% off) Up to 600 borrower downloads/mon…" at bounding box center [843, 280] width 282 height 205
click at [845, 249] on div "Includes: Team-based discounts (Up to 50% off) Up to 600 borrower downloads/mon…" at bounding box center [843, 280] width 282 height 205
drag, startPoint x: 710, startPoint y: 241, endPoint x: 841, endPoint y: 243, distance: 130.7
click at [841, 243] on div "Up to 600 borrower downloads/month per seat" at bounding box center [843, 238] width 282 height 22
click at [841, 243] on h6 "Up to 600 borrower downloads/month per seat" at bounding box center [835, 241] width 230 height 16
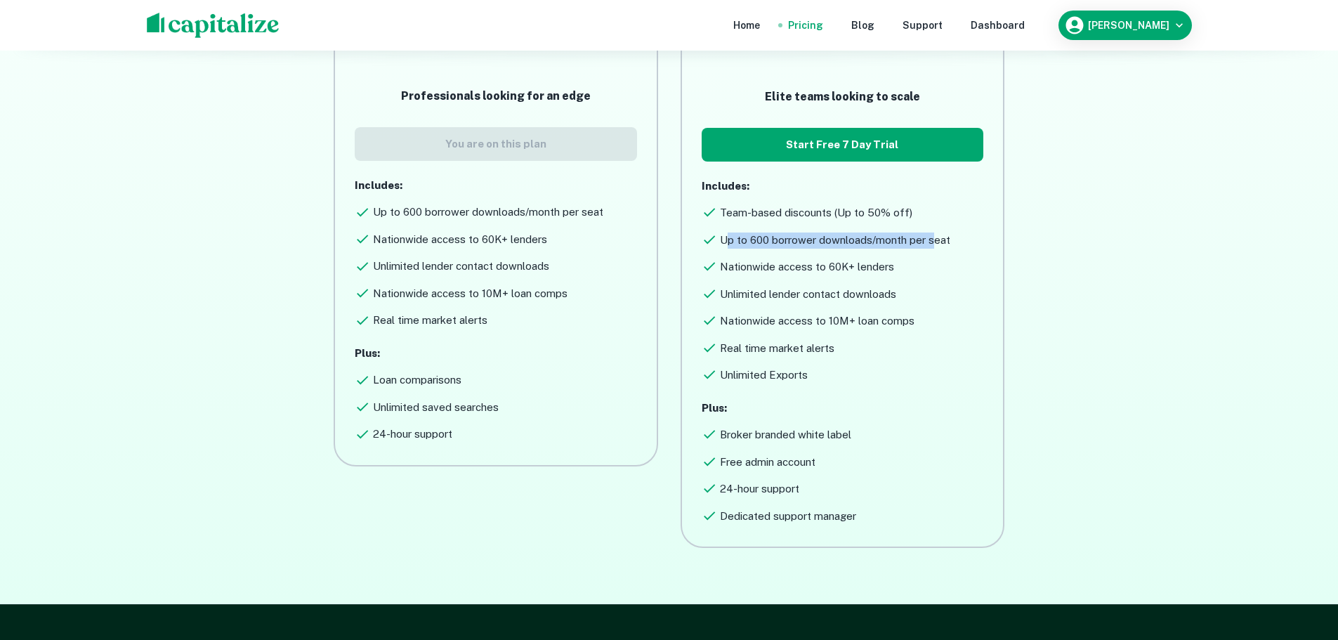
drag, startPoint x: 725, startPoint y: 235, endPoint x: 930, endPoint y: 248, distance: 205.5
click at [930, 248] on h6 "Up to 600 borrower downloads/month per seat" at bounding box center [835, 241] width 230 height 16
click at [875, 266] on h6 "Nationwide access to 60K+ lenders" at bounding box center [807, 267] width 174 height 16
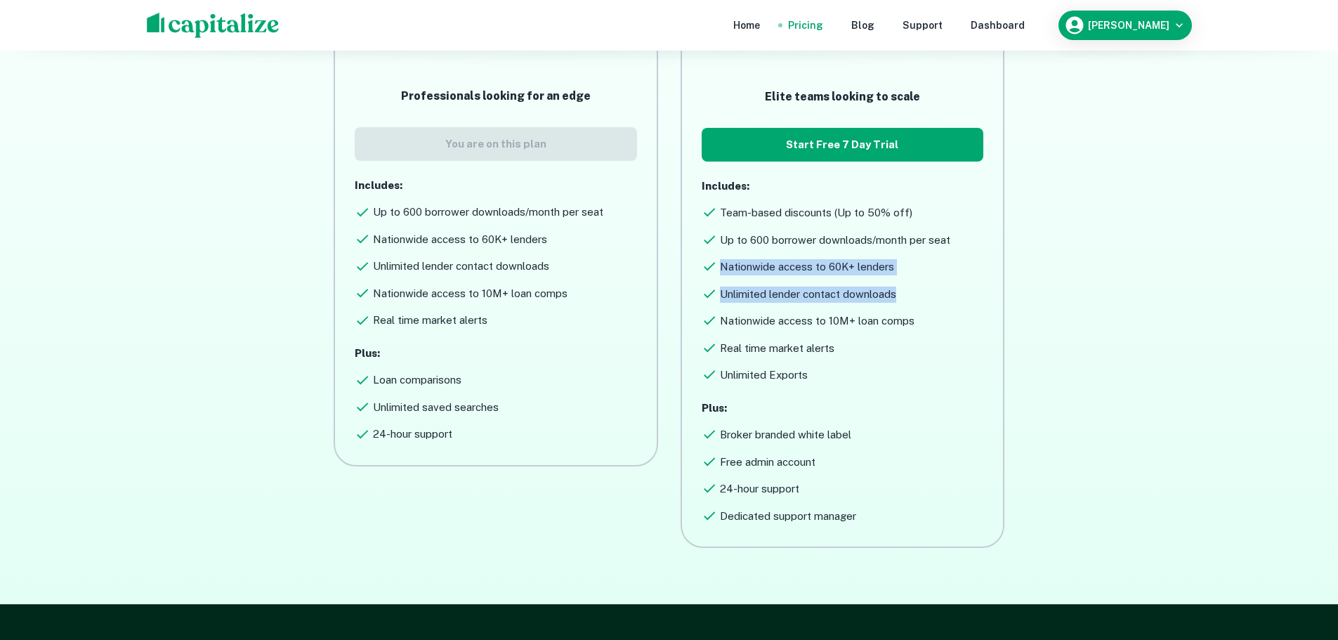
drag, startPoint x: 717, startPoint y: 266, endPoint x: 926, endPoint y: 275, distance: 208.9
click at [926, 275] on div "Includes: Team-based discounts (Up to 50% off) Up to 600 borrower downloads/mon…" at bounding box center [843, 280] width 282 height 205
click at [868, 281] on div "Unlimited lender contact downloads" at bounding box center [843, 292] width 282 height 22
drag, startPoint x: 717, startPoint y: 290, endPoint x: 884, endPoint y: 295, distance: 168.0
click at [884, 295] on div "Unlimited lender contact downloads" at bounding box center [843, 292] width 282 height 22
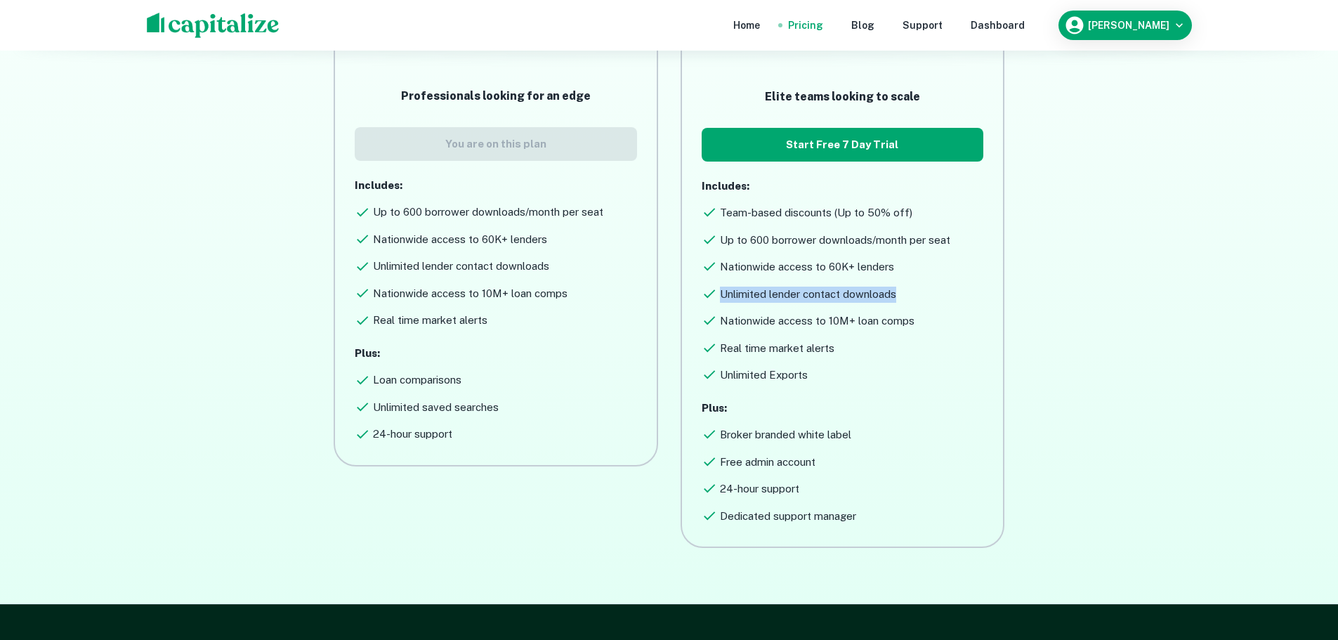
drag, startPoint x: 899, startPoint y: 294, endPoint x: 715, endPoint y: 296, distance: 183.4
click at [715, 296] on div "Unlimited lender contact downloads" at bounding box center [843, 292] width 282 height 22
click at [729, 298] on h6 "Unlimited lender contact downloads" at bounding box center [808, 295] width 176 height 16
drag, startPoint x: 717, startPoint y: 313, endPoint x: 927, endPoint y: 316, distance: 210.1
click at [927, 316] on div "Nationwide access to 10M+ loan comps" at bounding box center [843, 319] width 282 height 22
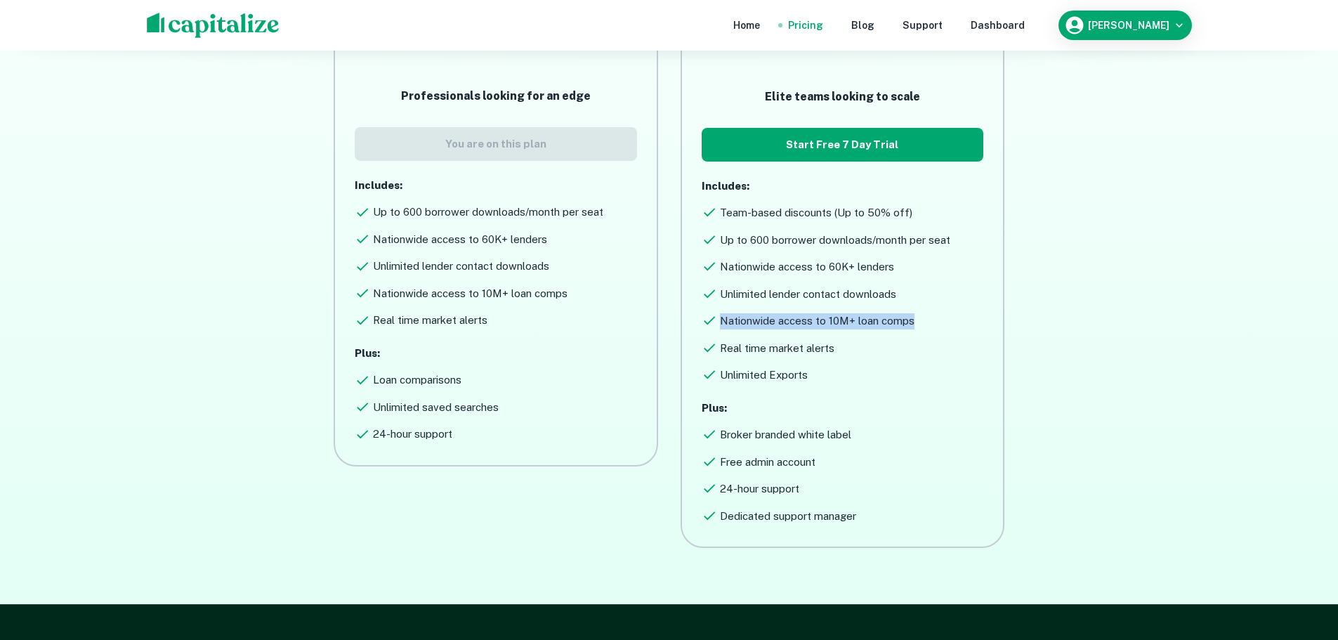
click at [914, 317] on div "Nationwide access to 10M+ loan comps" at bounding box center [843, 319] width 282 height 22
drag, startPoint x: 869, startPoint y: 338, endPoint x: 719, endPoint y: 346, distance: 150.6
click at [719, 346] on div "Real time market alerts" at bounding box center [843, 346] width 282 height 22
click at [729, 367] on h6 "Unlimited Exports" at bounding box center [764, 375] width 88 height 16
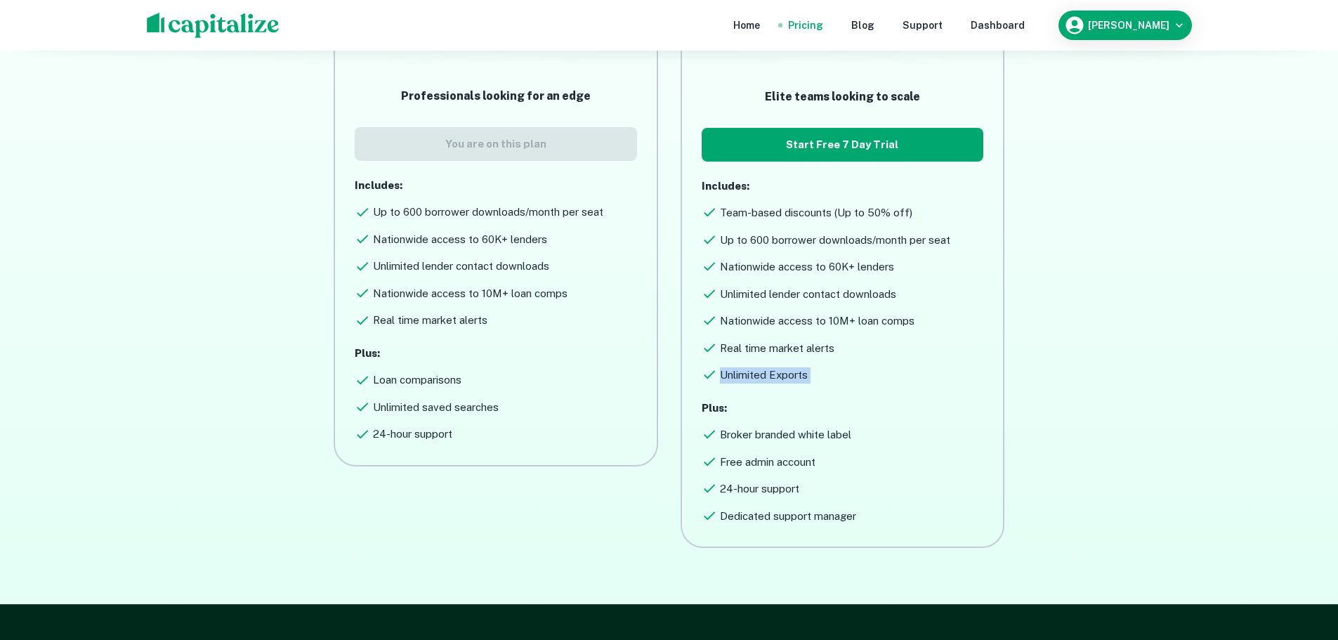
drag, startPoint x: 729, startPoint y: 367, endPoint x: 810, endPoint y: 374, distance: 81.8
click at [810, 374] on div "Unlimited Exports" at bounding box center [843, 373] width 282 height 22
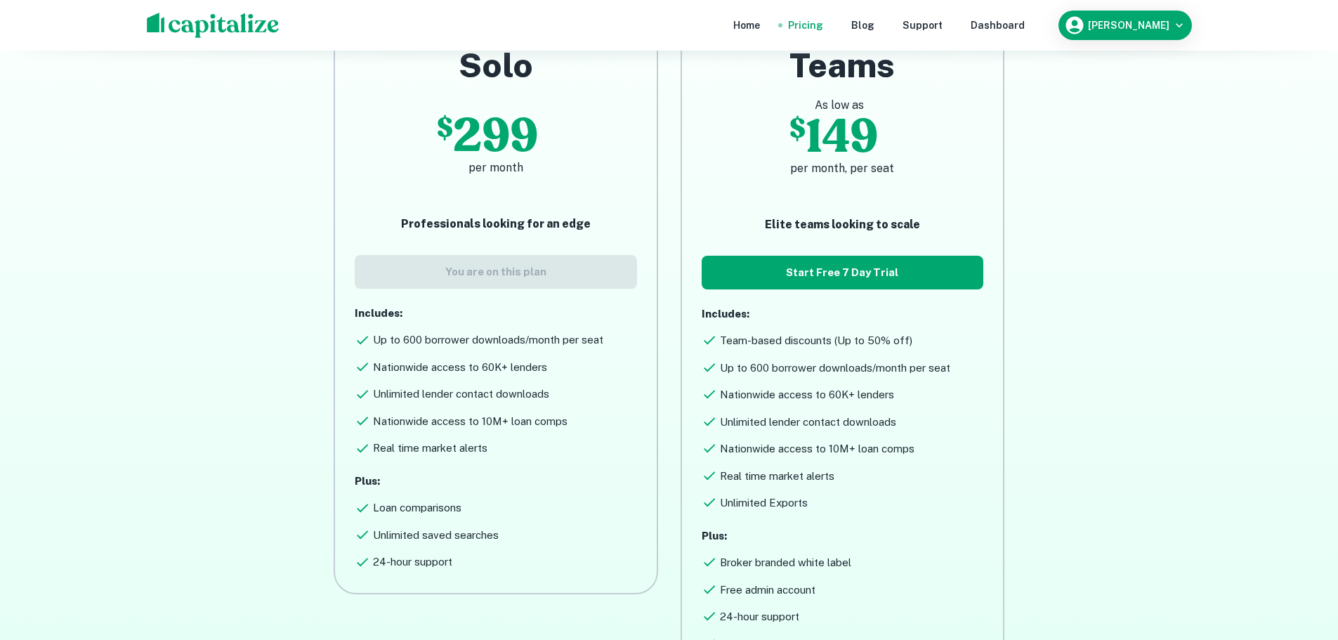
scroll to position [100, 0]
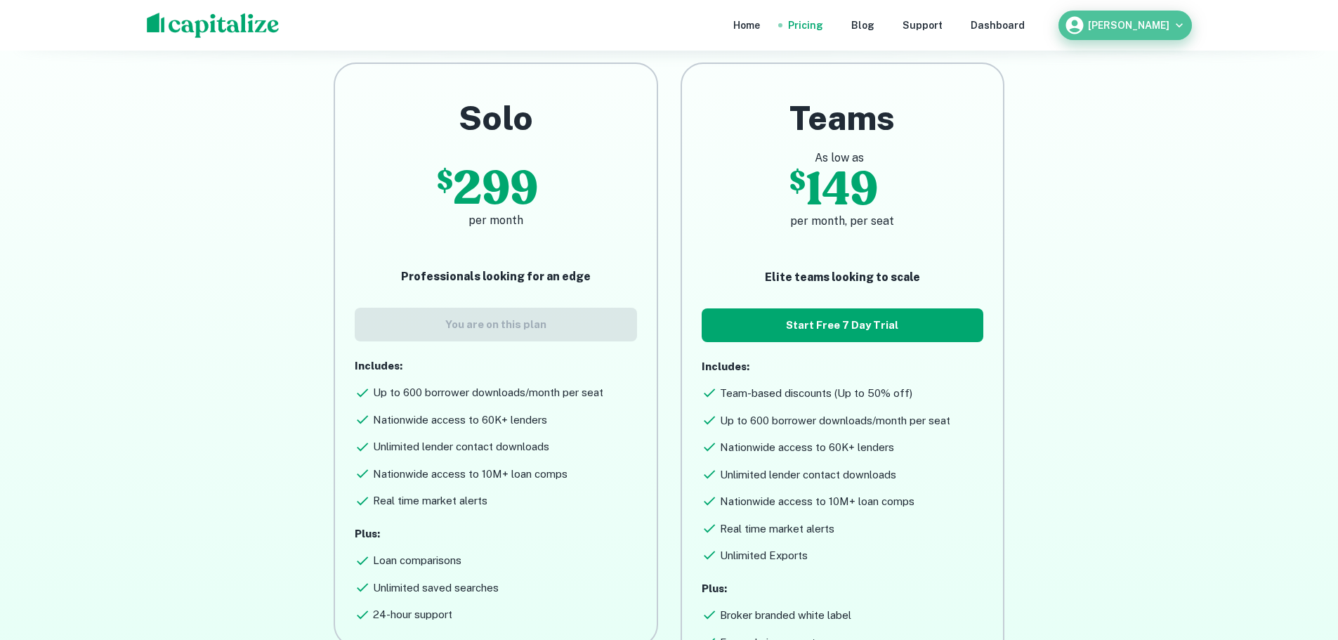
click at [1170, 25] on div "[PERSON_NAME]" at bounding box center [1125, 25] width 122 height 21
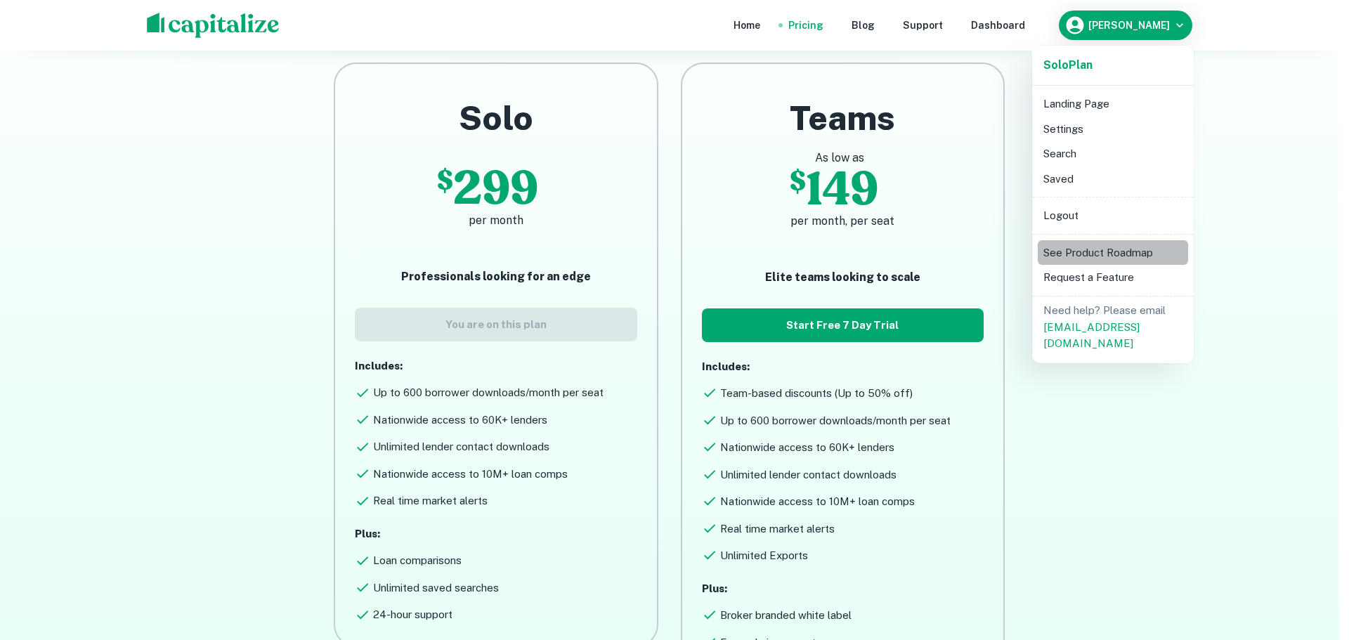
click at [1145, 253] on li "See Product Roadmap" at bounding box center [1113, 252] width 150 height 25
click at [1092, 384] on div at bounding box center [674, 320] width 1349 height 640
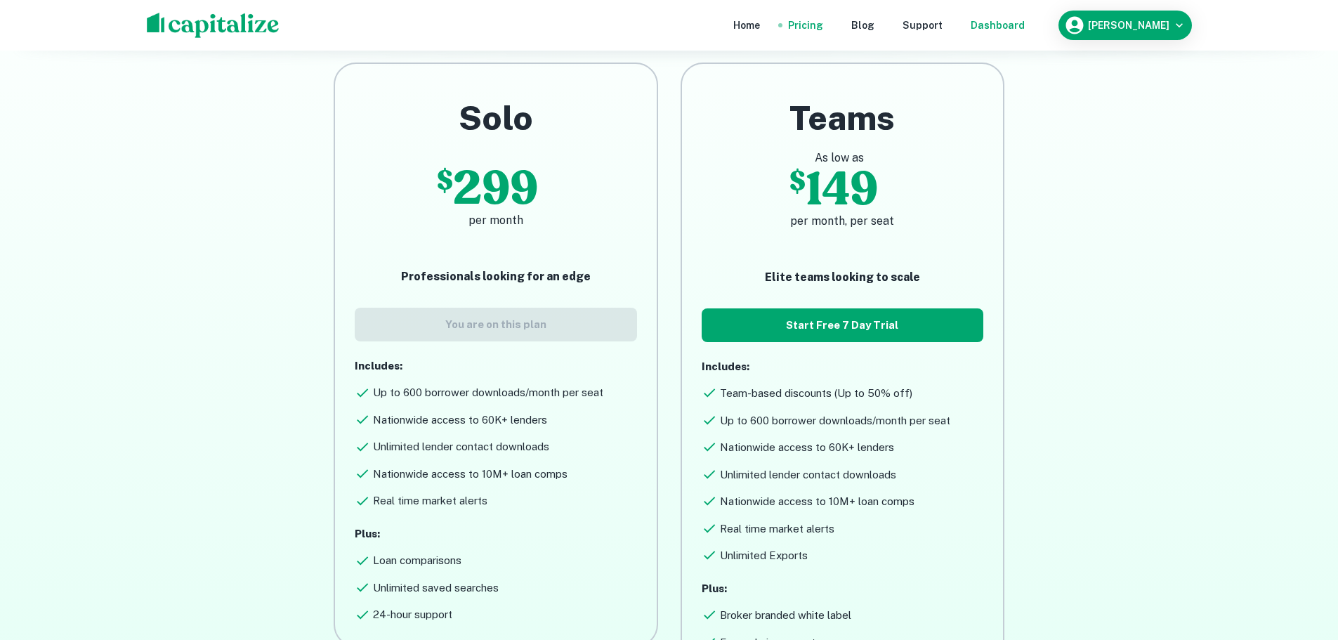
click at [1025, 27] on div "Dashboard" at bounding box center [998, 25] width 54 height 15
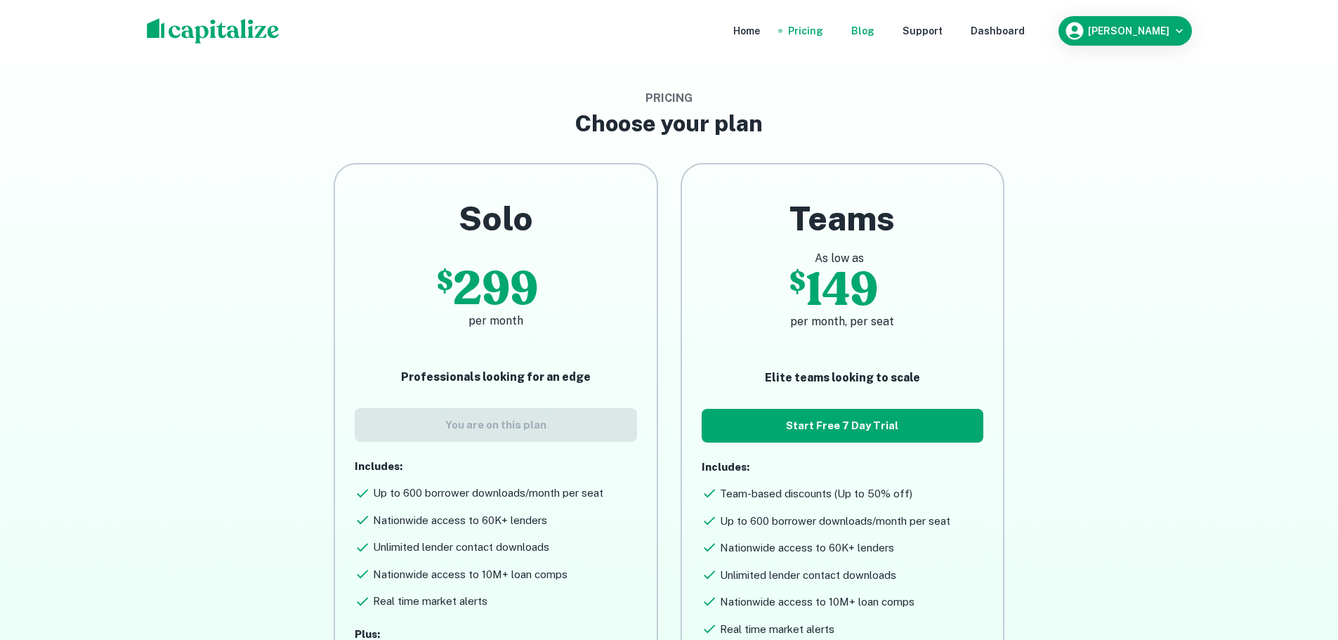
click at [875, 25] on div "Blog" at bounding box center [862, 30] width 23 height 15
click at [228, 22] on img at bounding box center [213, 30] width 133 height 25
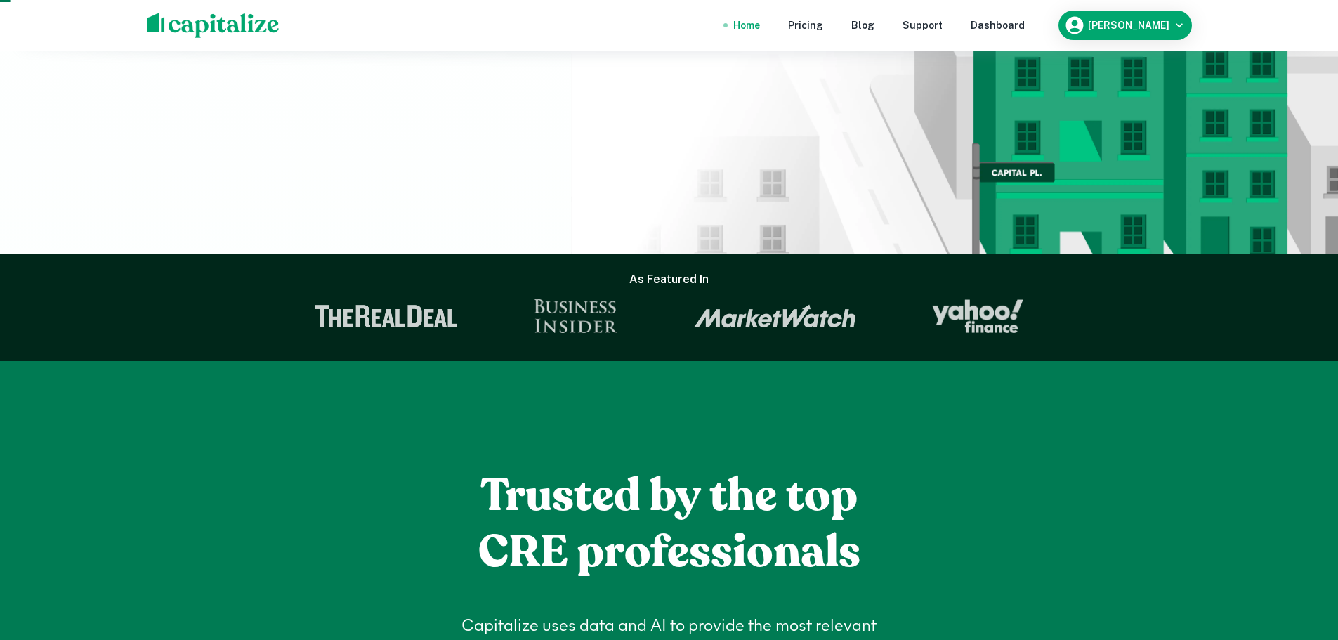
scroll to position [422, 0]
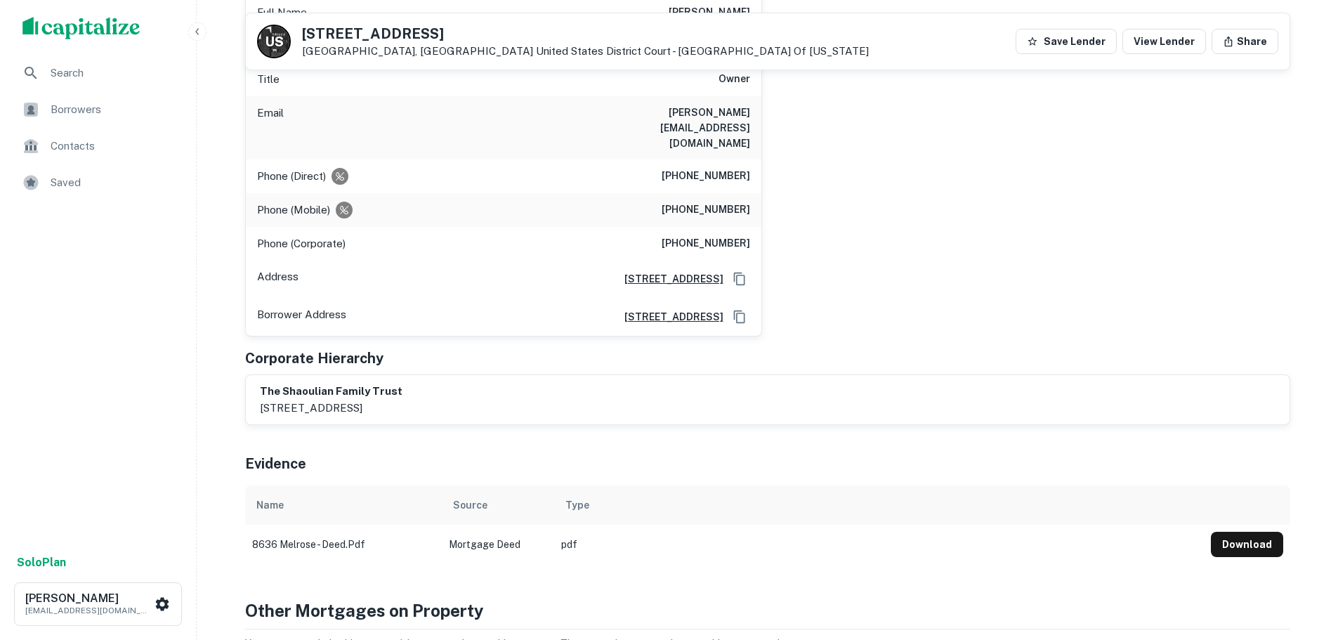
scroll to position [281, 0]
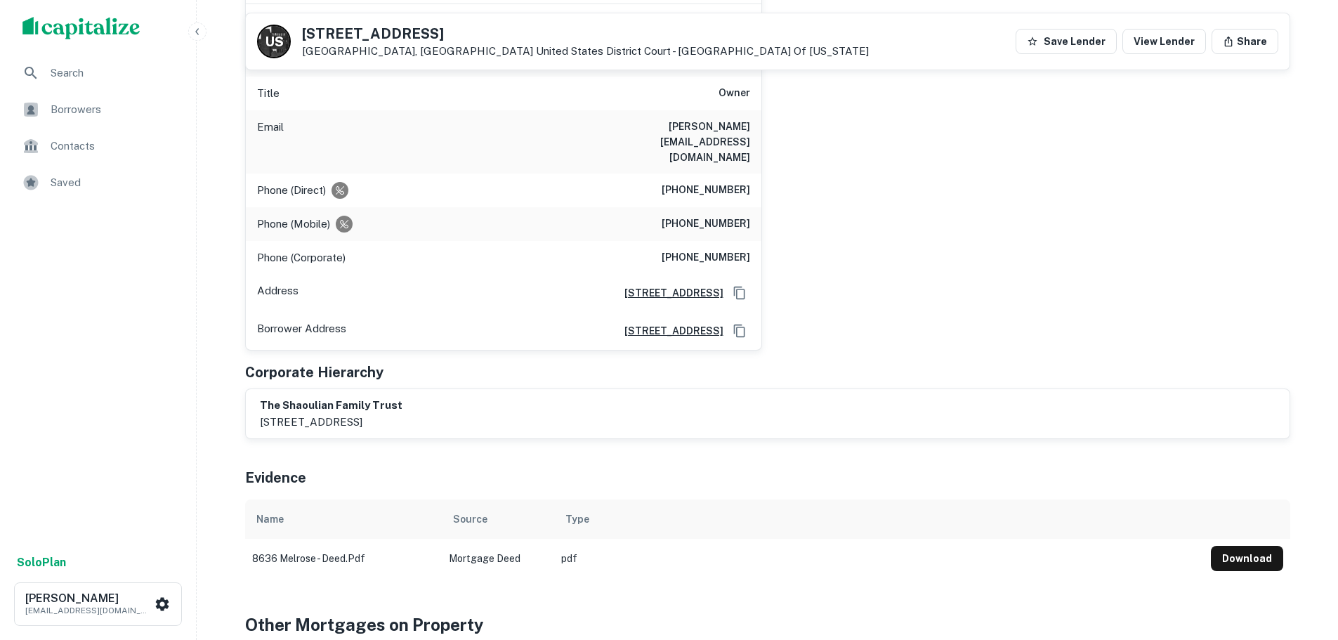
click at [941, 91] on div "samuel shaoulian Full Name samuel shaoulian Company samuel's rug gallery Title …" at bounding box center [762, 158] width 1057 height 386
click at [1187, 95] on div "samuel shaoulian Full Name samuel shaoulian Company samuel's rug gallery Title …" at bounding box center [762, 158] width 1057 height 386
drag, startPoint x: 1265, startPoint y: 1, endPoint x: 551, endPoint y: 426, distance: 830.7
click at [551, 450] on div "Evidence" at bounding box center [767, 474] width 1045 height 49
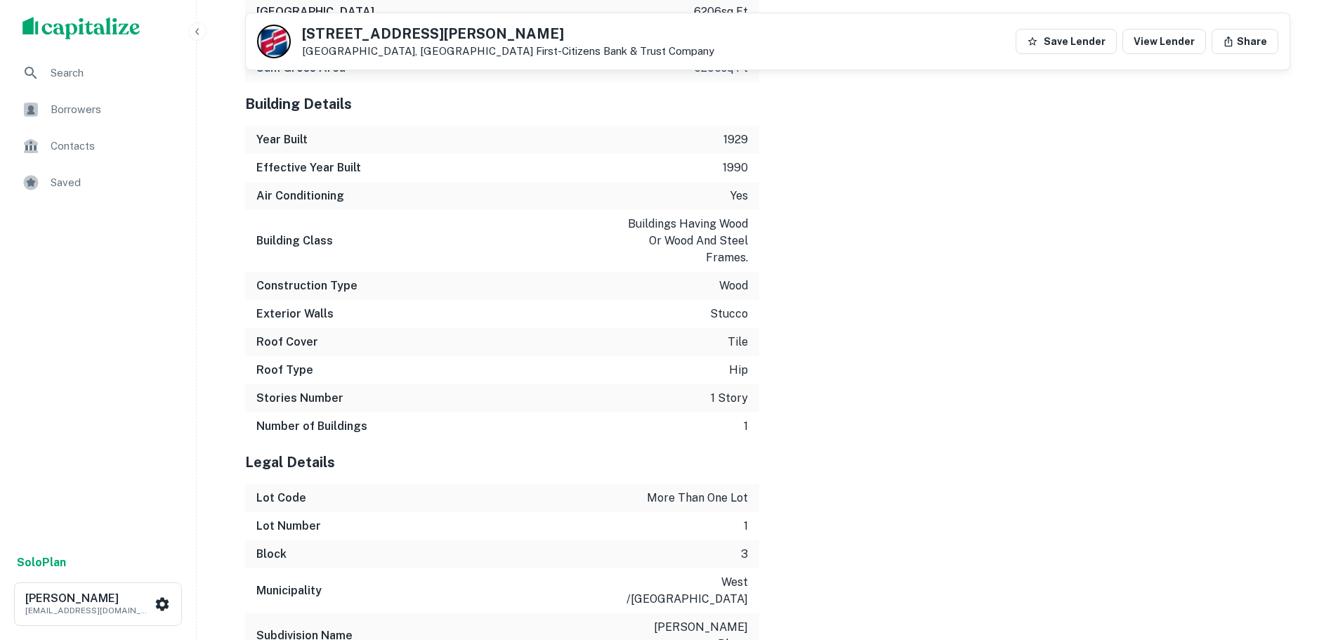
scroll to position [1817, 0]
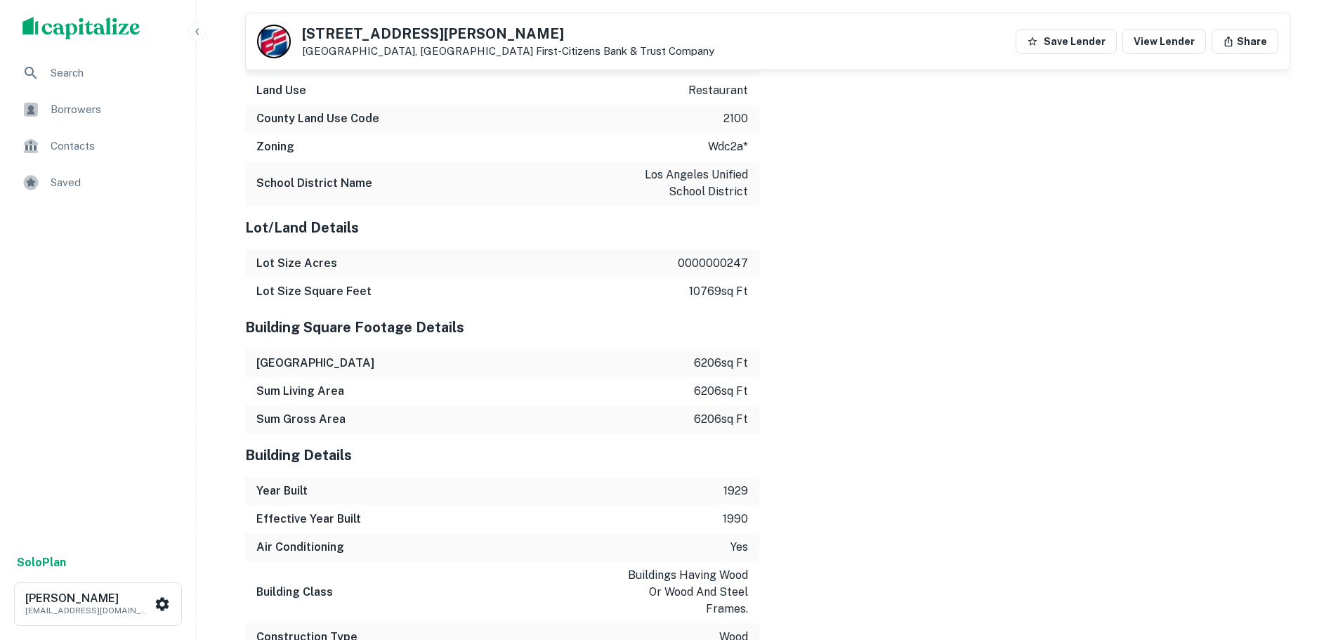
click at [963, 190] on div "Mortgage Details Borrower Name valles investments llc Mortgage Amount $4m Lende…" at bounding box center [759, 247] width 1062 height 1523
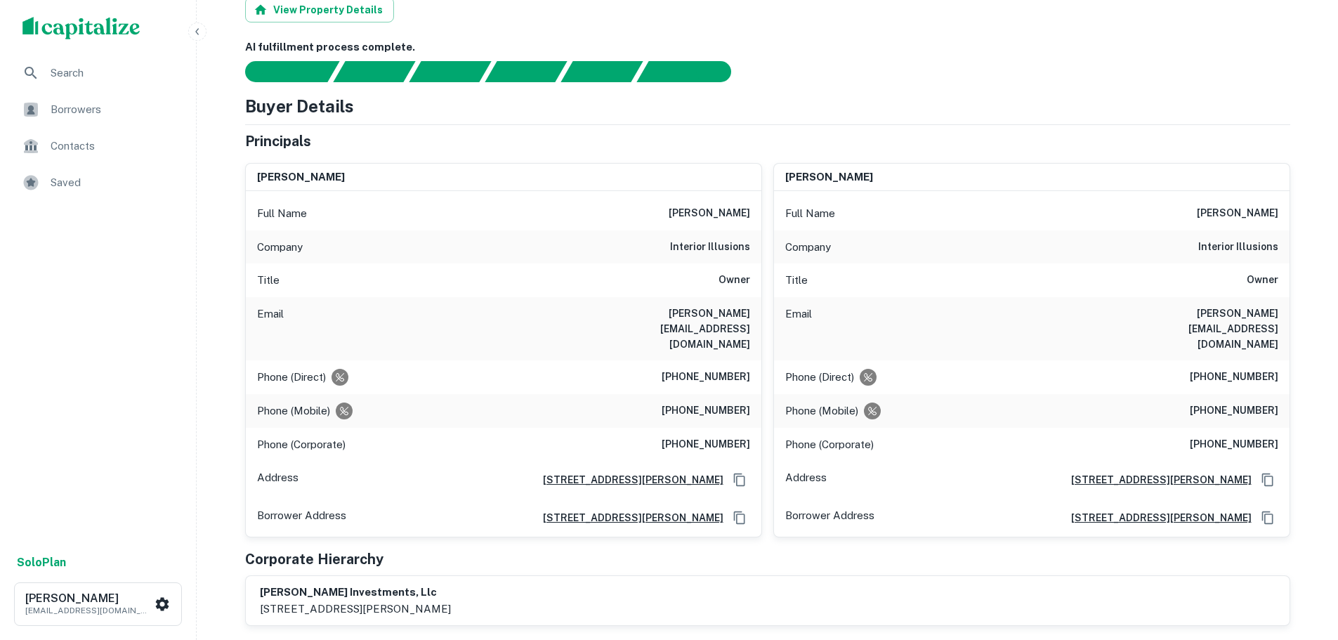
scroll to position [0, 0]
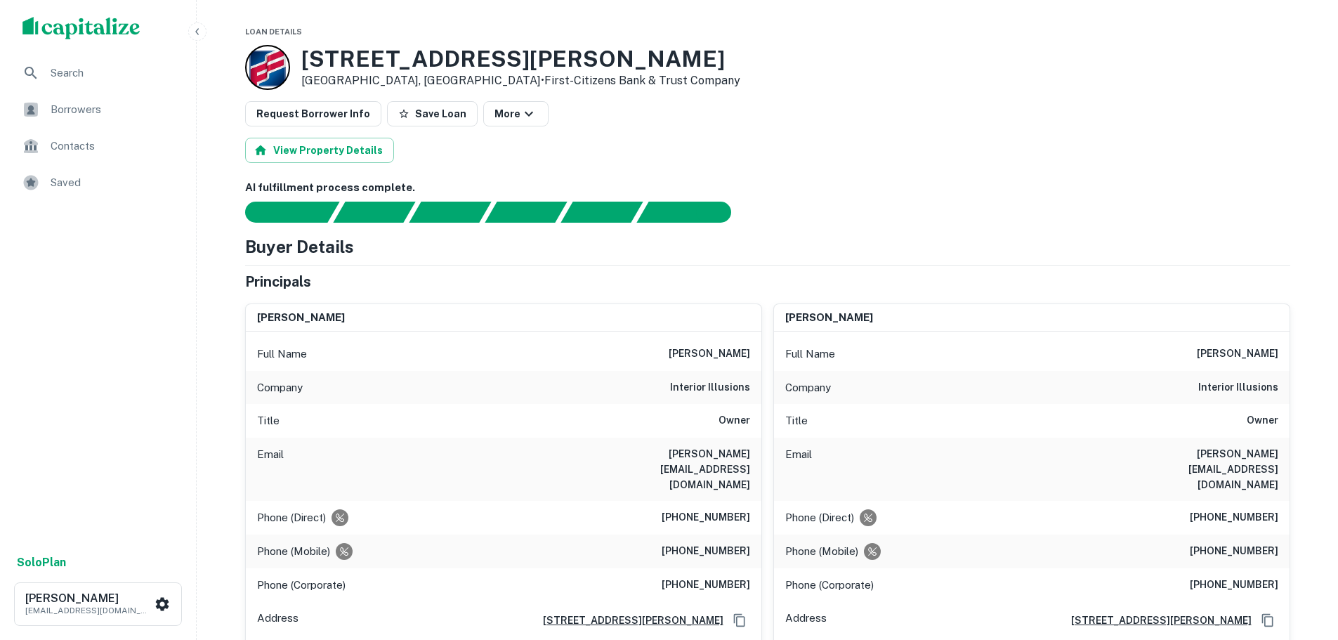
drag, startPoint x: 1008, startPoint y: 53, endPoint x: 1018, endPoint y: 53, distance: 9.9
click at [1008, 53] on div "7335 Santa Monica Blvd West Hollywood, CA90046 • First-citizens Bank & Trust Co…" at bounding box center [767, 67] width 1045 height 45
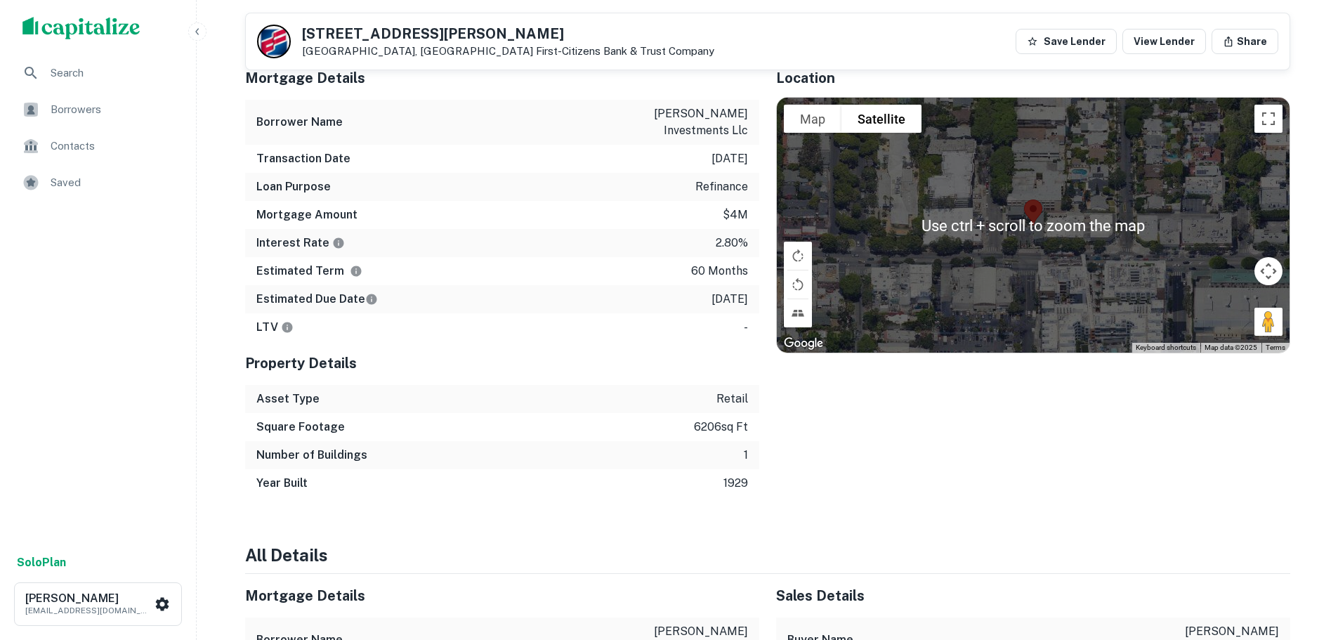
scroll to position [843, 0]
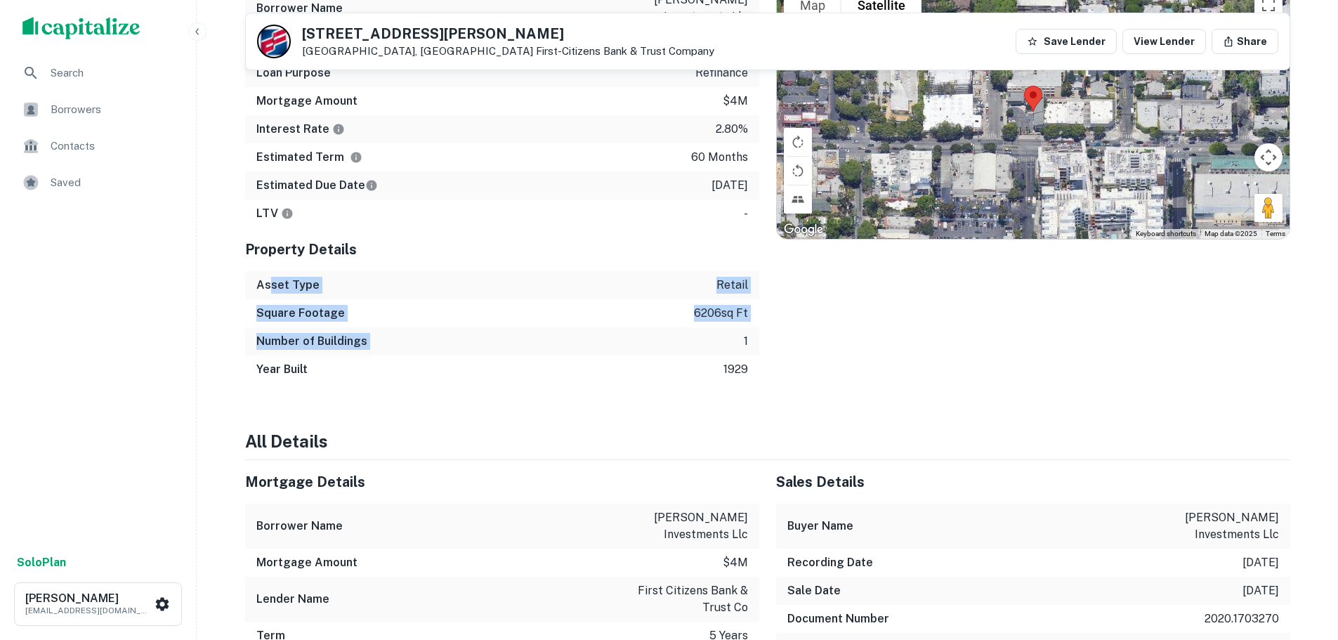
drag, startPoint x: 379, startPoint y: 254, endPoint x: 629, endPoint y: 287, distance: 252.2
click at [629, 287] on div "Property Details Asset Type retail Square Footage 6206 sq ft Number of Building…" at bounding box center [502, 306] width 514 height 156
click at [629, 327] on div "Number of Buildings 1" at bounding box center [502, 341] width 514 height 28
drag, startPoint x: 256, startPoint y: 292, endPoint x: 717, endPoint y: 292, distance: 460.2
click at [715, 327] on div "Number of Buildings 1" at bounding box center [502, 341] width 514 height 28
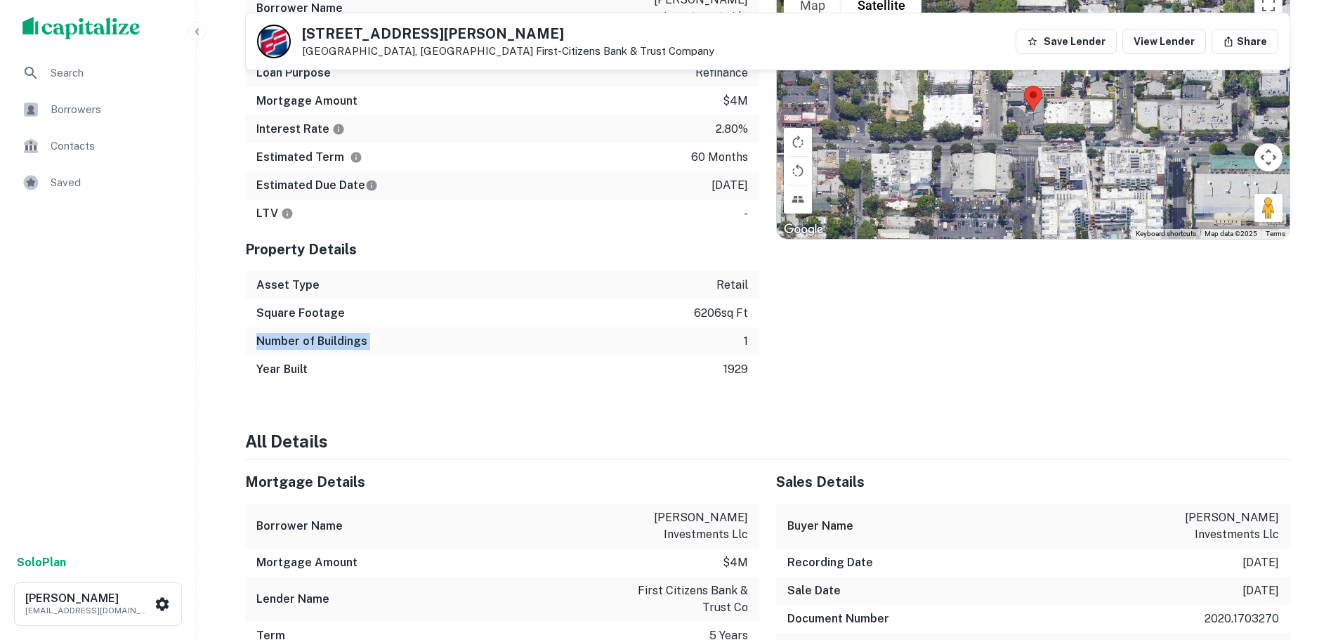
click at [665, 327] on div "Number of Buildings 1" at bounding box center [502, 341] width 514 height 28
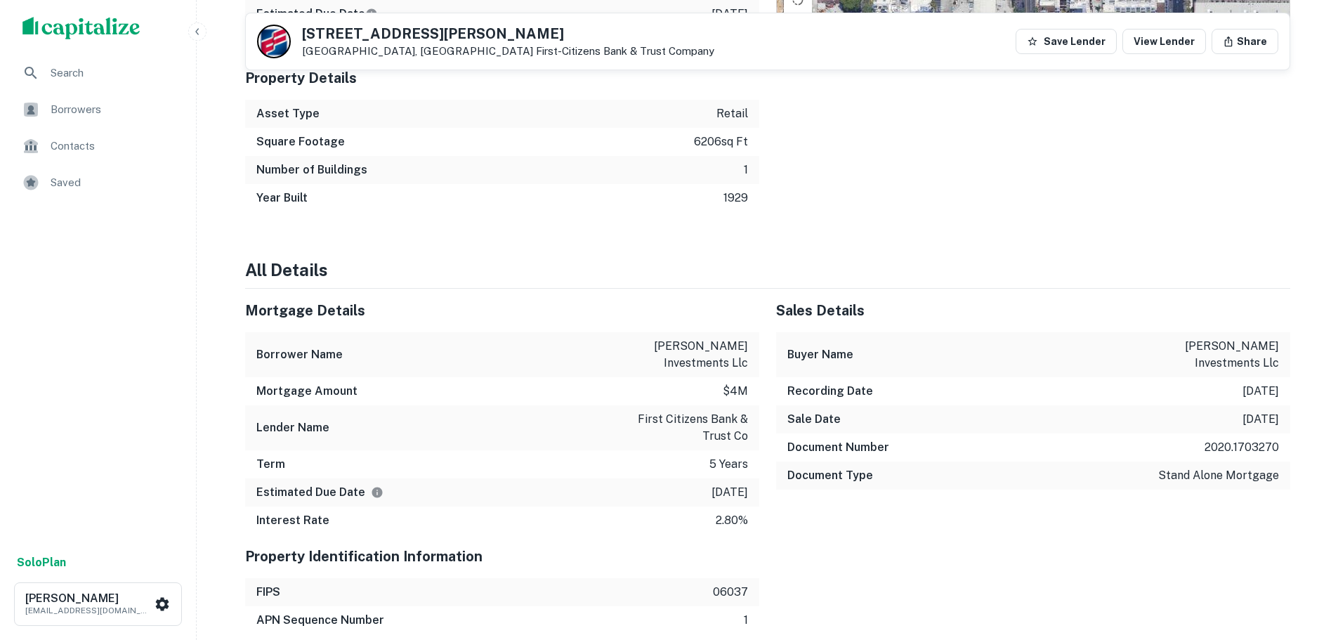
scroll to position [1194, 0]
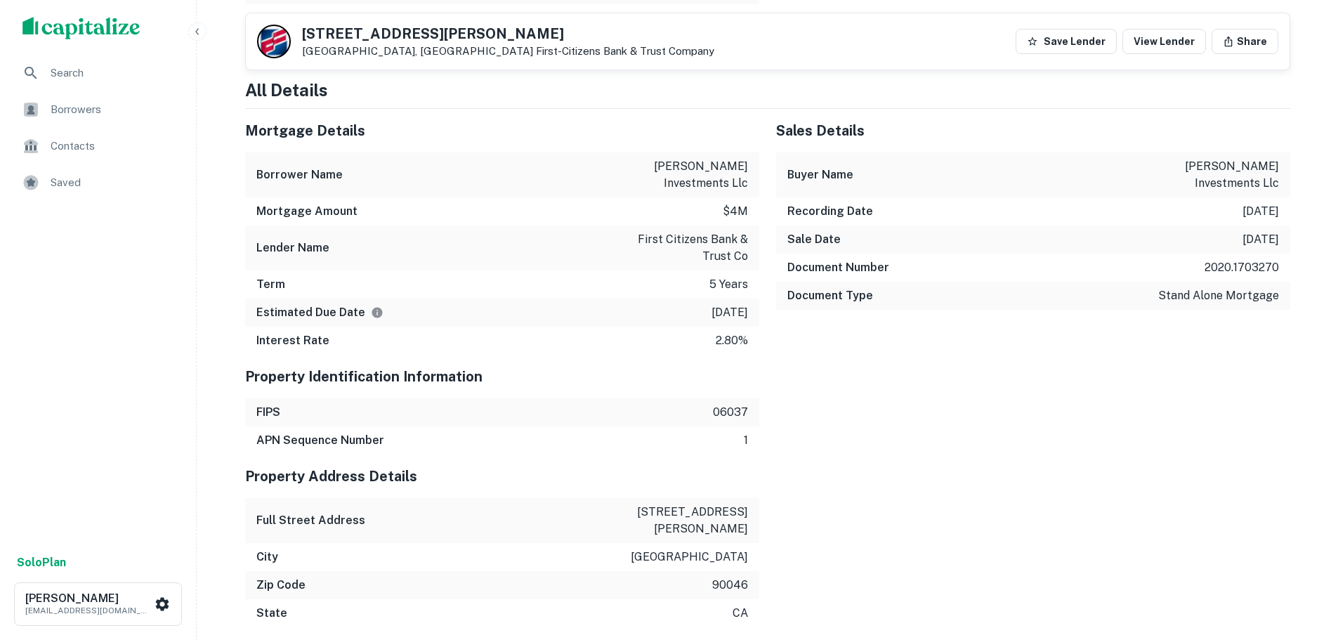
drag, startPoint x: 1324, startPoint y: 380, endPoint x: 1125, endPoint y: 420, distance: 202.8
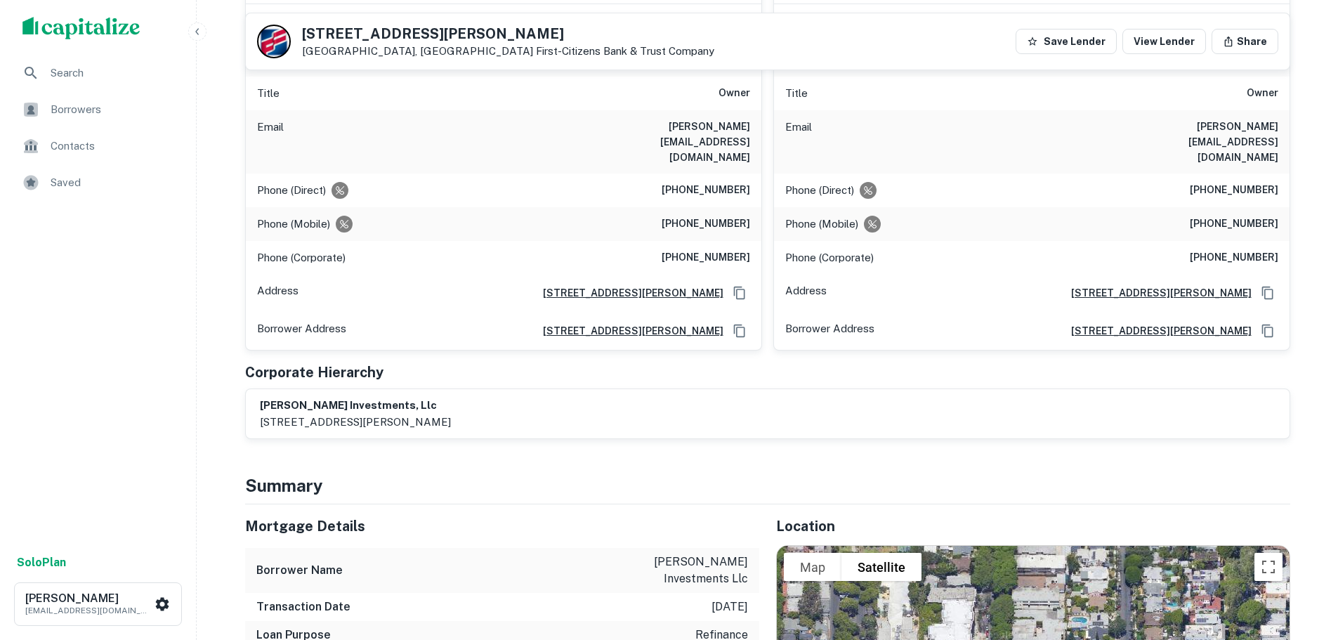
scroll to position [0, 0]
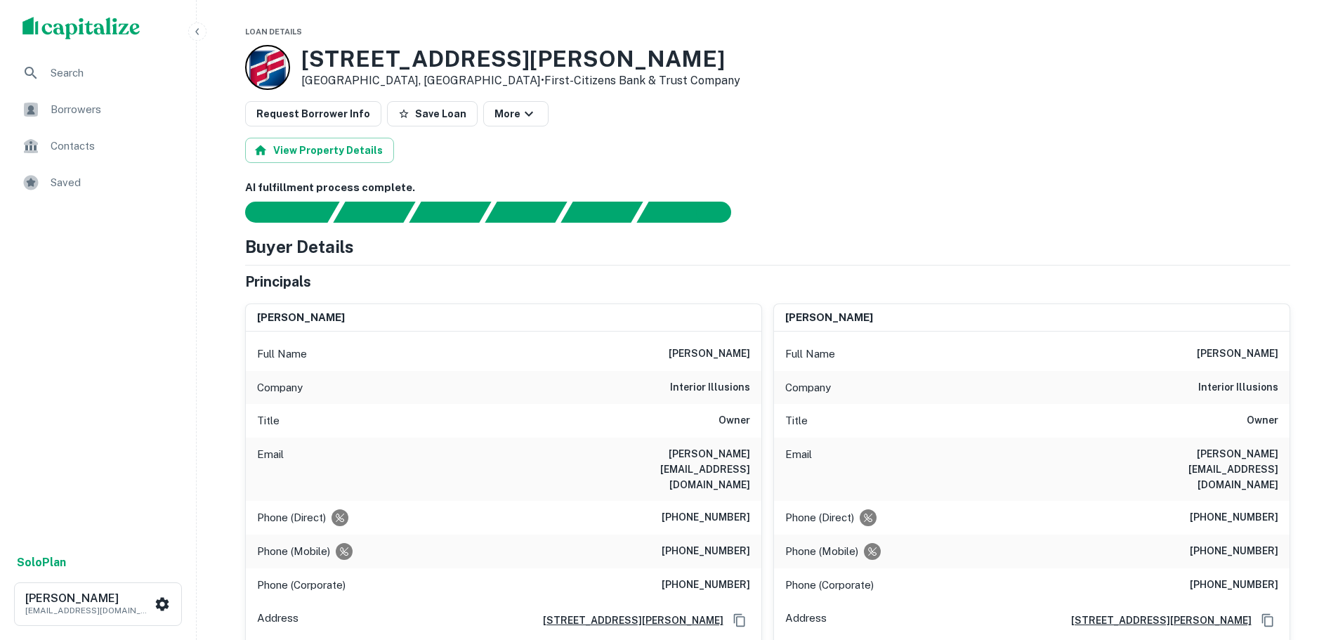
drag, startPoint x: 899, startPoint y: 237, endPoint x: 903, endPoint y: 282, distance: 45.9
click at [899, 237] on div "Buyer Details" at bounding box center [767, 246] width 1045 height 25
drag, startPoint x: 1241, startPoint y: 1, endPoint x: 841, endPoint y: 70, distance: 405.6
click at [830, 57] on div "7335 Santa Monica Blvd West Hollywood, CA90046 • First-citizens Bank & Trust Co…" at bounding box center [767, 67] width 1045 height 45
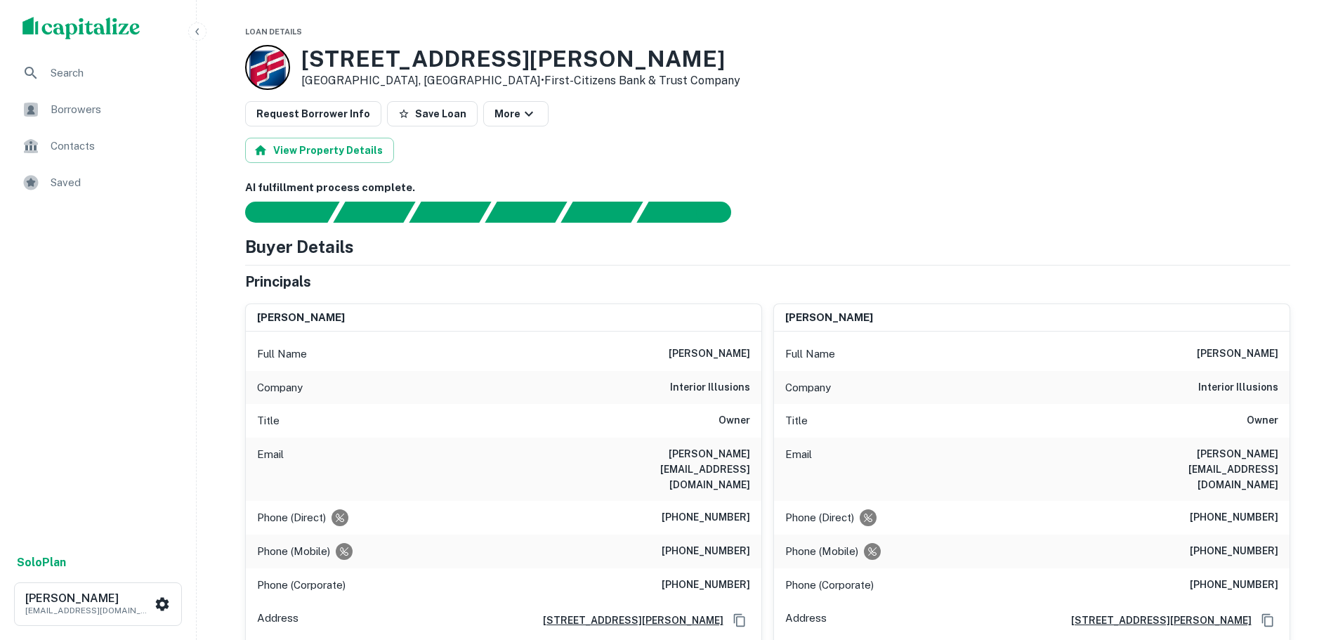
click at [94, 111] on span "Borrowers" at bounding box center [114, 109] width 126 height 17
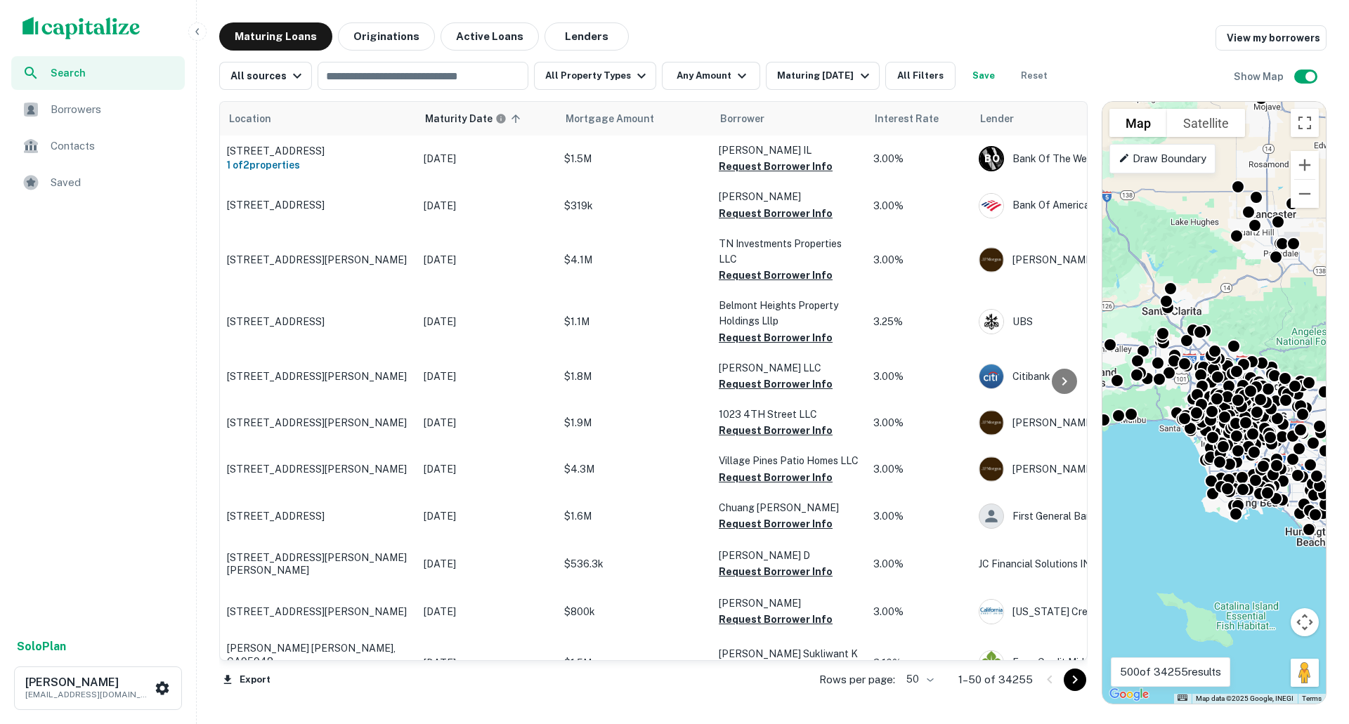
click at [986, 20] on div "Search Borrowers Contacts Saved Solo Plan [PERSON_NAME] [EMAIL_ADDRESS][DOMAIN_…" at bounding box center [674, 362] width 1349 height 724
drag, startPoint x: 315, startPoint y: 0, endPoint x: 693, endPoint y: 30, distance: 379.1
click at [693, 30] on div "Maturing Loans Originations Active Loans Lenders View my borrowers" at bounding box center [772, 36] width 1107 height 28
